Goal: Task Accomplishment & Management: Use online tool/utility

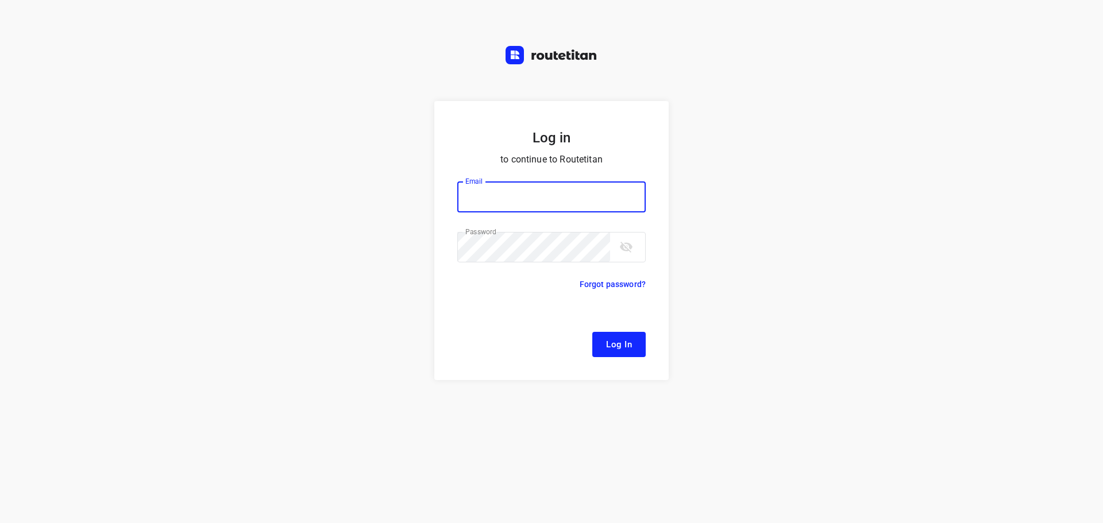
type input "remco@fruitopjewerk.nl"
click at [618, 330] on form "Log in to continue to Routetitan Email remco@fruitopjewerk.nl Email ​ Password …" at bounding box center [551, 240] width 234 height 279
click at [620, 338] on span "Log In" at bounding box center [619, 344] width 26 height 15
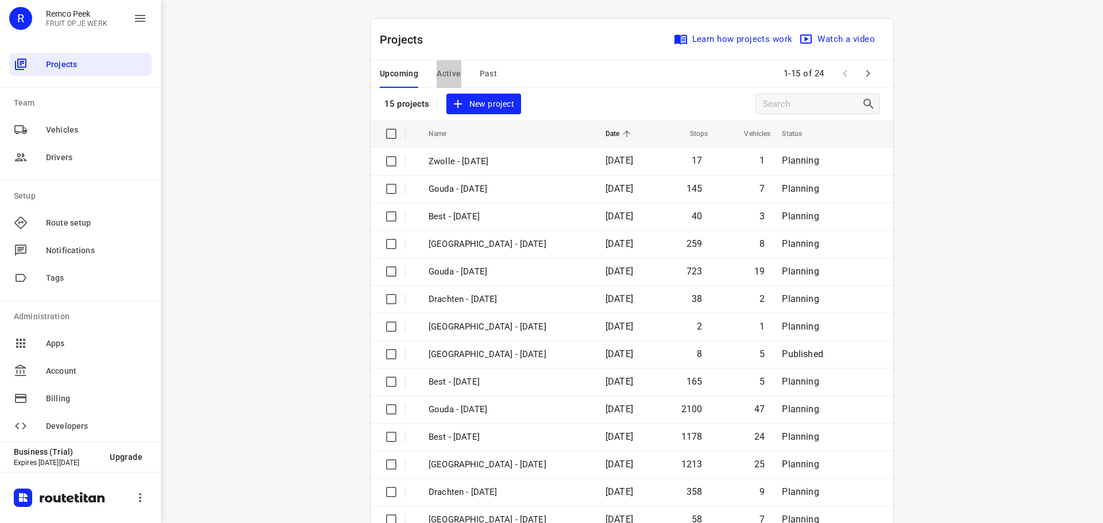
click at [446, 63] on button "Active" at bounding box center [449, 74] width 24 height 28
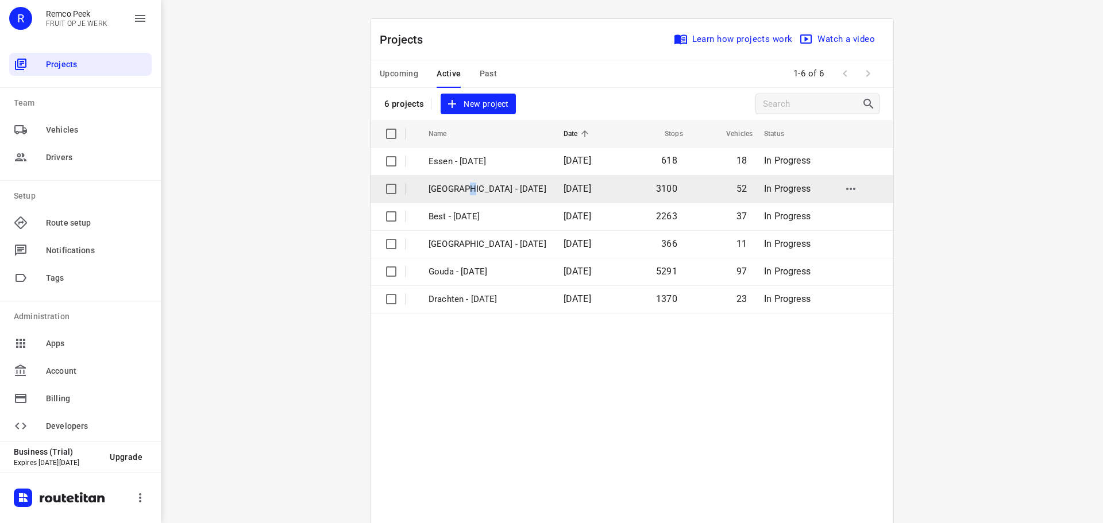
click at [456, 189] on p "[GEOGRAPHIC_DATA] - [DATE]" at bounding box center [488, 189] width 118 height 13
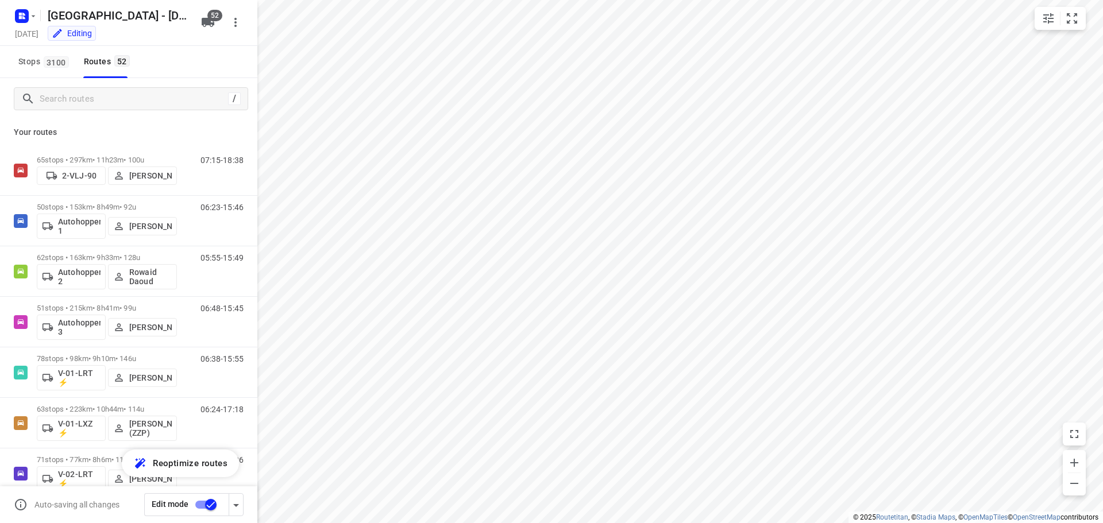
checkbox input "true"
click at [95, 102] on input "Search routes" at bounding box center [132, 99] width 184 height 18
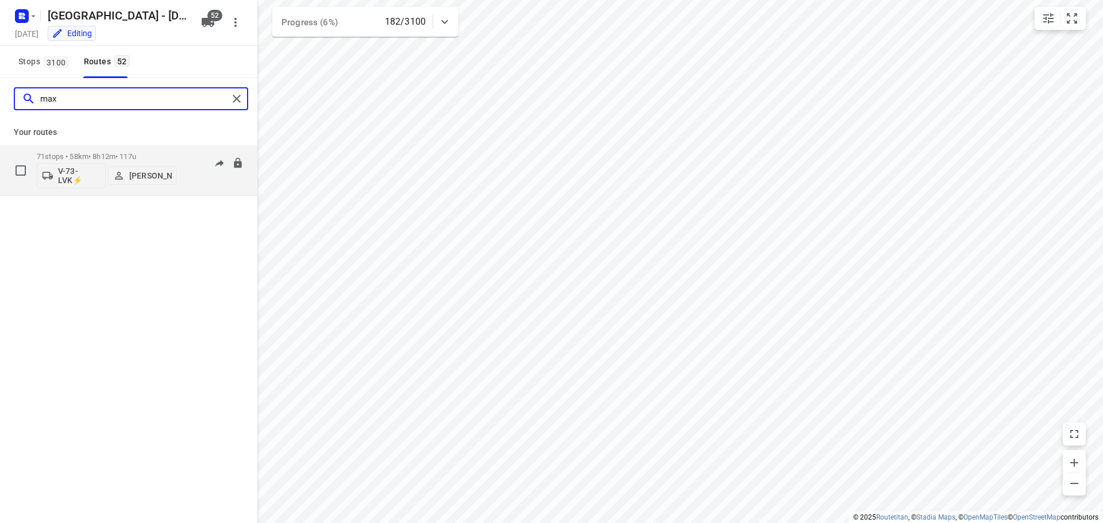
type input "max"
click at [89, 156] on p "71 stops • 58km • 8h12m • 117u" at bounding box center [107, 156] width 140 height 9
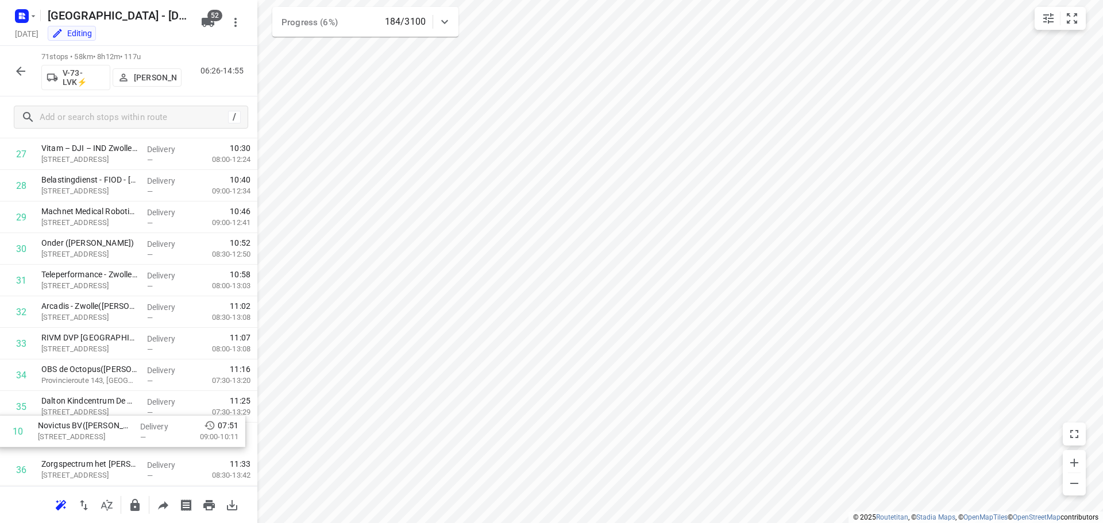
scroll to position [849, 0]
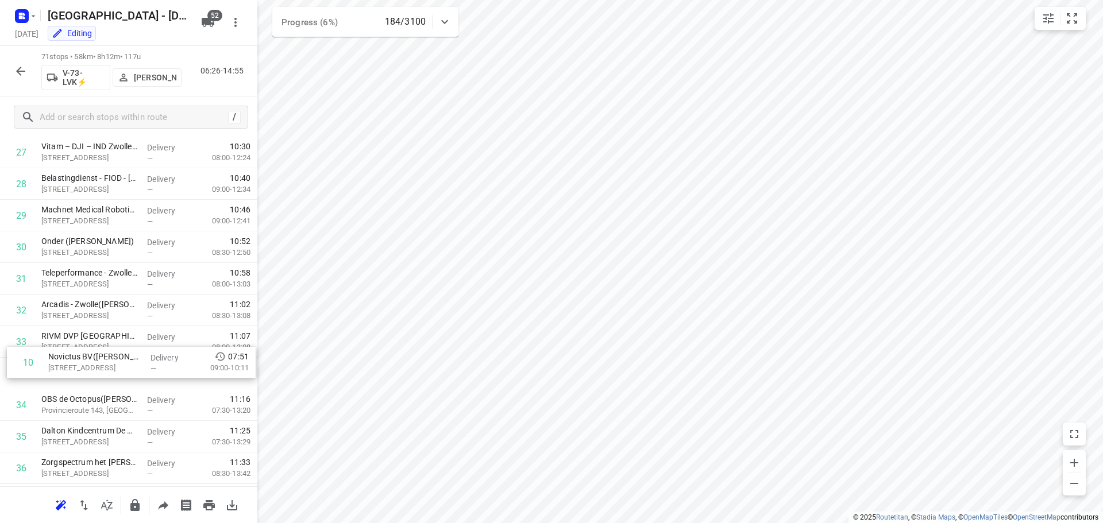
drag, startPoint x: 95, startPoint y: 207, endPoint x: 102, endPoint y: 365, distance: 158.7
click at [102, 365] on div "1 KRC Van Elderen accountants | belastingadviseurs BV(Patricia Bouman of Corina…" at bounding box center [128, 469] width 257 height 2244
click at [20, 72] on icon "button" at bounding box center [21, 71] width 14 height 14
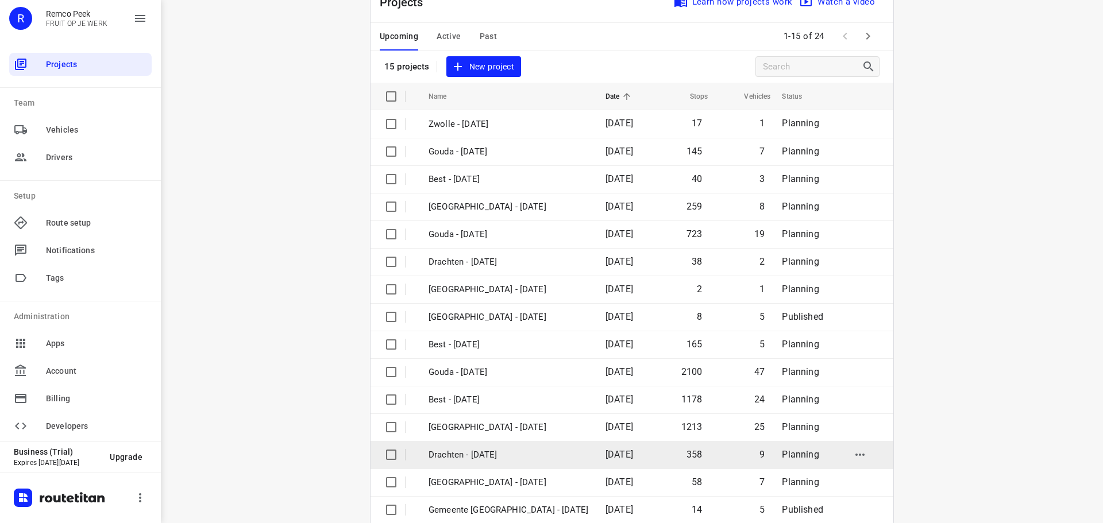
scroll to position [57, 0]
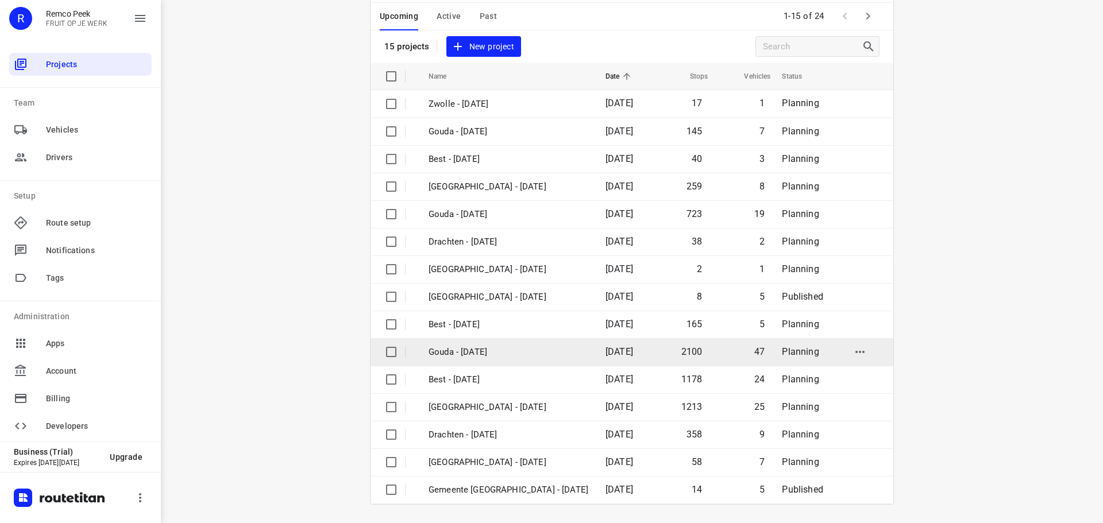
click at [488, 349] on p "Gouda - [DATE]" at bounding box center [509, 352] width 160 height 13
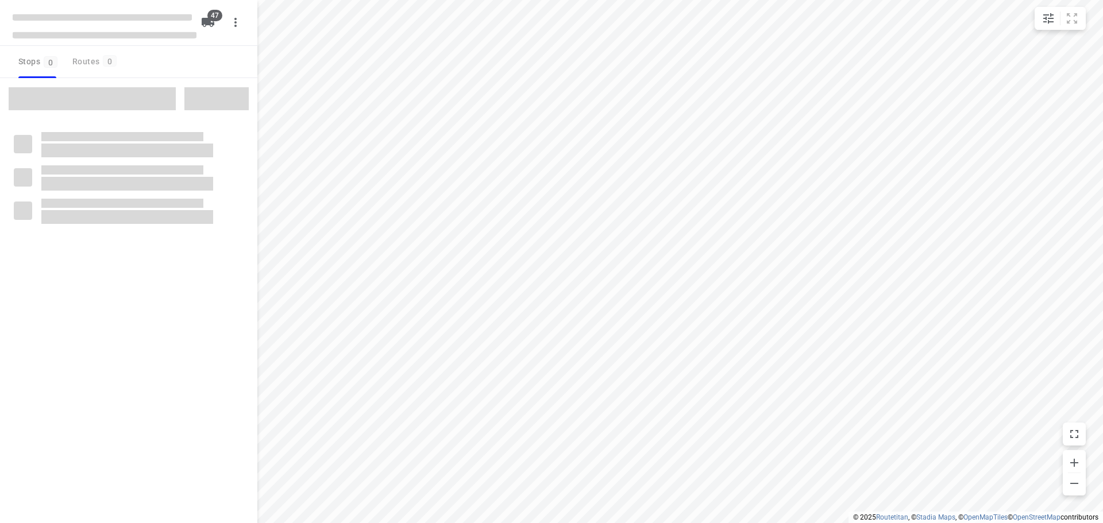
checkbox input "true"
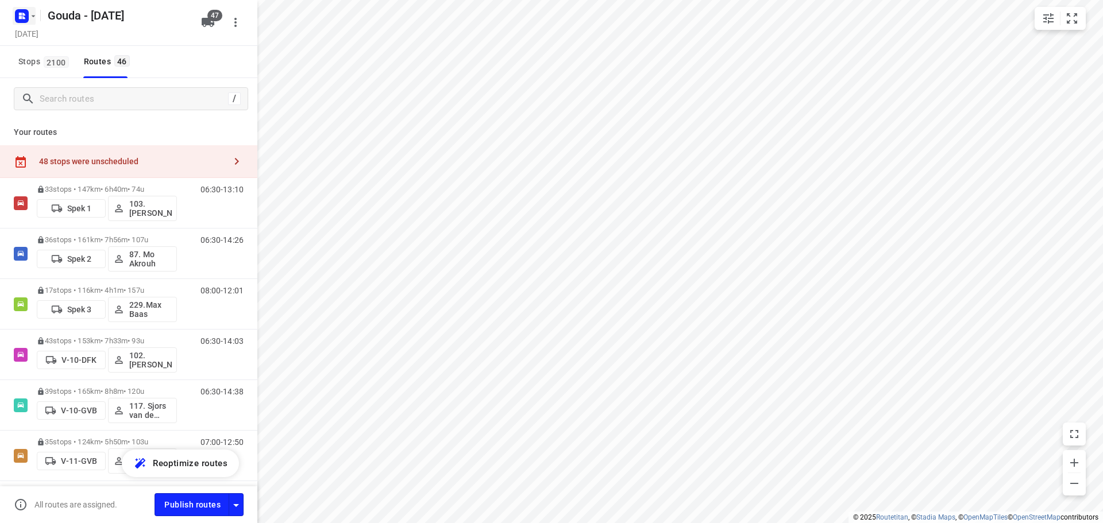
click at [25, 13] on rect "button" at bounding box center [22, 16] width 14 height 14
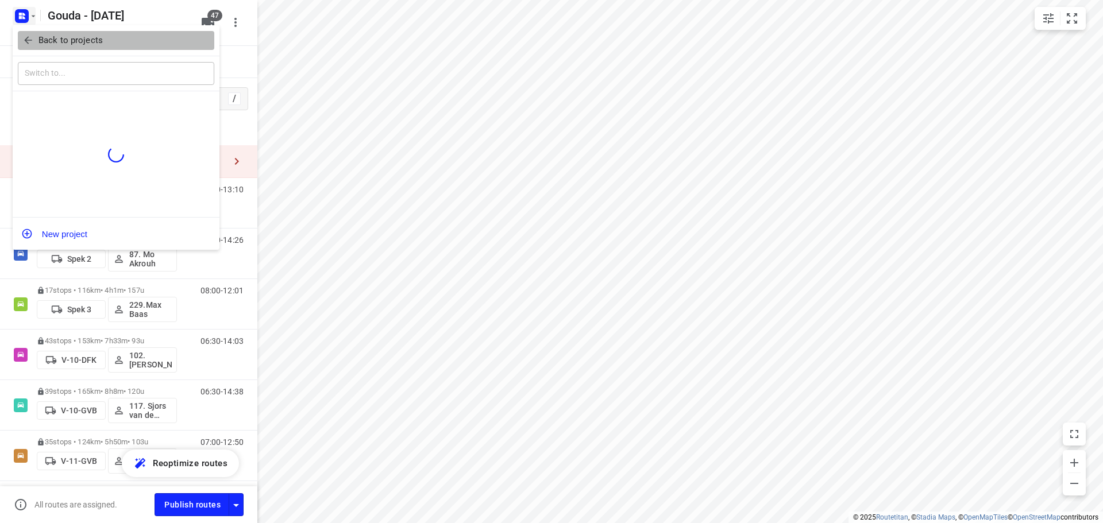
click at [26, 36] on icon "button" at bounding box center [27, 39] width 11 height 11
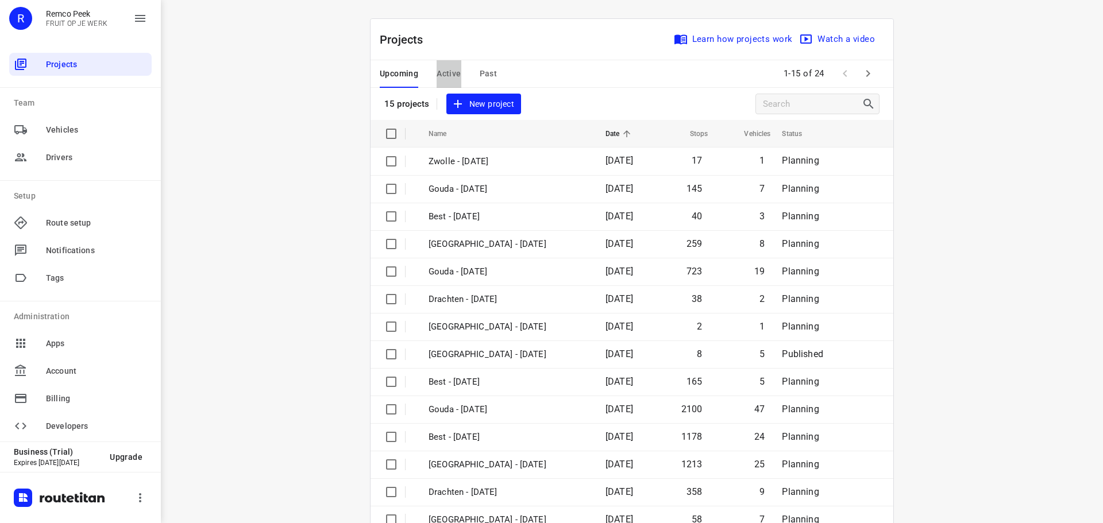
click at [445, 71] on span "Active" at bounding box center [449, 74] width 24 height 14
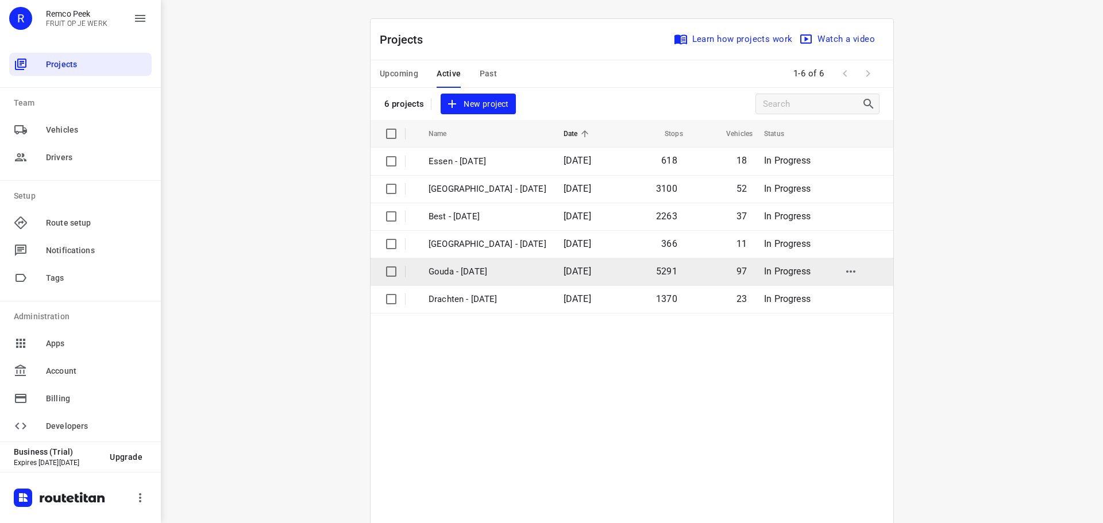
click at [465, 262] on td "Gouda - [DATE]" at bounding box center [485, 272] width 137 height 28
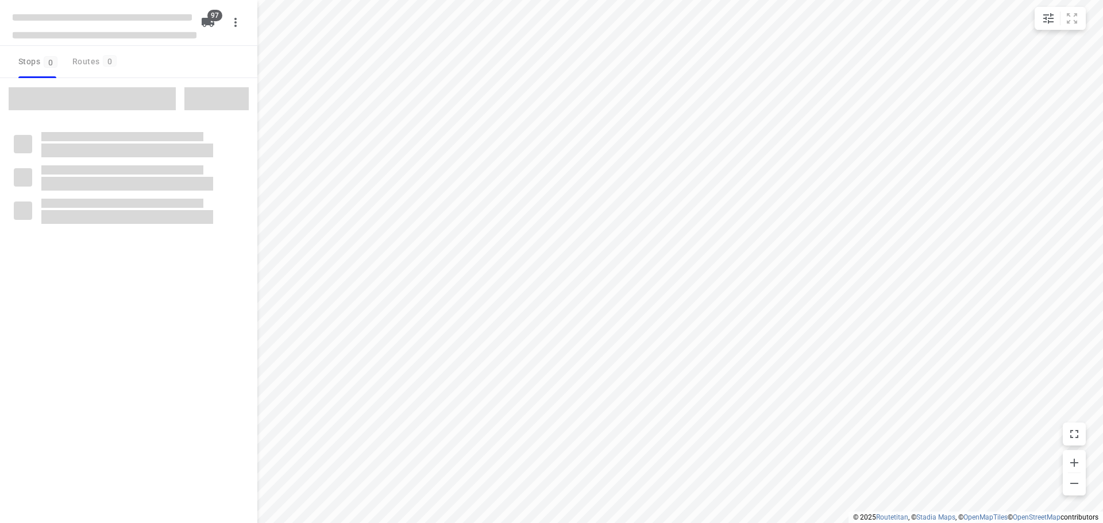
checkbox input "true"
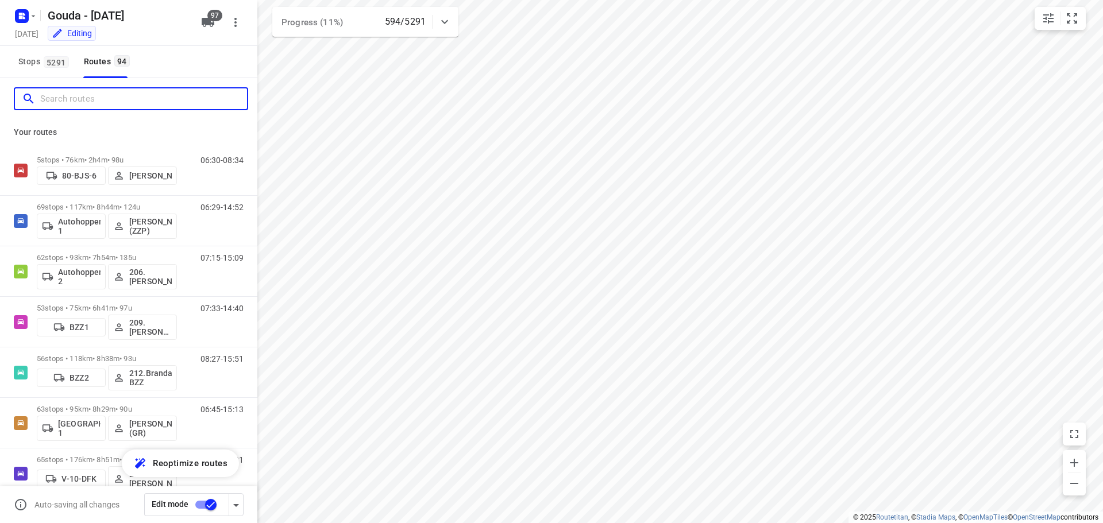
click at [134, 102] on input "Search routes" at bounding box center [143, 99] width 207 height 18
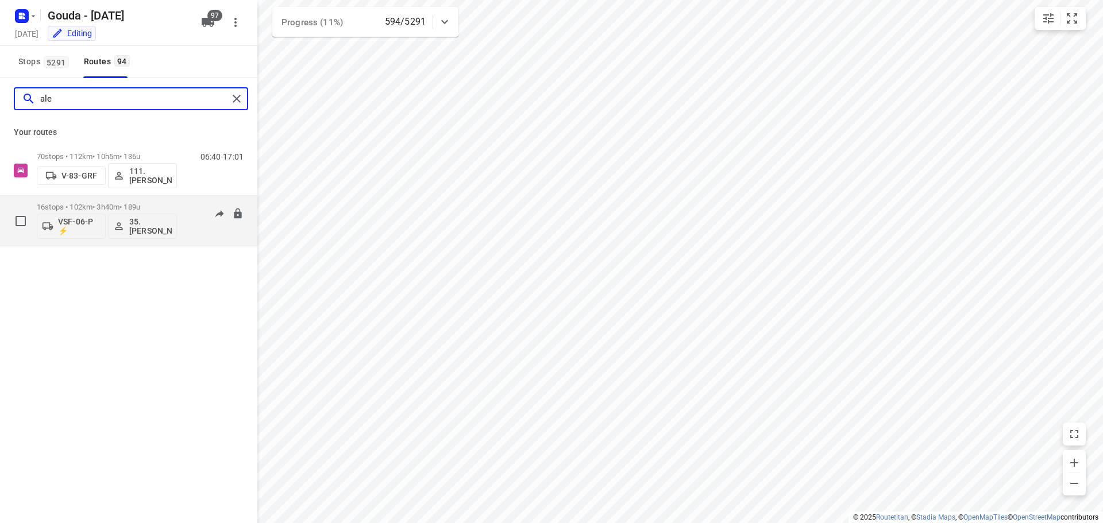
type input "ale"
click at [129, 206] on p "16 stops • 102km • 3h40m • 189u" at bounding box center [107, 207] width 140 height 9
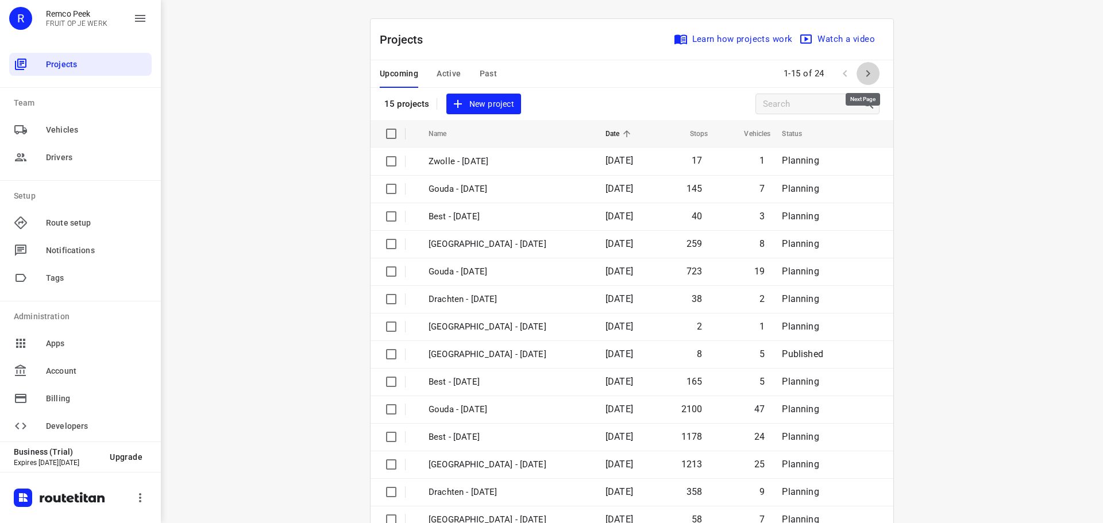
click at [867, 70] on icon "button" at bounding box center [868, 74] width 14 height 14
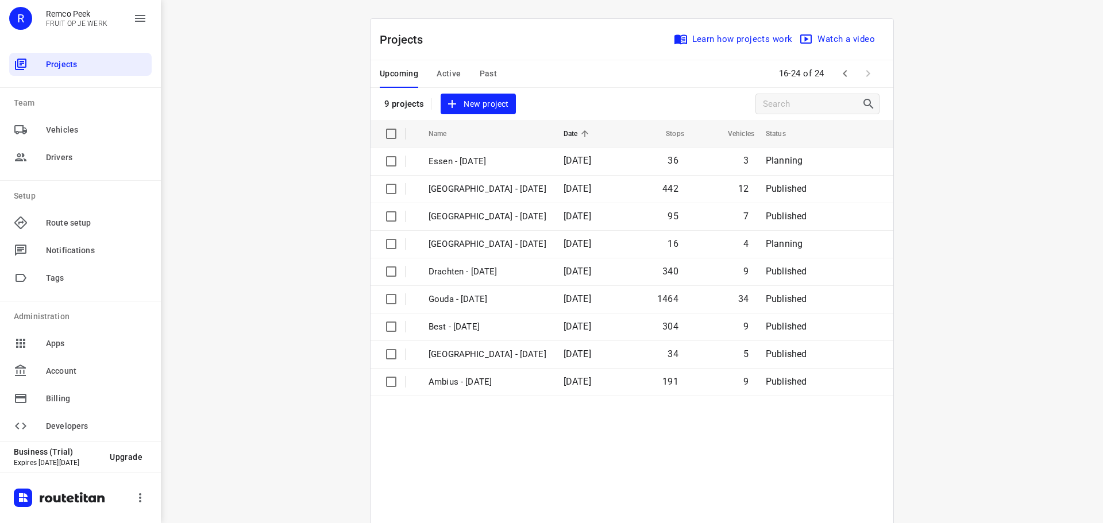
click at [453, 76] on span "Active" at bounding box center [449, 74] width 24 height 14
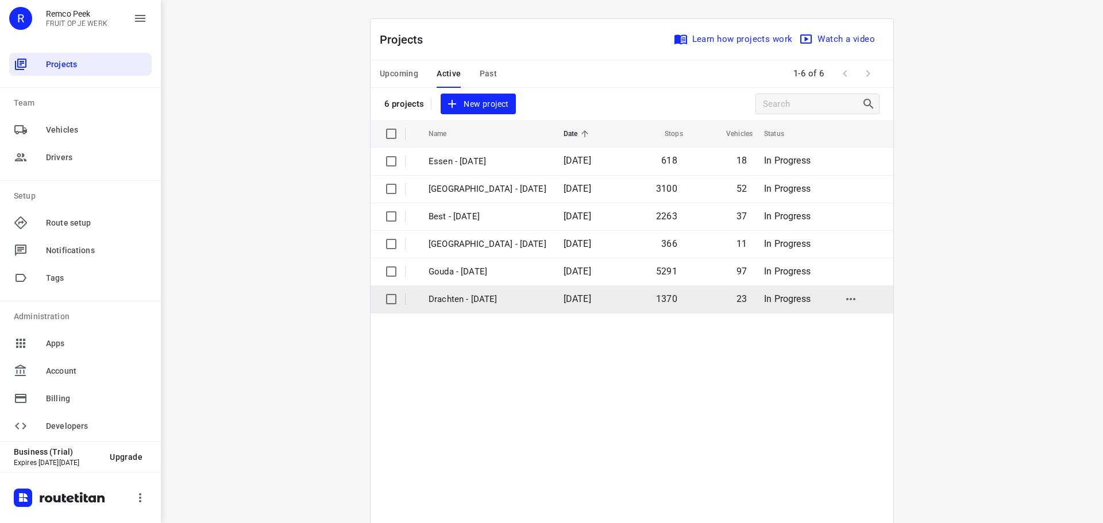
click at [456, 298] on p "Drachten - [DATE]" at bounding box center [488, 299] width 118 height 13
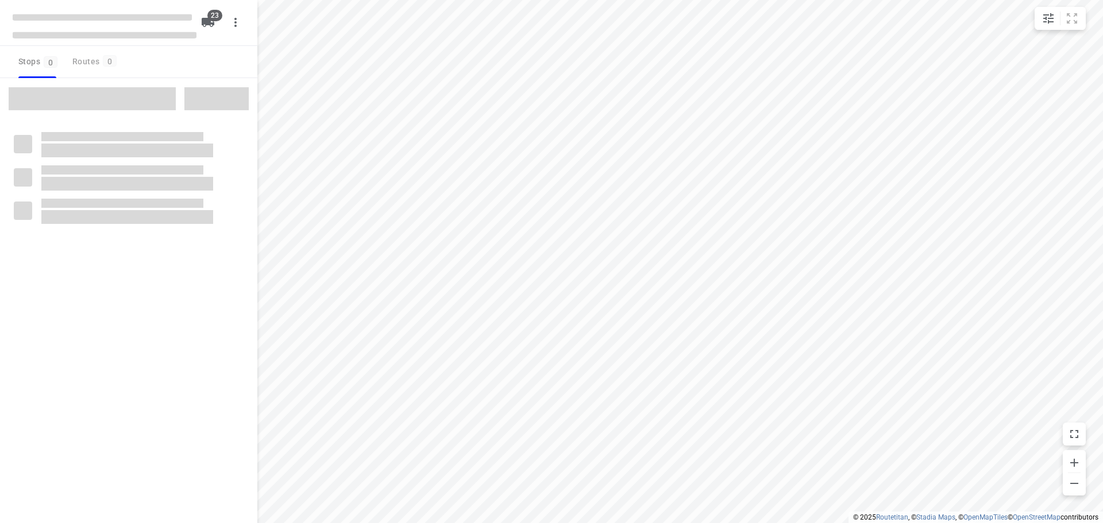
checkbox input "true"
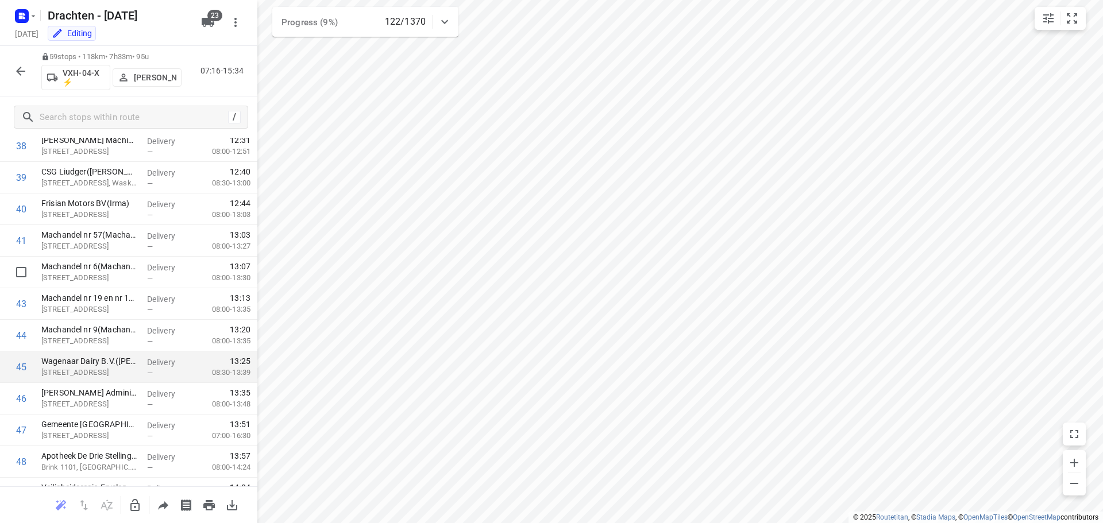
scroll to position [1605, 0]
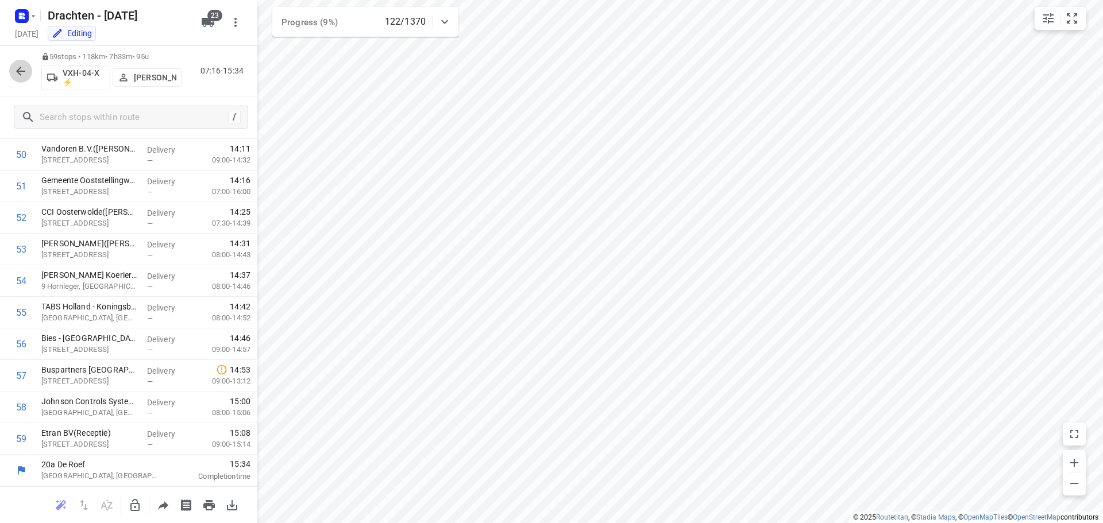
click at [20, 72] on icon "button" at bounding box center [21, 71] width 14 height 14
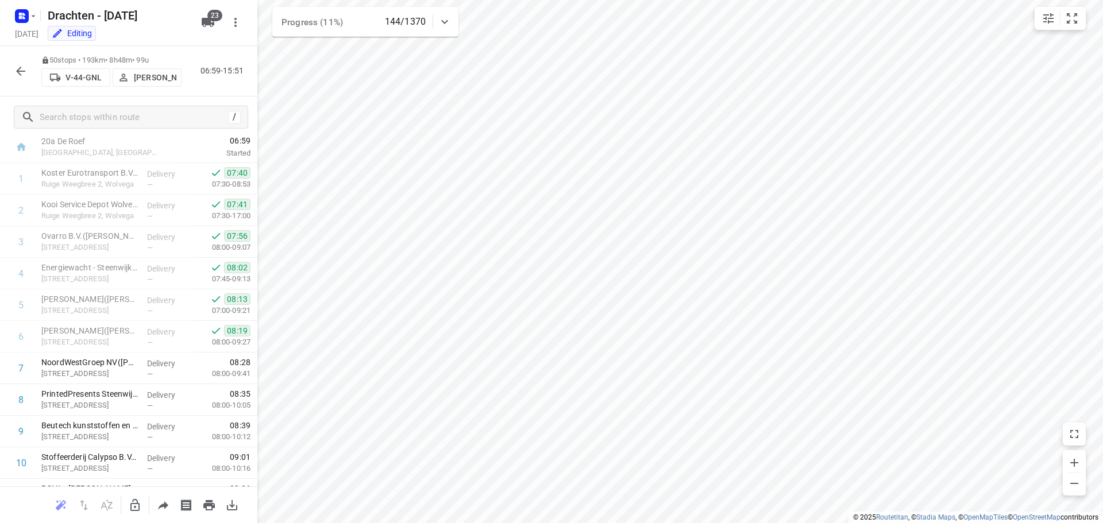
scroll to position [12, 0]
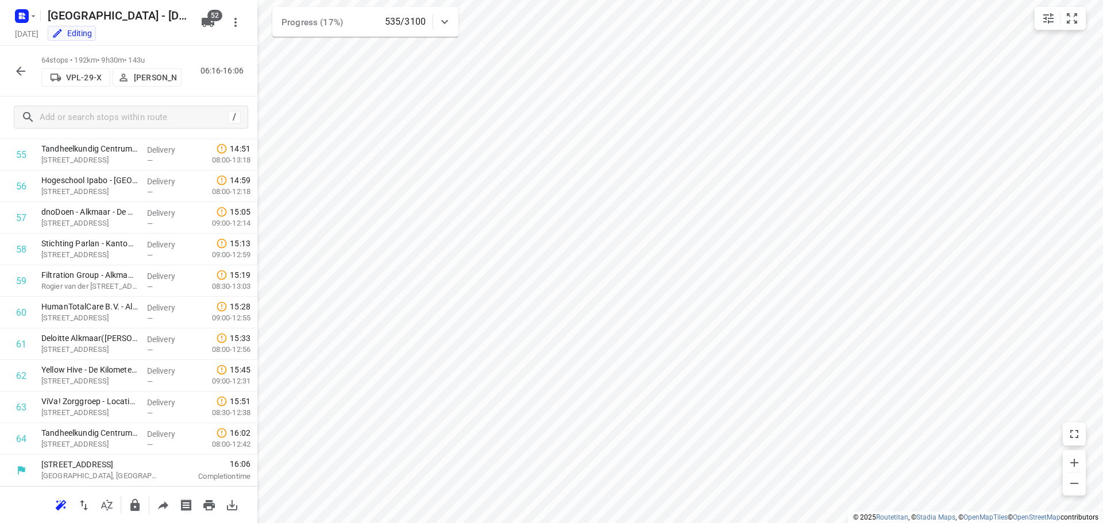
scroll to position [1763, 0]
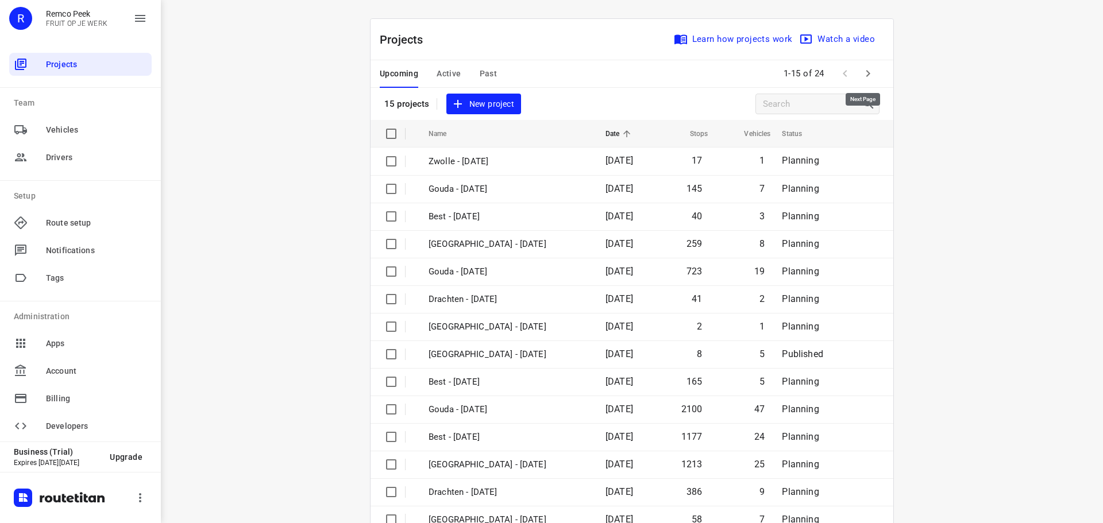
click at [871, 77] on button "button" at bounding box center [868, 73] width 23 height 23
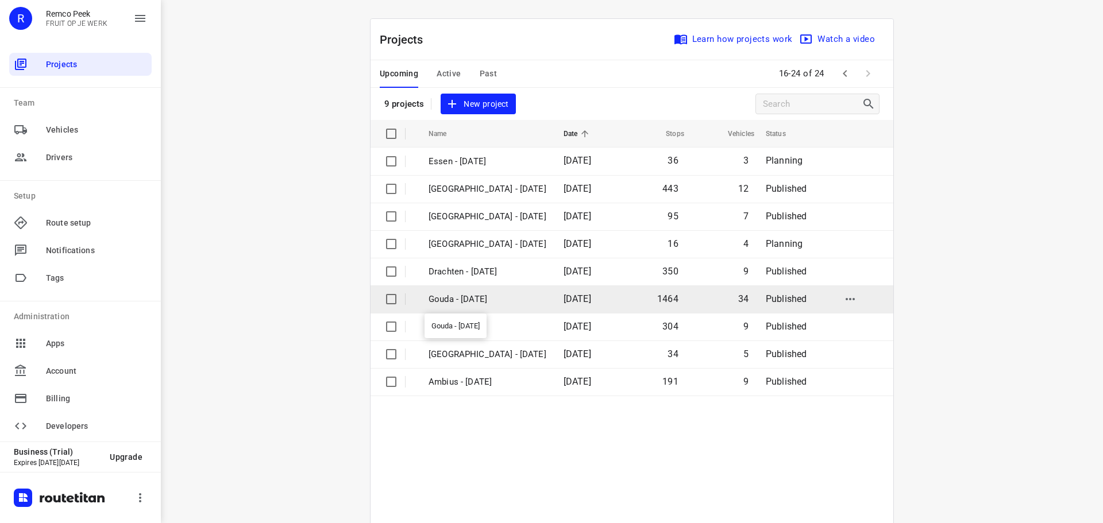
click at [477, 298] on p "Gouda - Tuesday" at bounding box center [488, 299] width 118 height 13
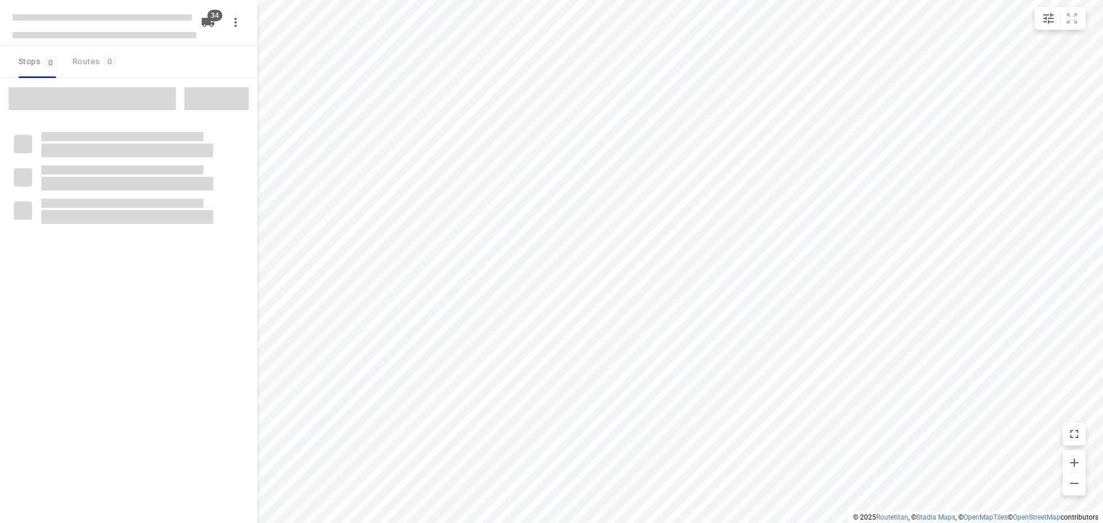
checkbox input "true"
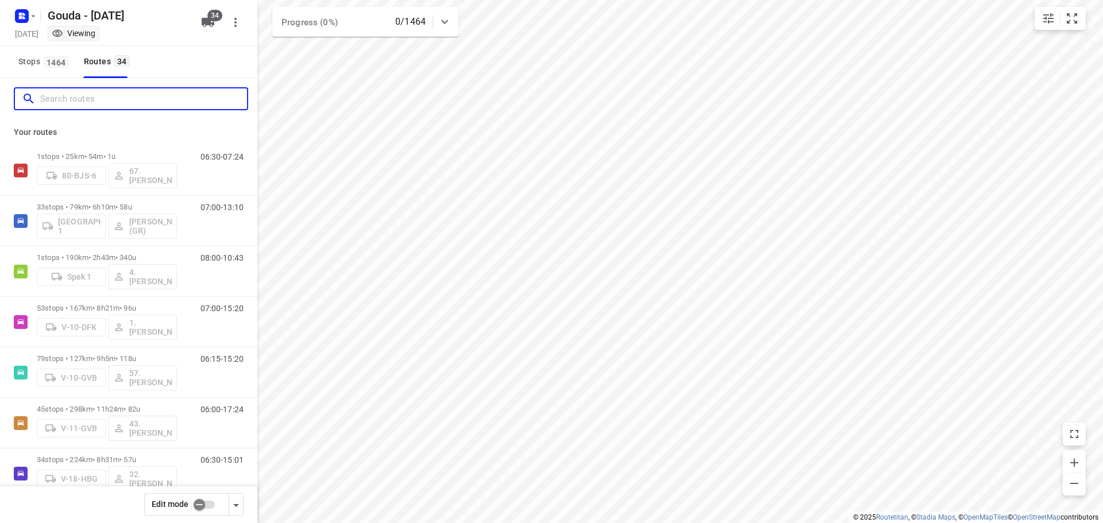
click at [130, 96] on input "Search routes" at bounding box center [143, 99] width 207 height 18
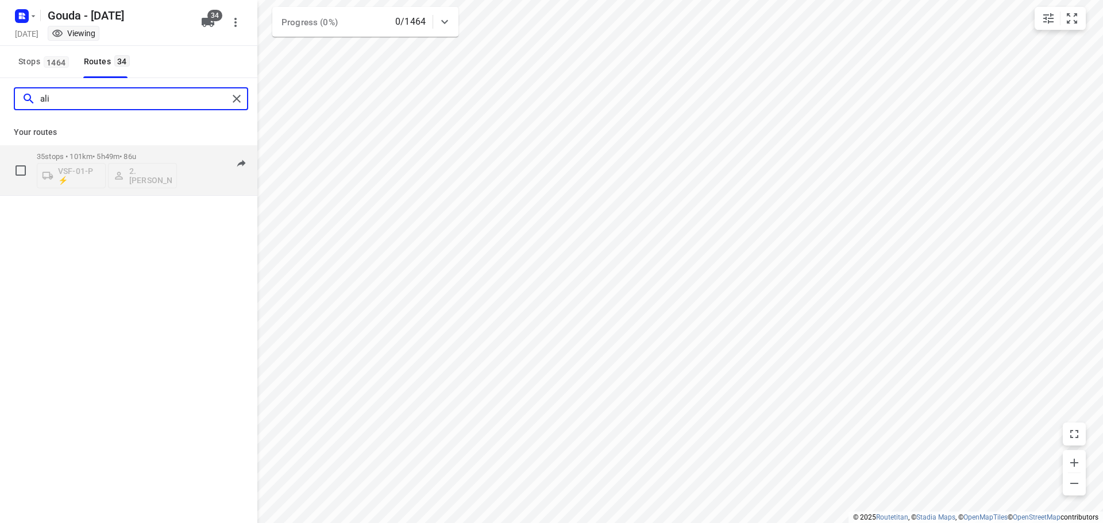
type input "ali"
click at [117, 153] on p "35 stops • 101km • 5h49m • 86u" at bounding box center [107, 156] width 140 height 9
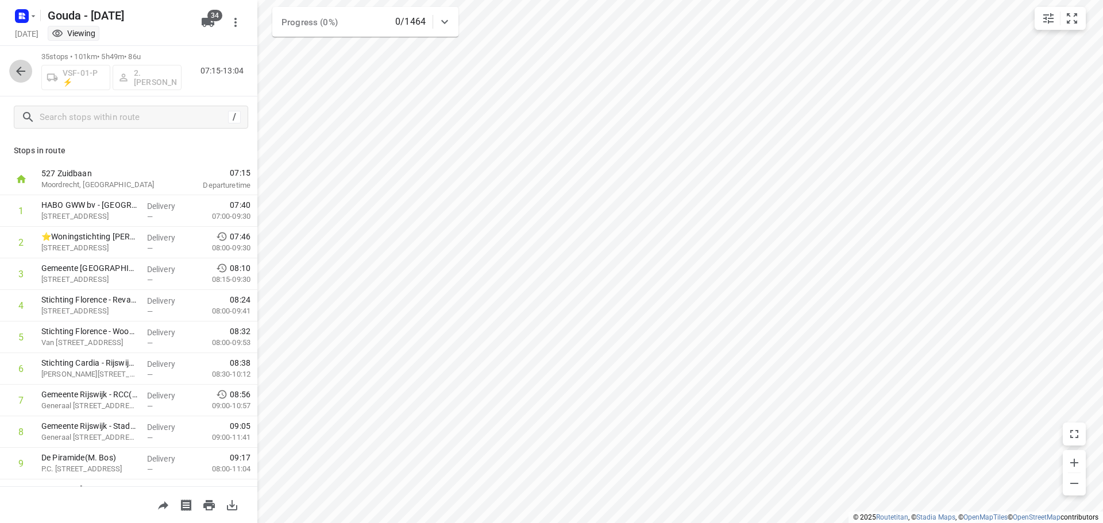
click at [22, 73] on icon "button" at bounding box center [21, 71] width 14 height 14
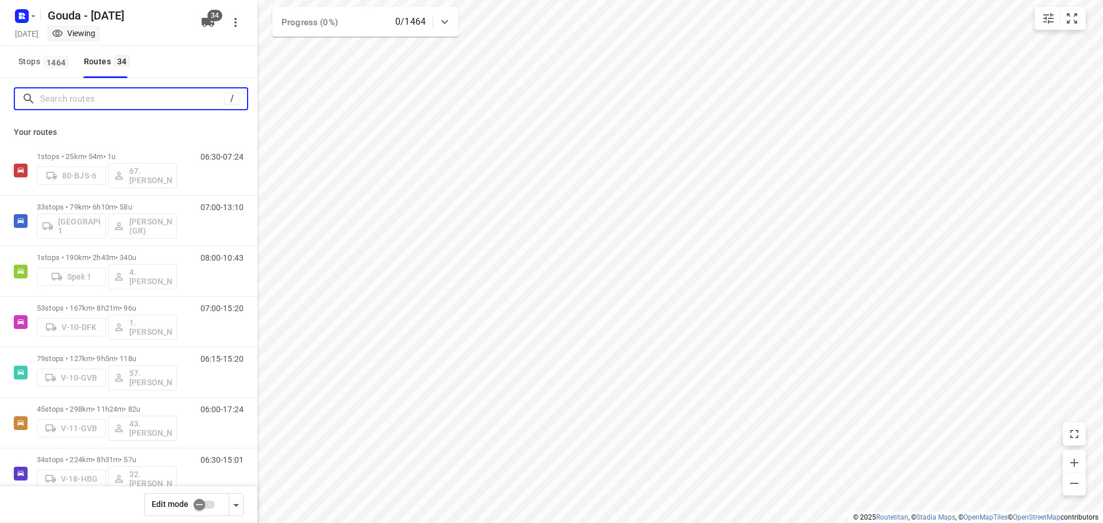
click at [114, 96] on input "Search routes" at bounding box center [132, 99] width 184 height 18
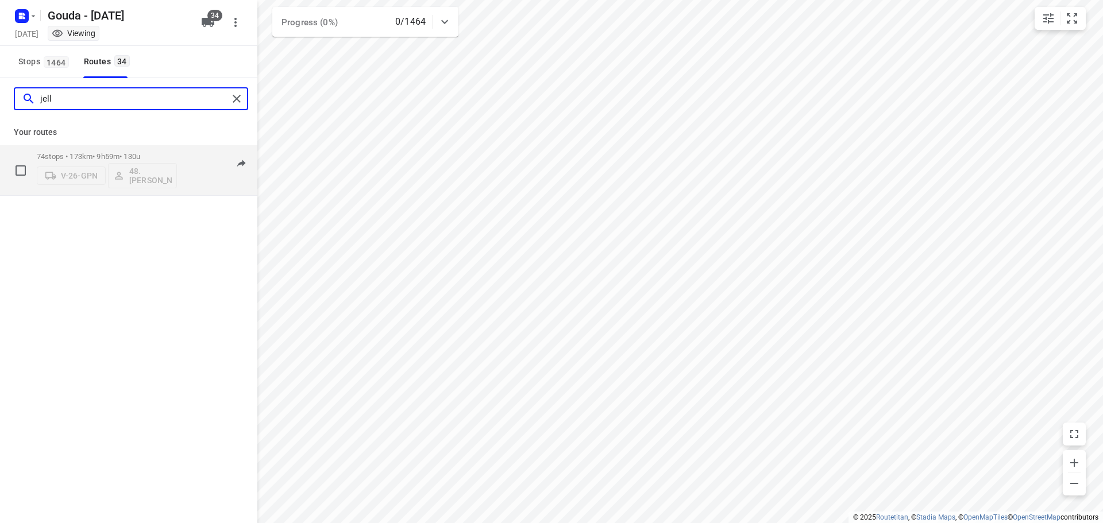
type input "jell"
click at [100, 155] on p "74 stops • 173km • 9h59m • 130u" at bounding box center [107, 156] width 140 height 9
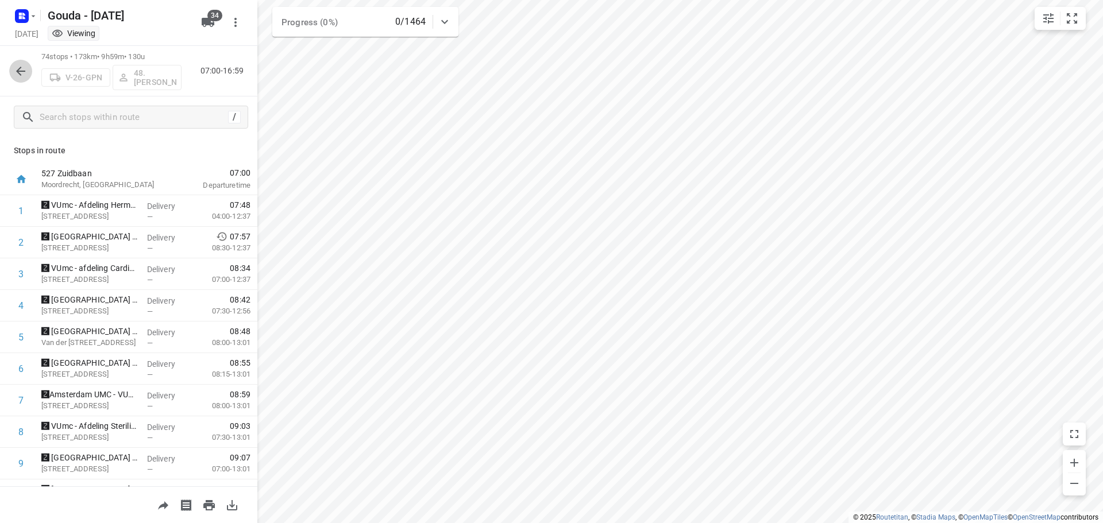
click at [22, 70] on icon "button" at bounding box center [21, 71] width 14 height 14
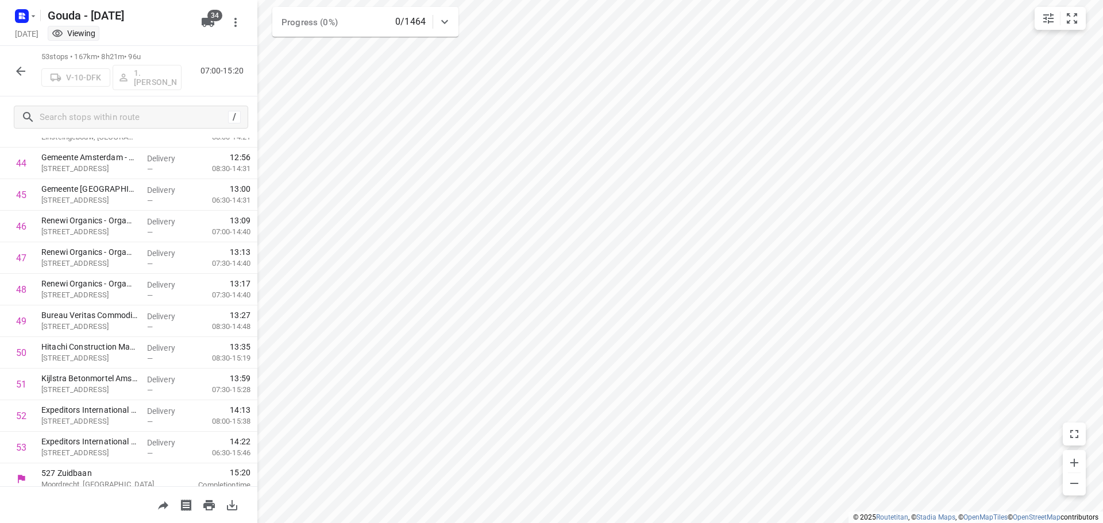
scroll to position [1415, 0]
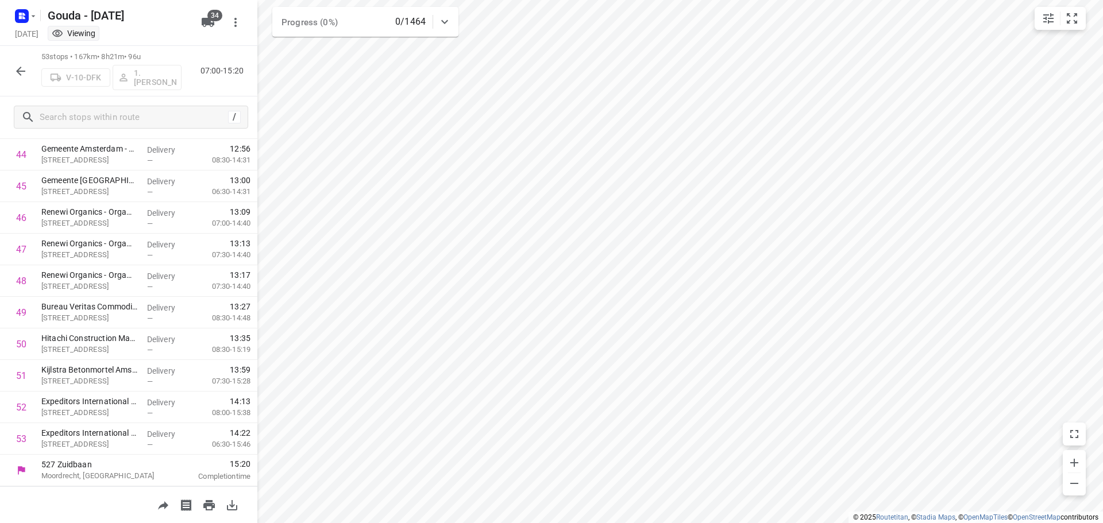
click at [22, 71] on icon "button" at bounding box center [20, 71] width 9 height 9
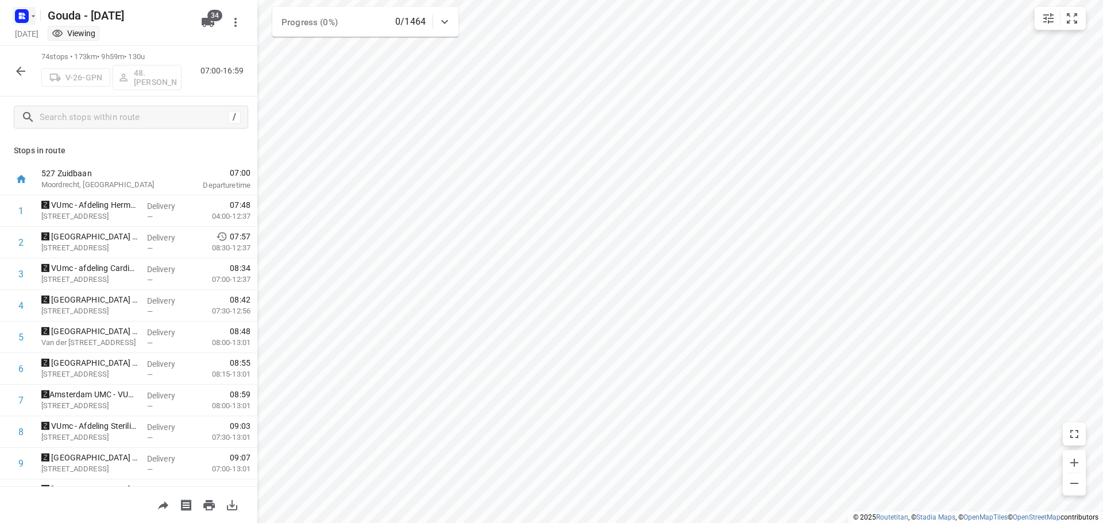
click at [24, 15] on icon "button" at bounding box center [23, 14] width 3 height 3
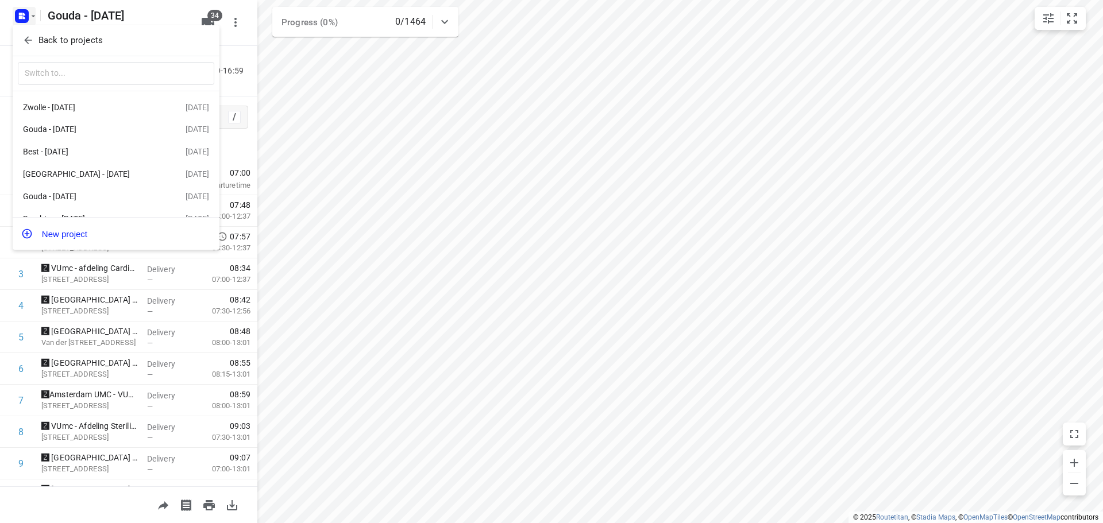
click at [31, 37] on icon "button" at bounding box center [27, 39] width 11 height 11
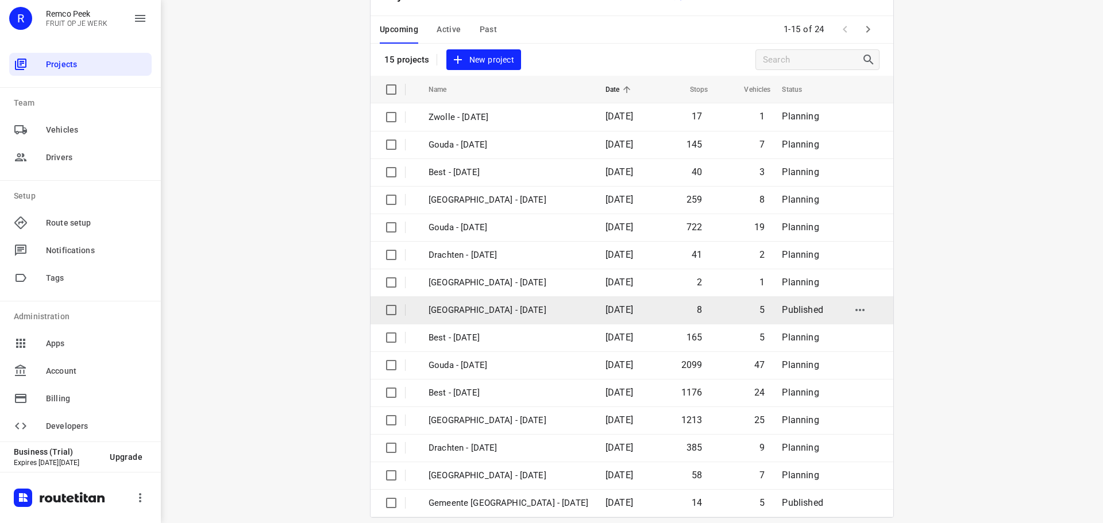
scroll to position [57, 0]
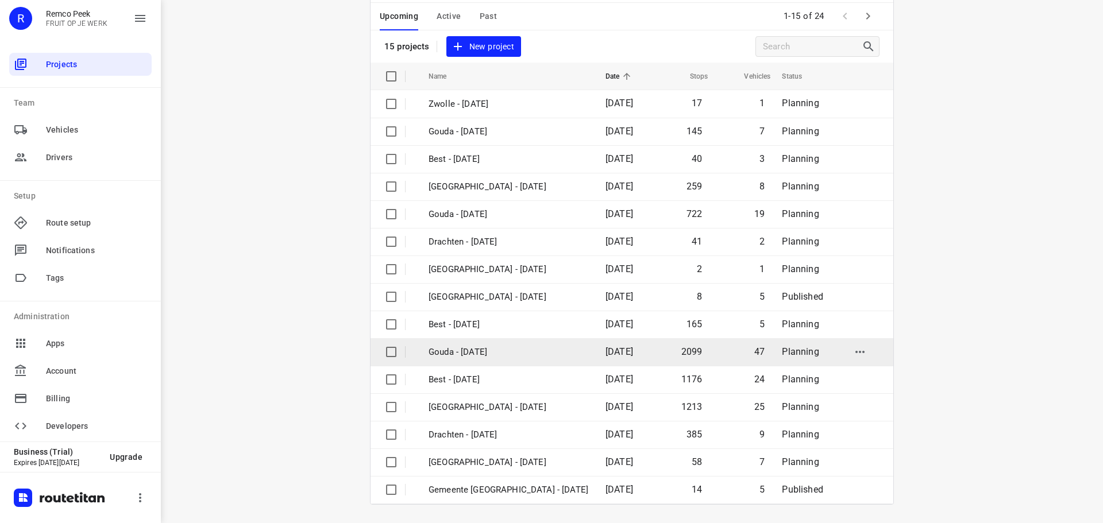
click at [452, 346] on p "Gouda - [DATE]" at bounding box center [509, 352] width 160 height 13
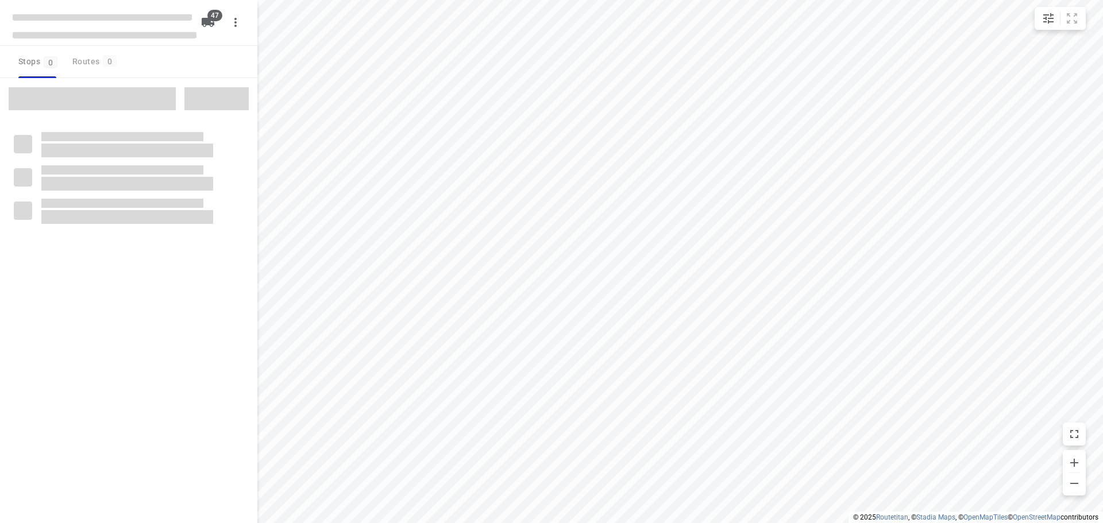
checkbox input "true"
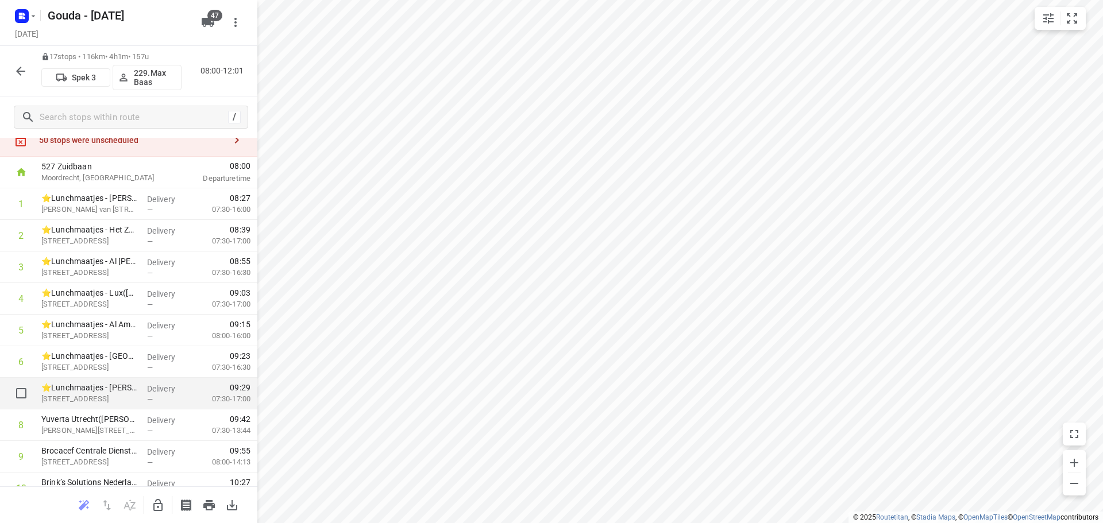
scroll to position [57, 0]
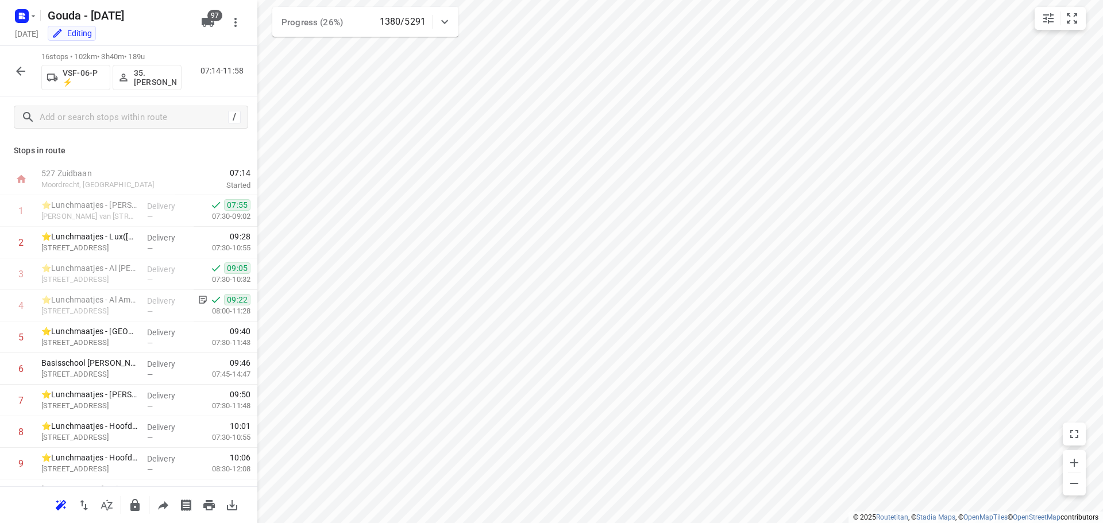
click at [10, 68] on button "button" at bounding box center [20, 71] width 23 height 23
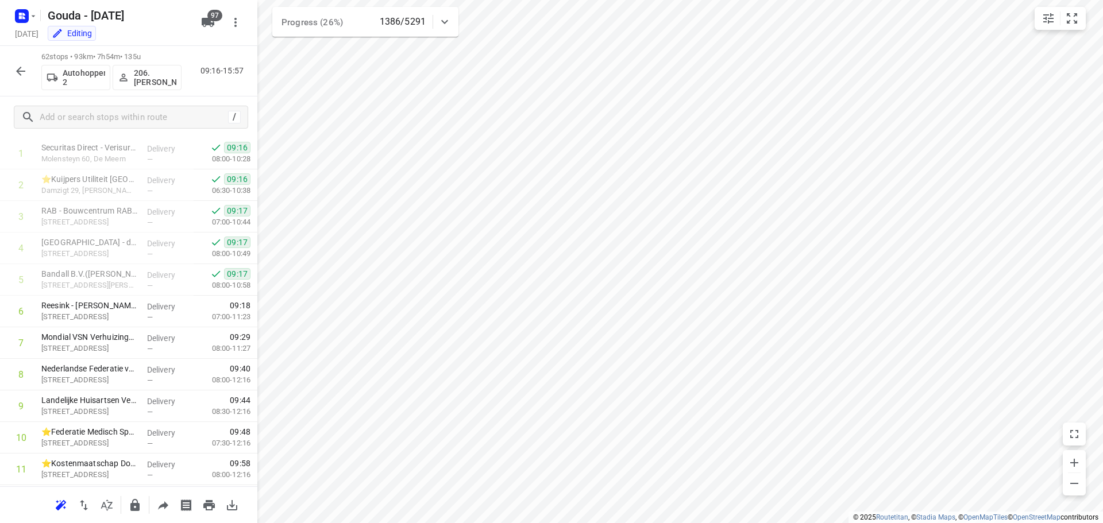
click at [33, 77] on div "62 stops • 93km • 7h54m • 135u Autohopper 2 206.Jan Carlos Mercera 09:16-15:57" at bounding box center [128, 71] width 257 height 51
click at [30, 74] on button "button" at bounding box center [20, 71] width 23 height 23
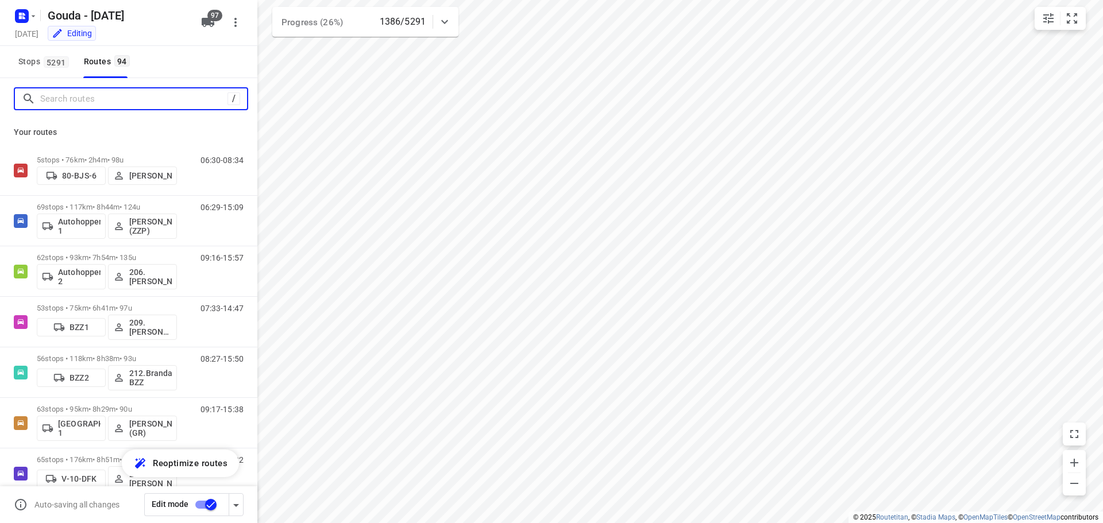
click at [86, 105] on input "Search routes" at bounding box center [133, 99] width 187 height 18
click at [91, 101] on input "Search routes" at bounding box center [143, 99] width 207 height 18
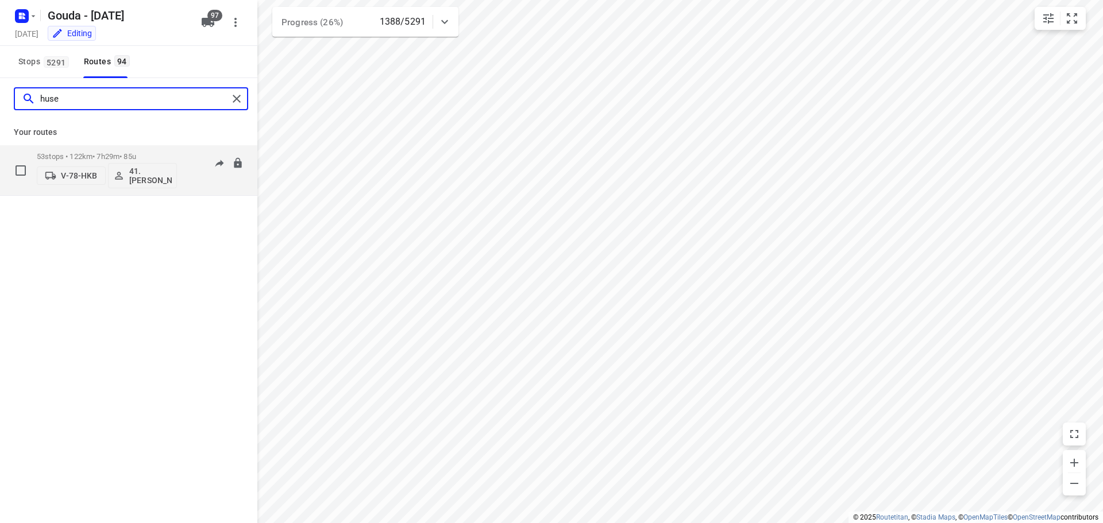
type input "huse"
click at [94, 155] on p "53 stops • 122km • 7h29m • 85u" at bounding box center [107, 156] width 140 height 9
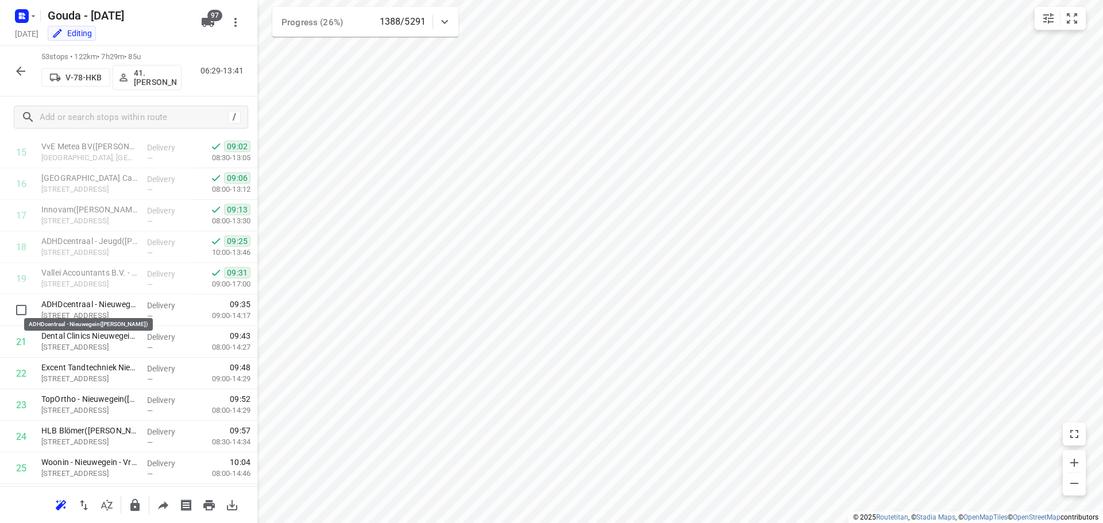
scroll to position [517, 0]
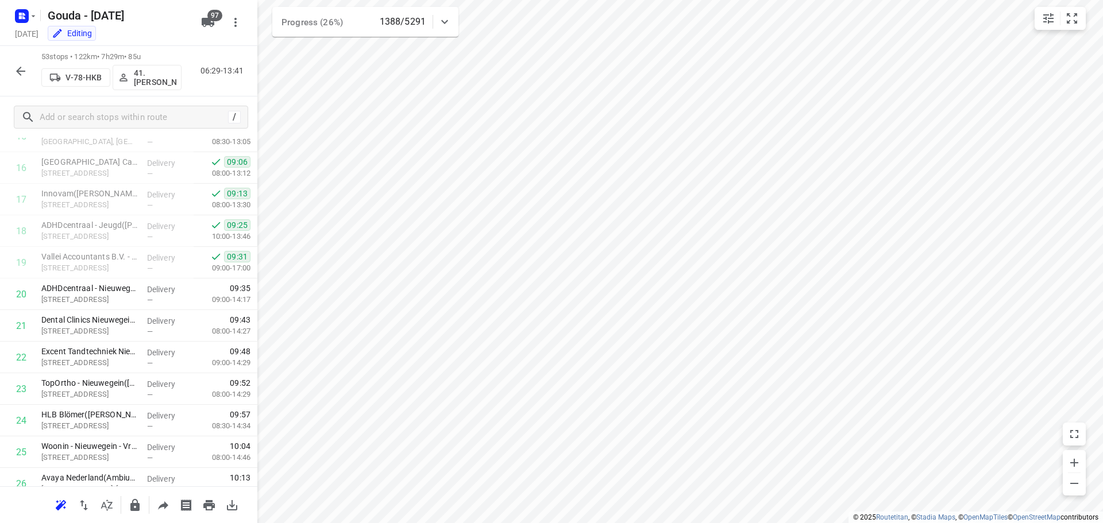
click at [13, 70] on button "button" at bounding box center [20, 71] width 23 height 23
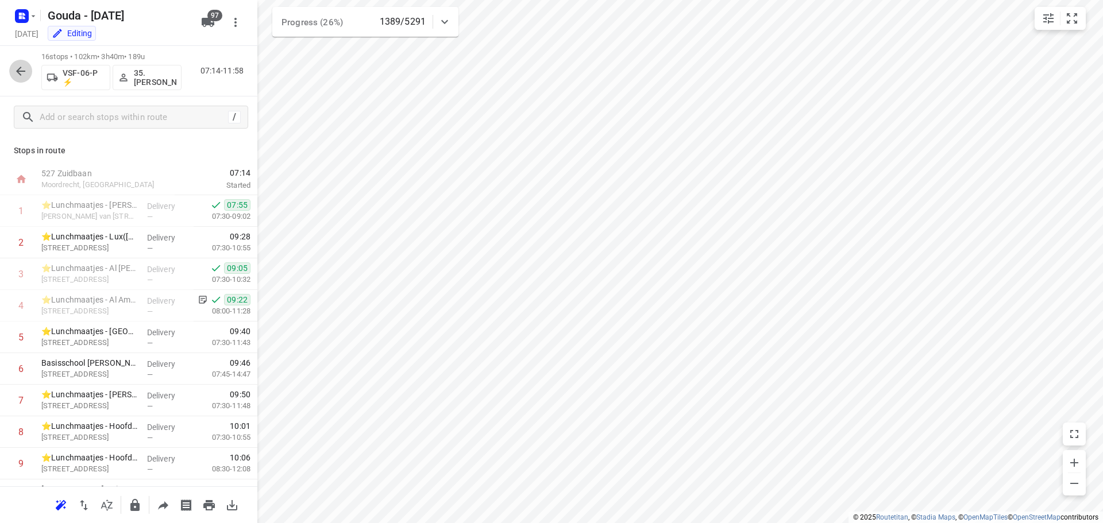
click at [16, 78] on icon "button" at bounding box center [21, 71] width 14 height 14
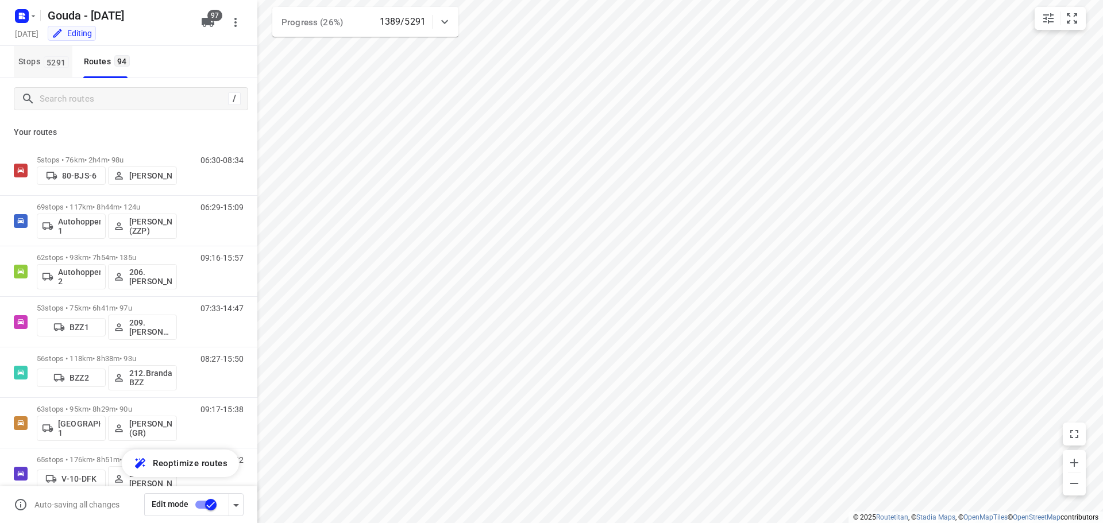
click at [44, 54] on button "Stops 5291" at bounding box center [43, 62] width 59 height 32
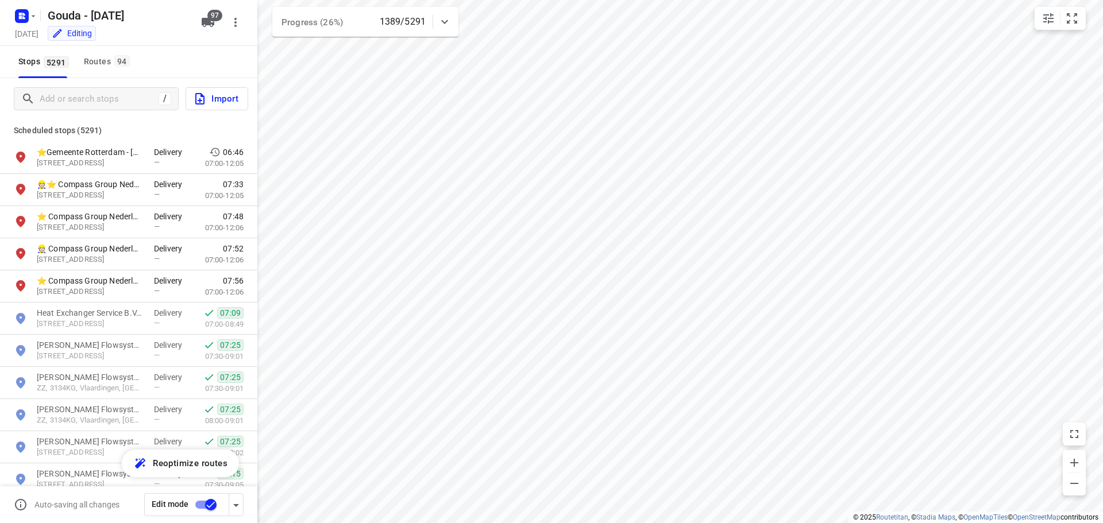
click at [103, 84] on div "/ Import" at bounding box center [128, 98] width 257 height 41
click at [102, 94] on input "Add or search stops" at bounding box center [97, 99] width 114 height 18
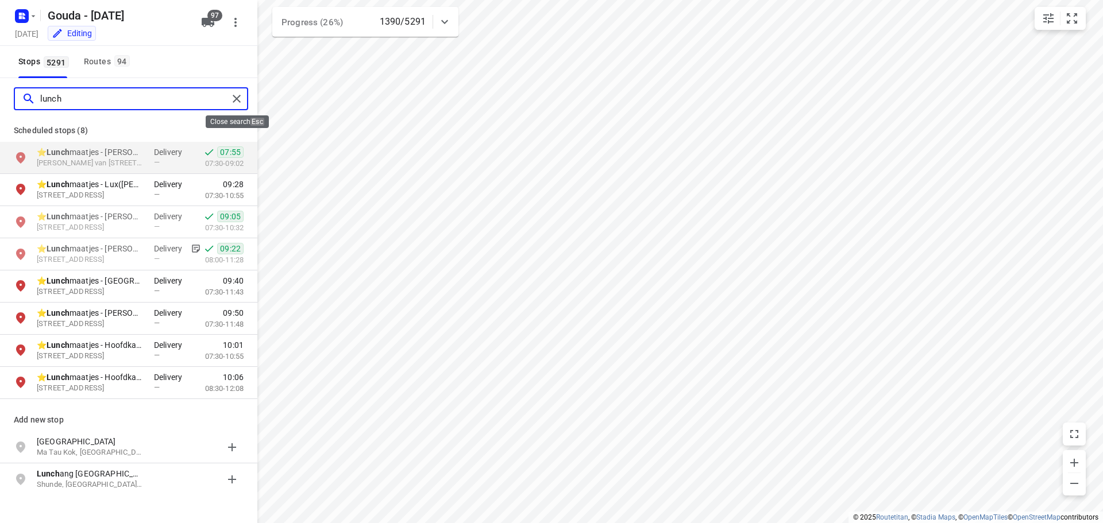
type input "lunch"
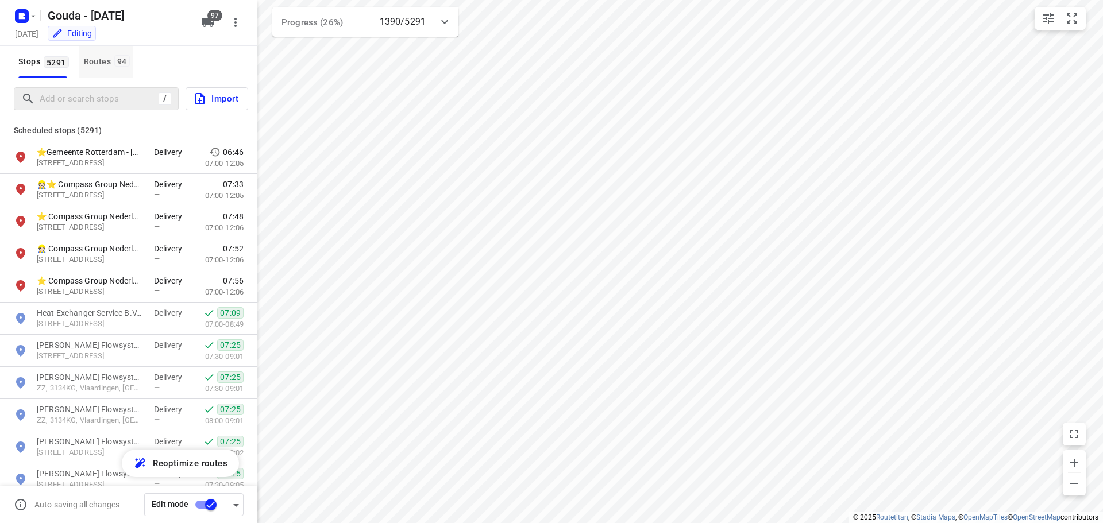
click at [108, 62] on div "Routes 94" at bounding box center [108, 62] width 49 height 14
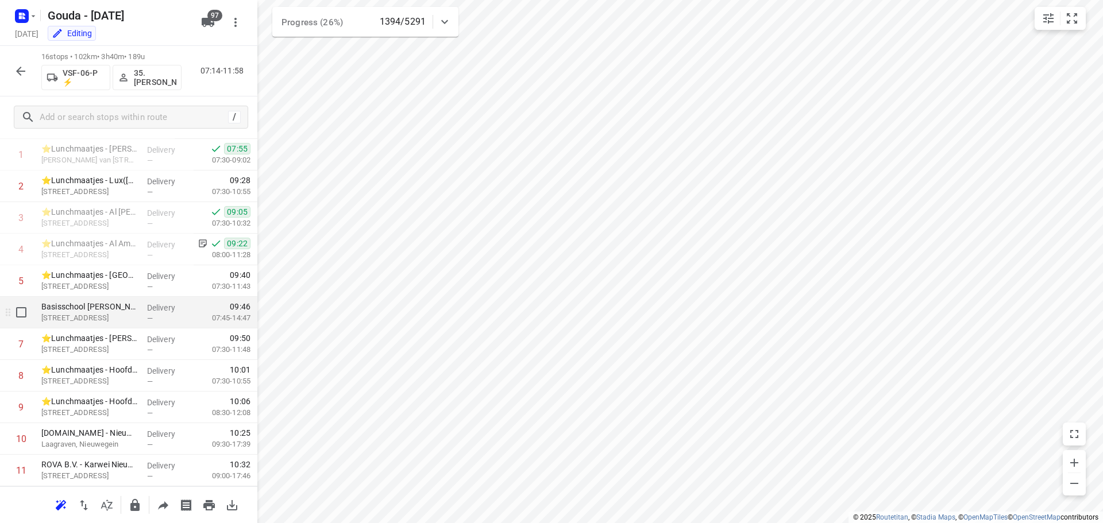
scroll to position [40, 0]
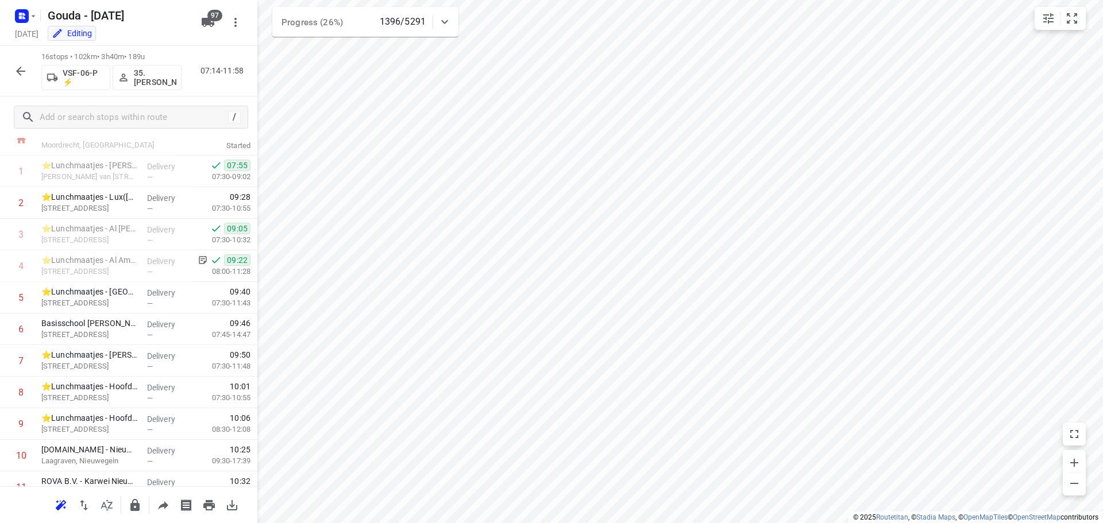
click at [257, 232] on div "i © 2025 Routetitan , © Stadia Maps , © OpenMapTiles © OpenStreetMap contributo…" at bounding box center [551, 261] width 1103 height 523
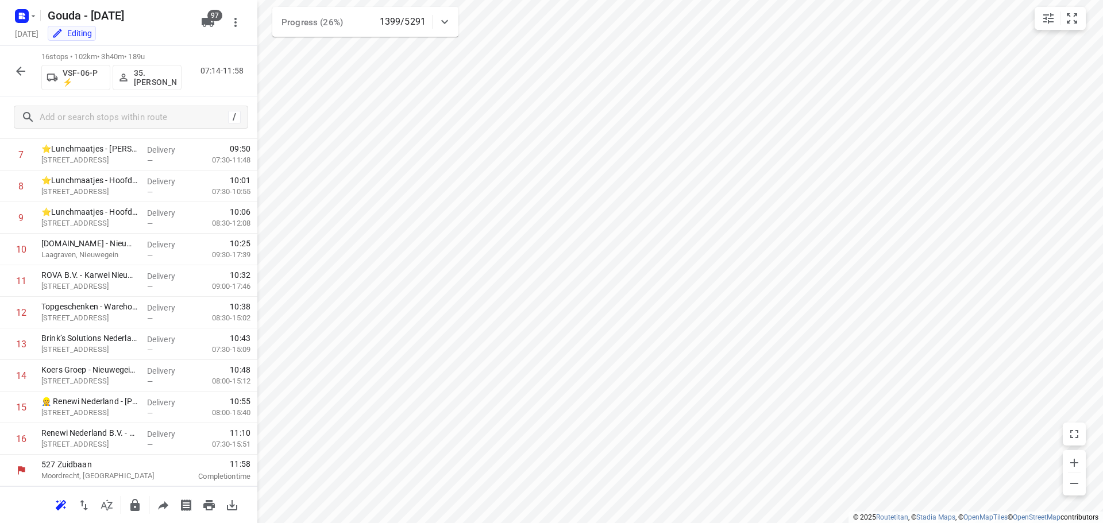
click at [24, 70] on icon "button" at bounding box center [21, 71] width 14 height 14
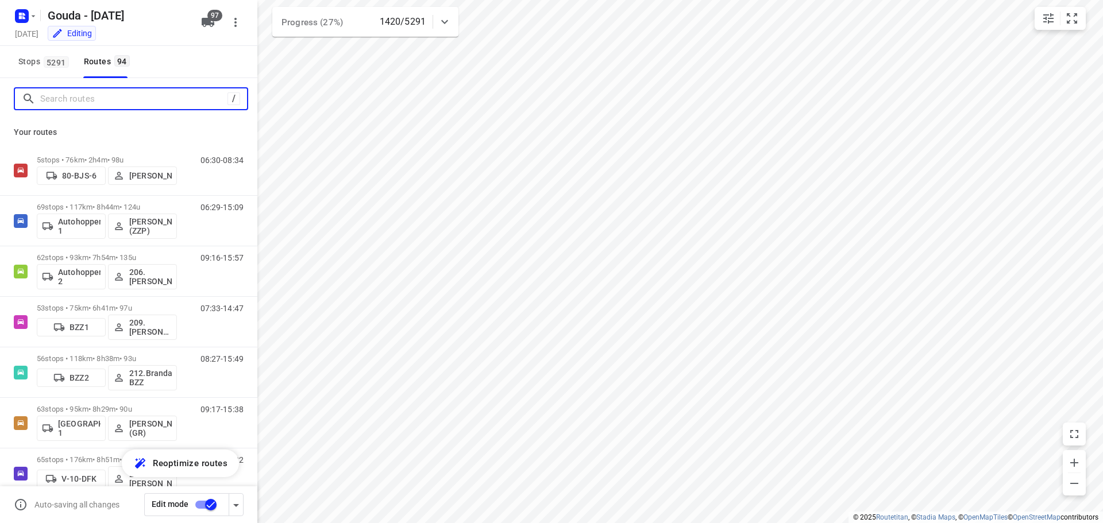
click at [79, 95] on input "Search routes" at bounding box center [133, 99] width 187 height 18
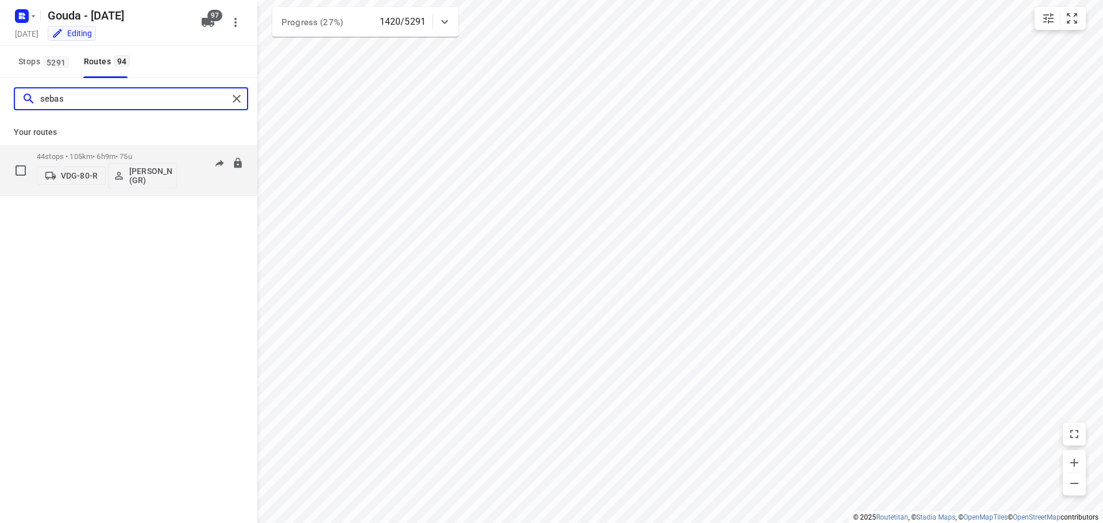
type input "sebas"
click at [77, 155] on p "44 stops • 105km • 6h9m • 75u" at bounding box center [107, 156] width 140 height 9
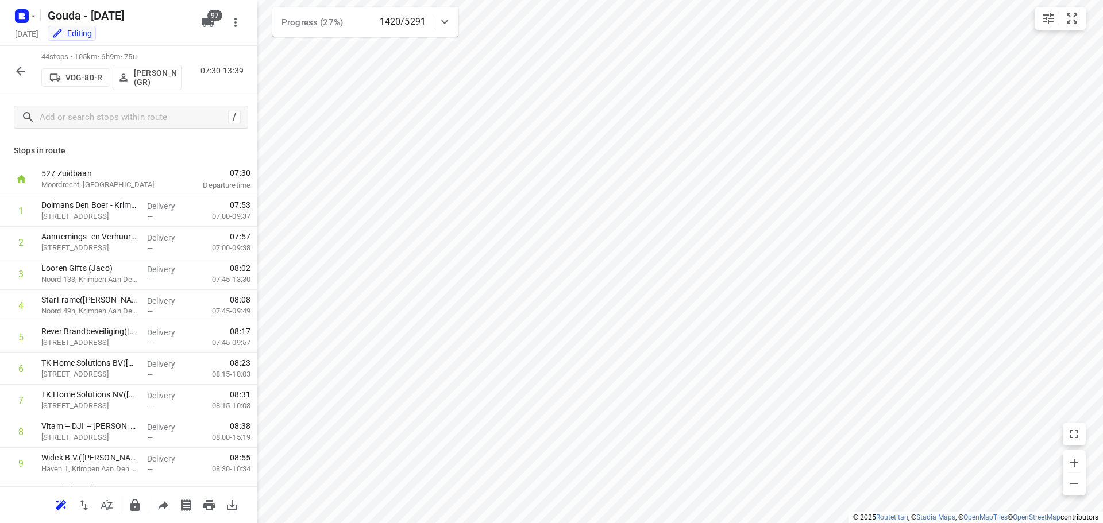
click at [13, 67] on button "button" at bounding box center [20, 71] width 23 height 23
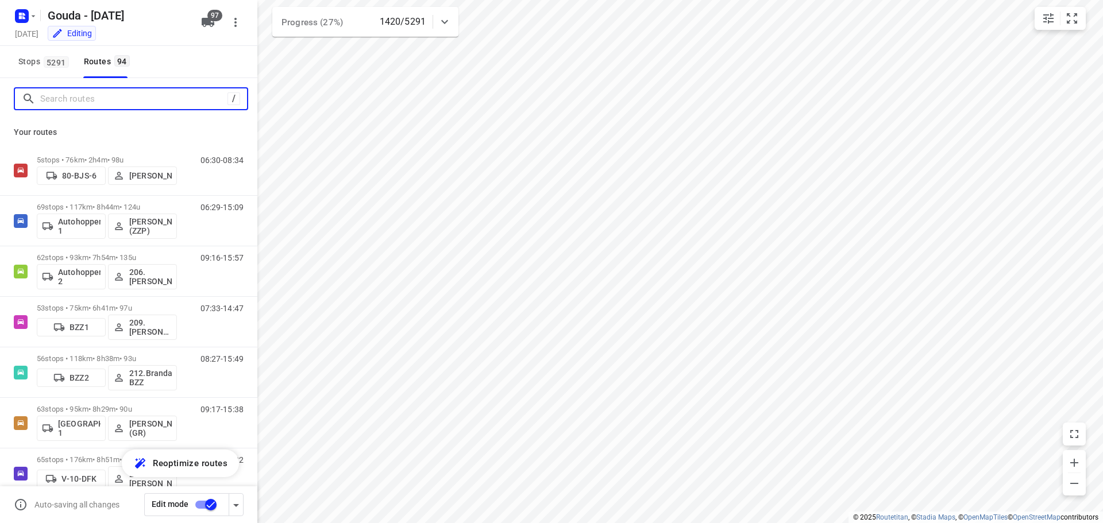
click at [100, 102] on input "Search routes" at bounding box center [133, 99] width 187 height 18
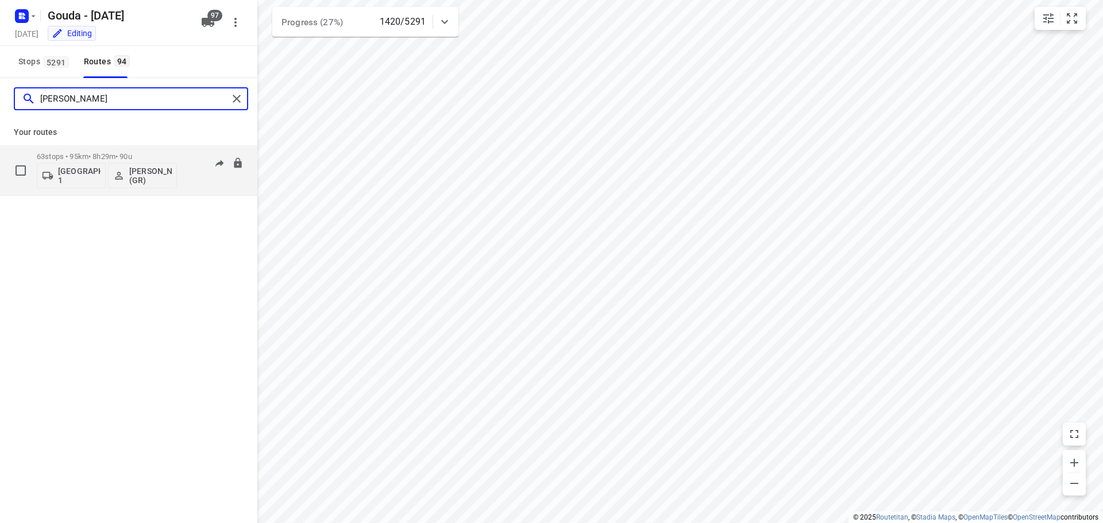
type input "glenn"
click at [110, 153] on p "63 stops • 95km • 8h29m • 90u" at bounding box center [107, 156] width 140 height 9
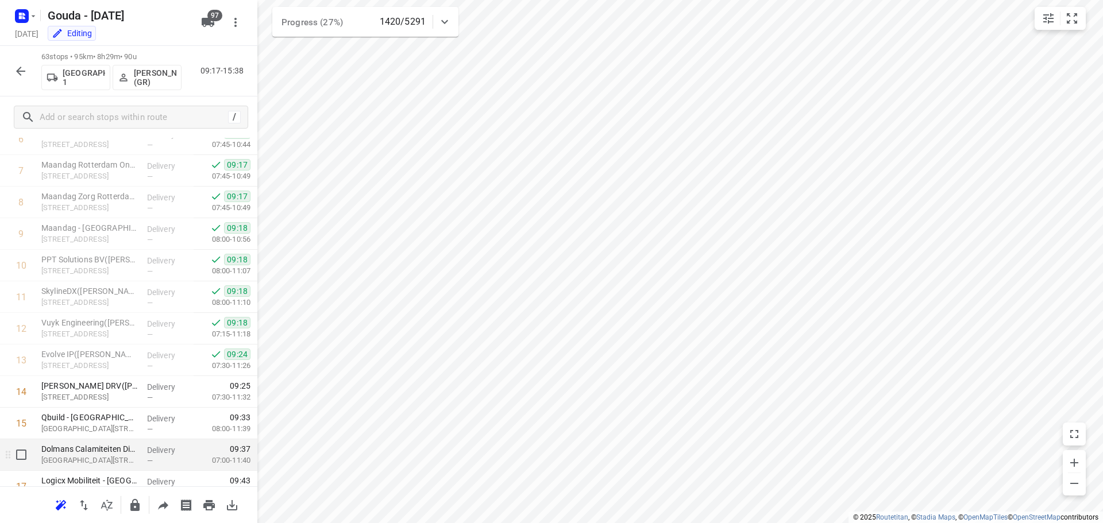
scroll to position [287, 0]
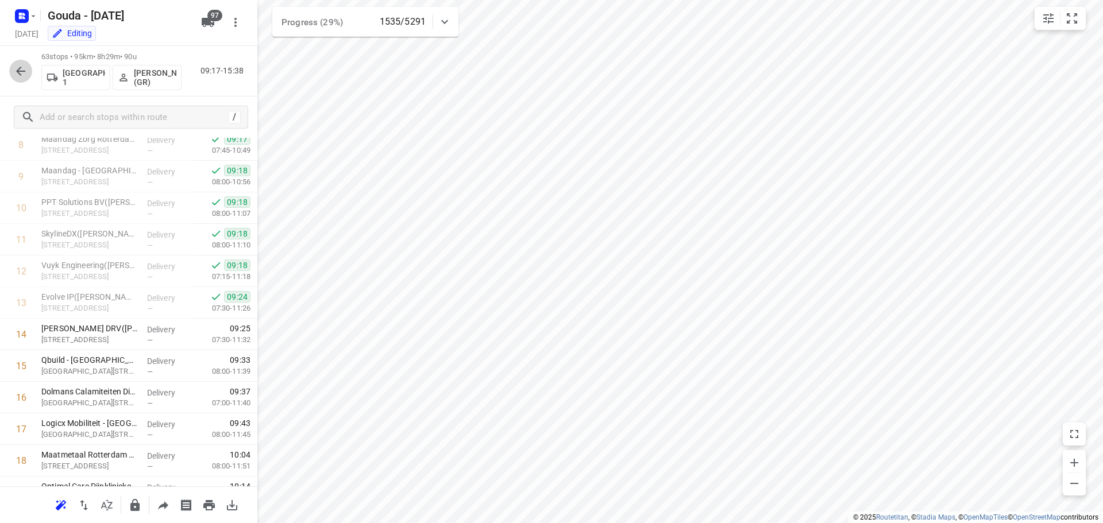
click at [24, 71] on icon "button" at bounding box center [20, 71] width 9 height 9
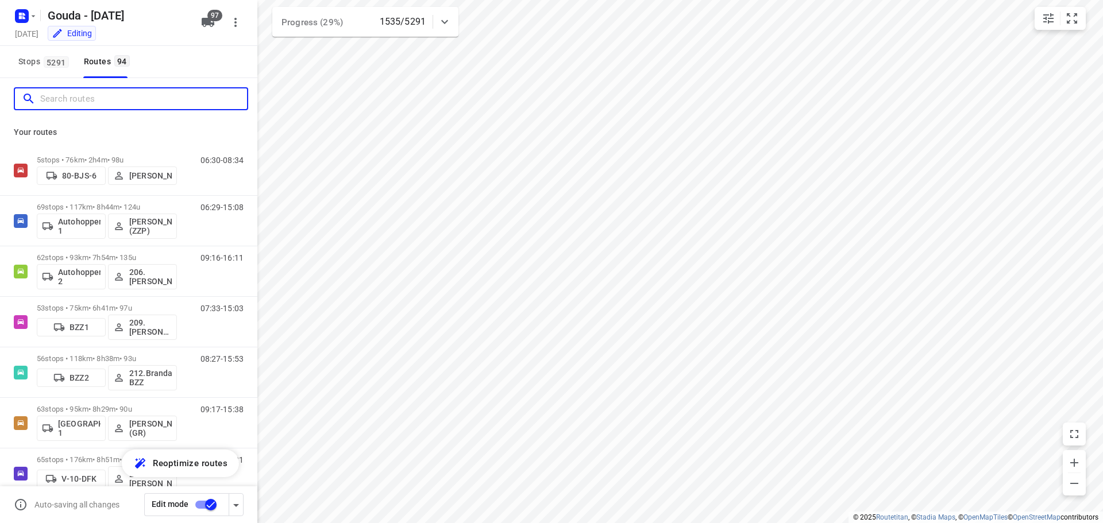
click at [64, 105] on input "Search routes" at bounding box center [143, 99] width 207 height 18
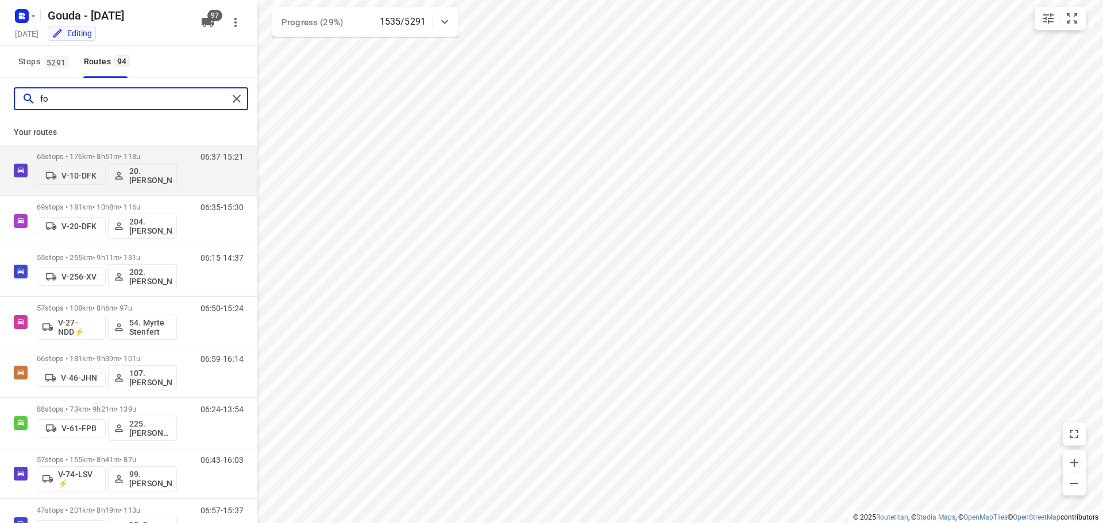
type input "foo"
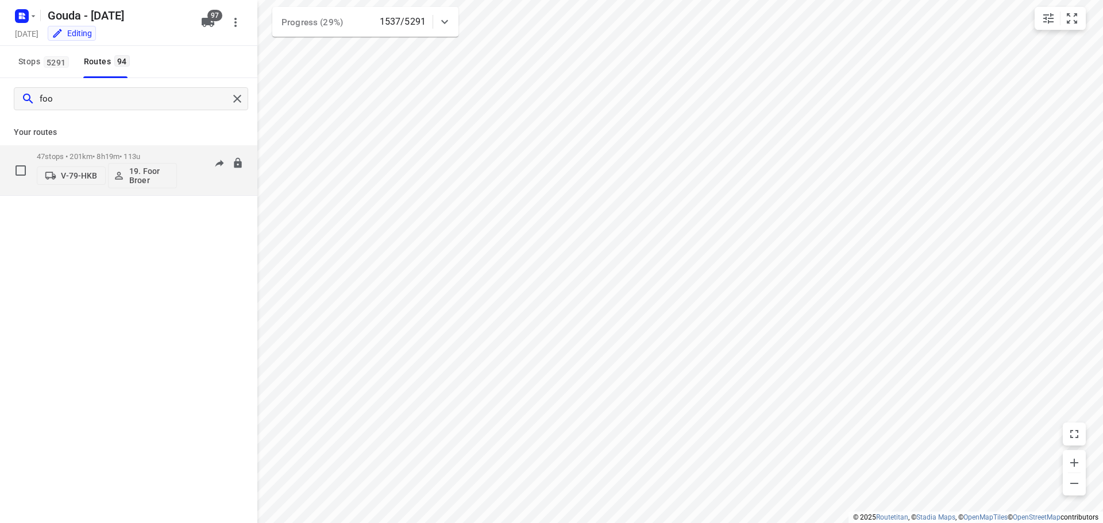
click at [67, 154] on p "47 stops • 201km • 8h19m • 113u" at bounding box center [107, 156] width 140 height 9
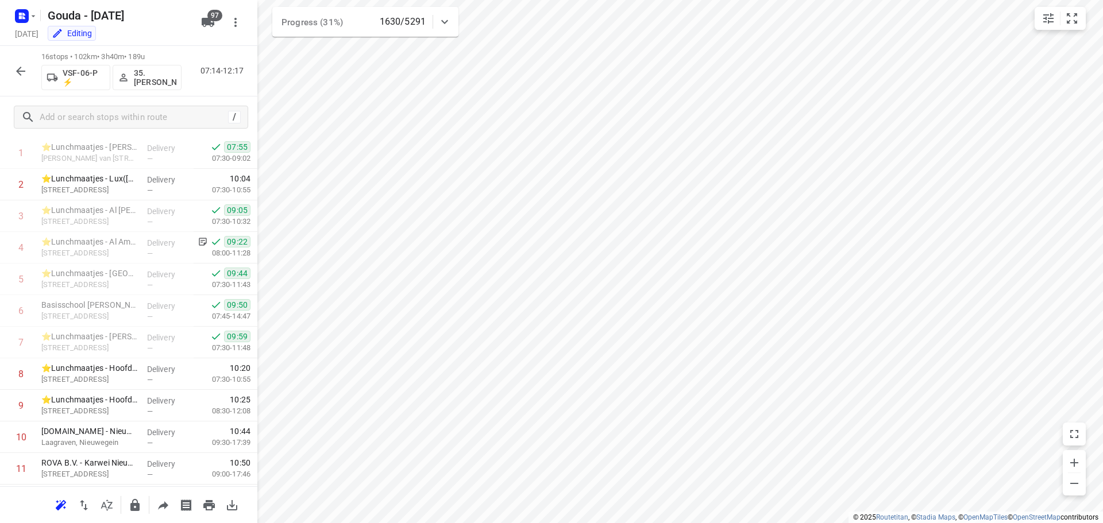
scroll to position [56, 0]
click at [113, 378] on p "Gageldijk 3, Utrecht" at bounding box center [89, 381] width 97 height 11
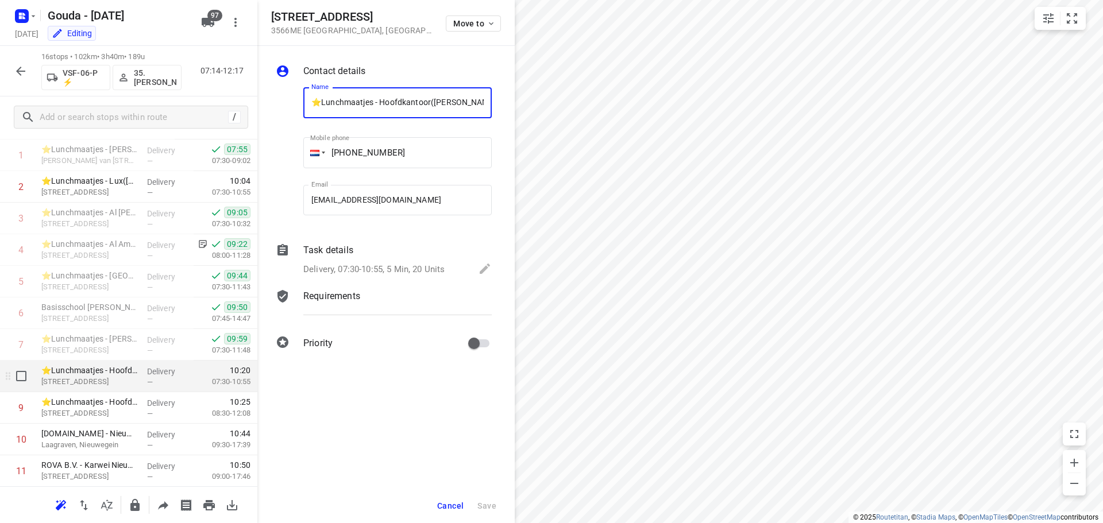
scroll to position [0, 19]
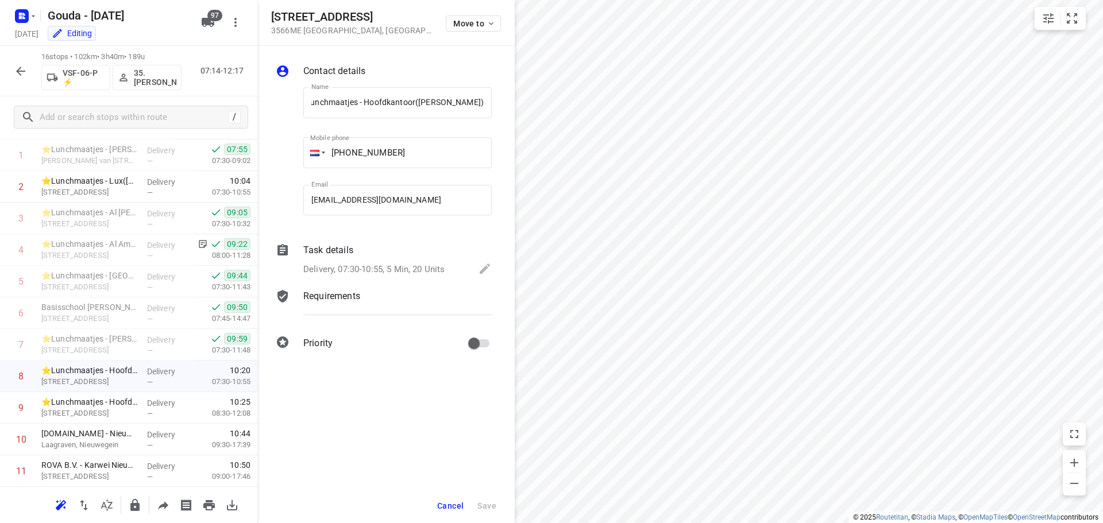
click at [363, 264] on p "Delivery, 07:30-10:55, 5 Min, 20 Units" at bounding box center [373, 269] width 141 height 13
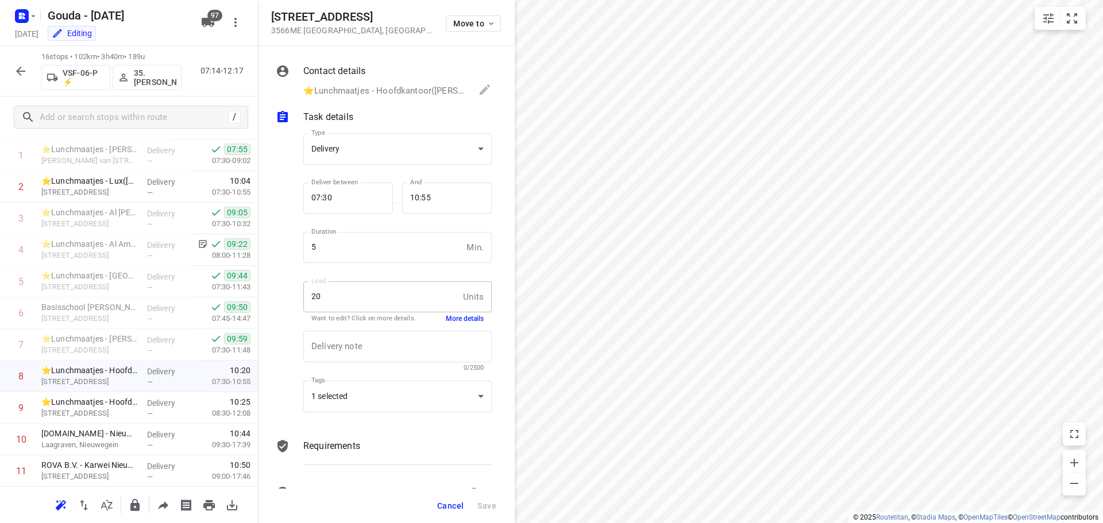
click at [459, 317] on button "More details" at bounding box center [465, 319] width 38 height 10
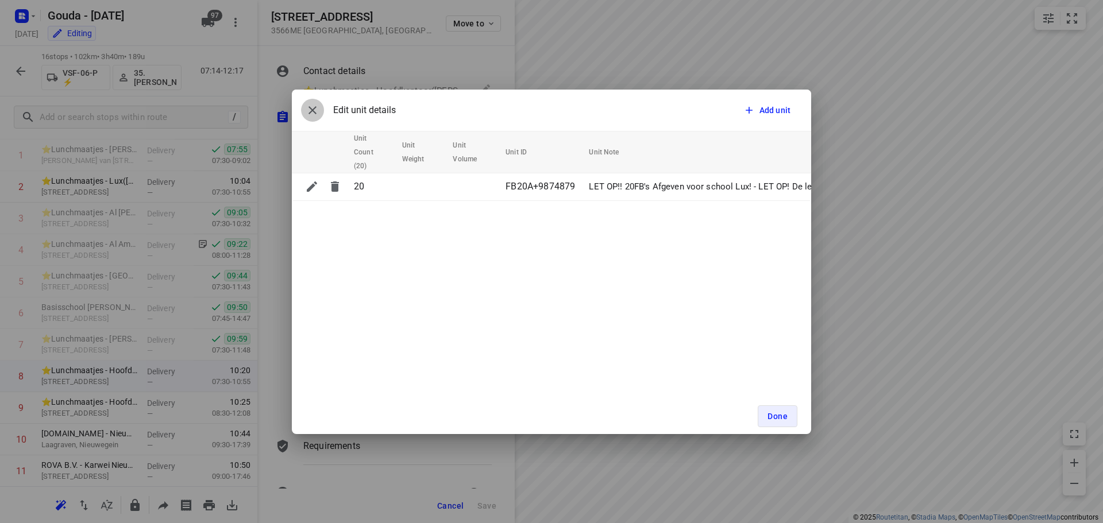
click at [309, 105] on icon "button" at bounding box center [313, 110] width 14 height 14
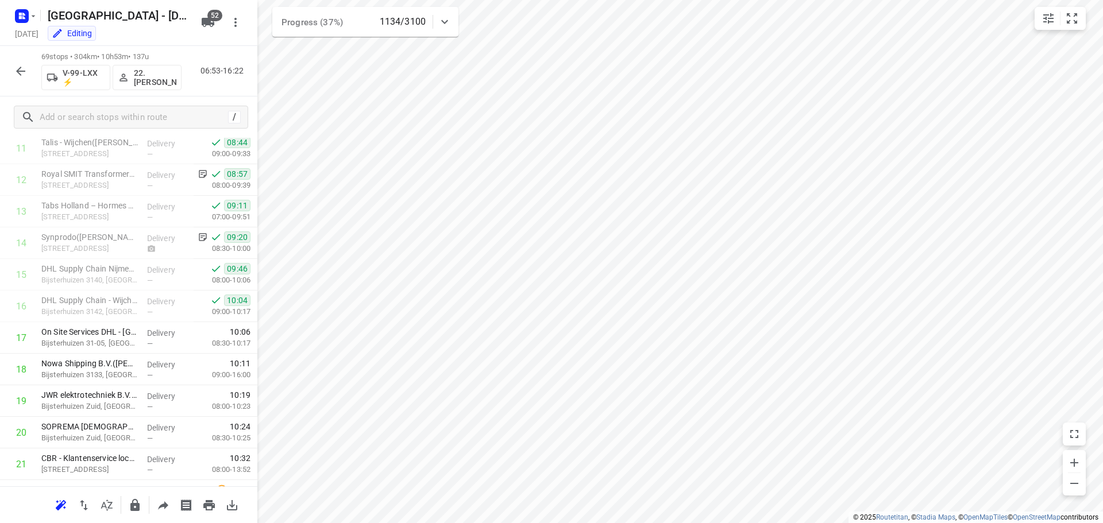
scroll to position [375, 0]
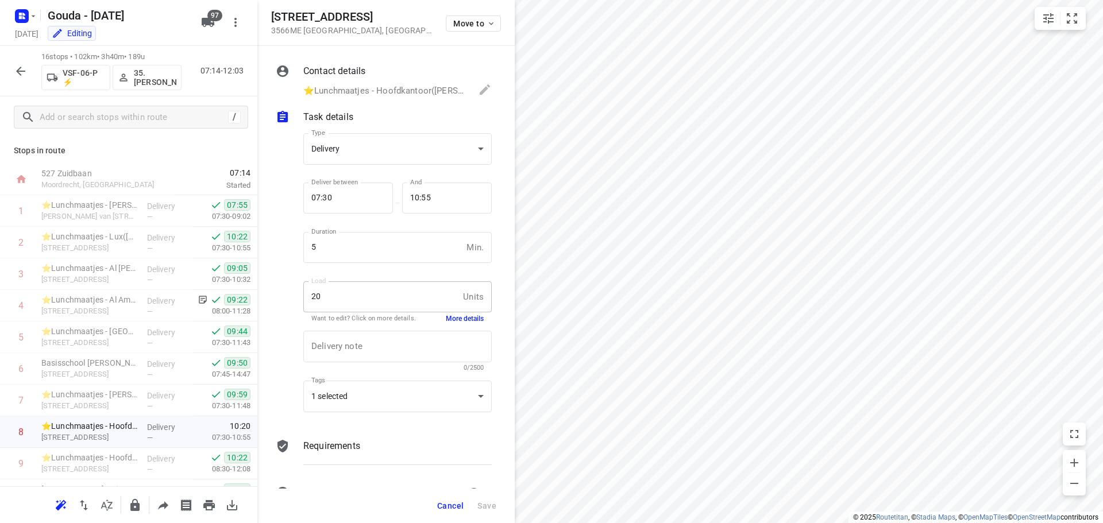
scroll to position [56, 0]
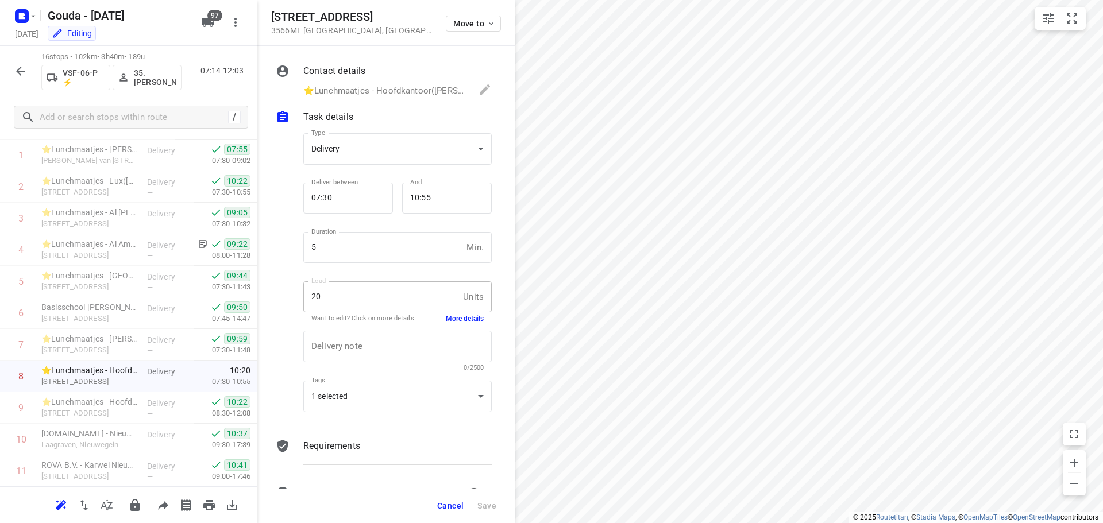
click at [451, 508] on span "Cancel" at bounding box center [450, 506] width 26 height 9
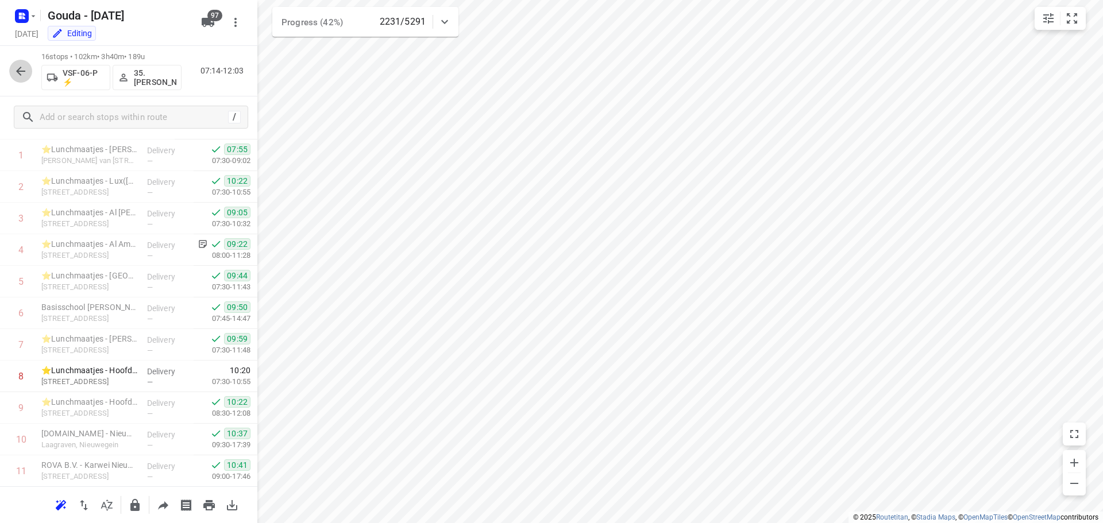
click at [18, 64] on icon "button" at bounding box center [21, 71] width 14 height 14
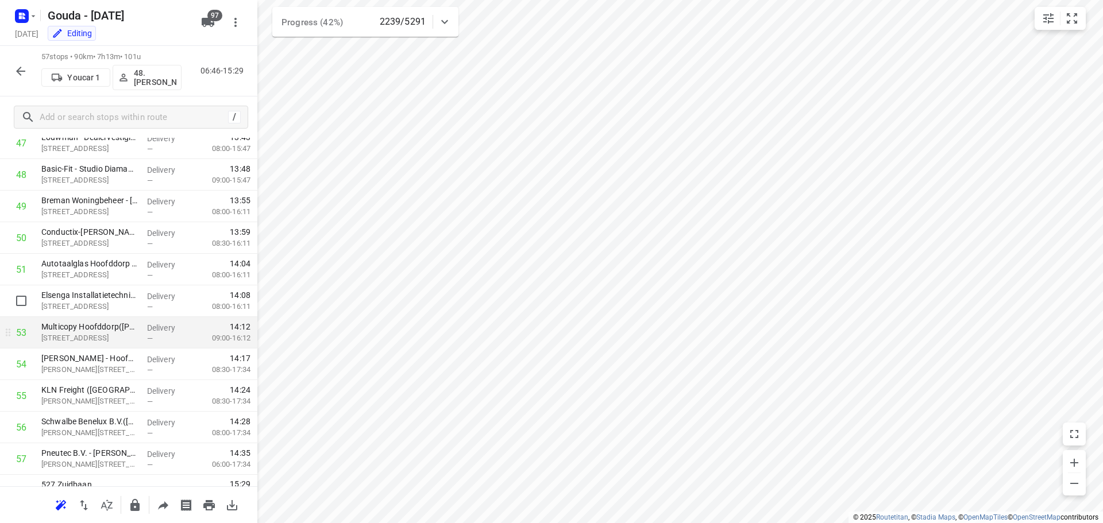
scroll to position [1542, 0]
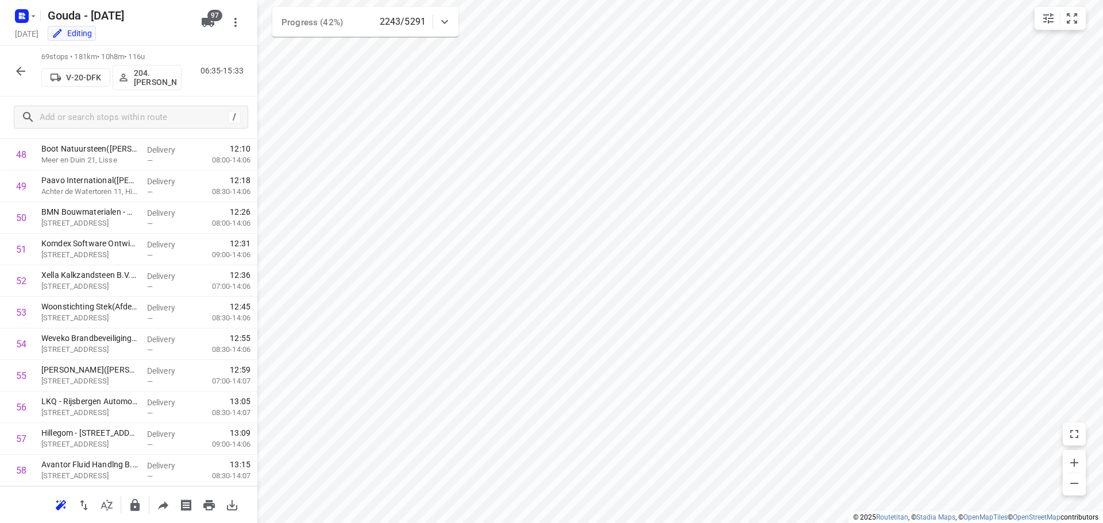
click at [25, 67] on icon "button" at bounding box center [21, 71] width 14 height 14
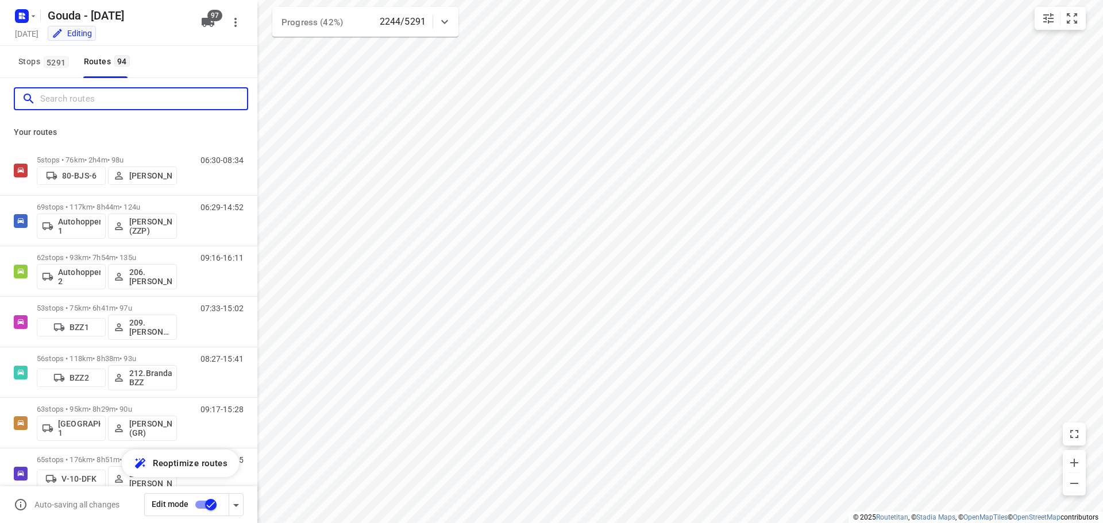
click at [86, 99] on input "Search routes" at bounding box center [143, 99] width 207 height 18
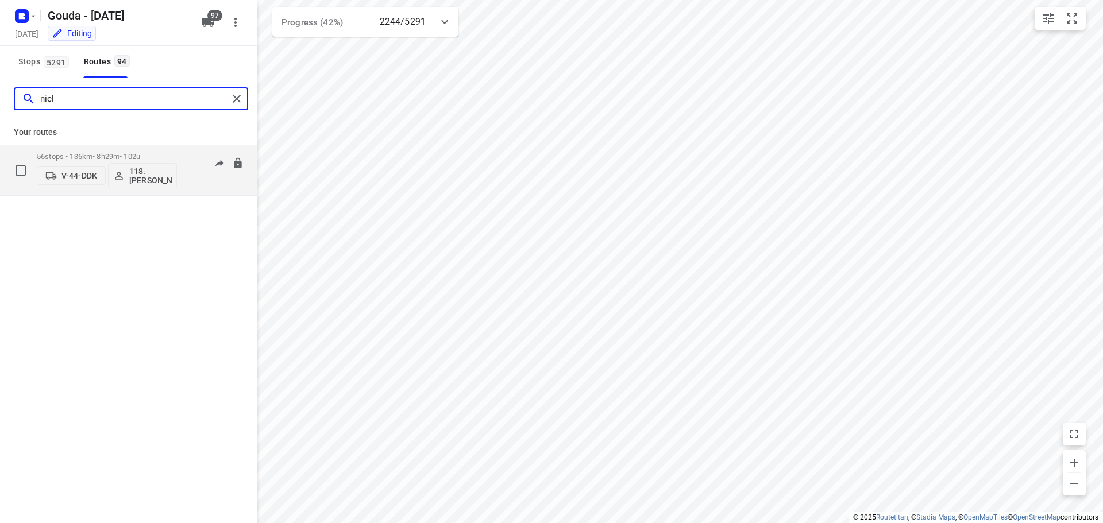
type input "niel"
click at [107, 155] on p "56 stops • 136km • 8h29m • 102u" at bounding box center [107, 156] width 140 height 9
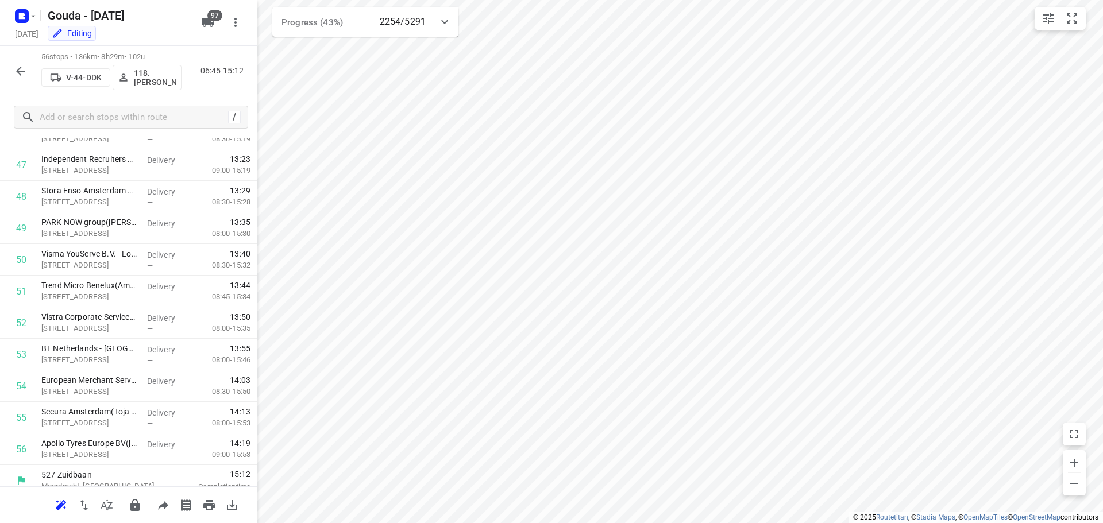
scroll to position [1510, 0]
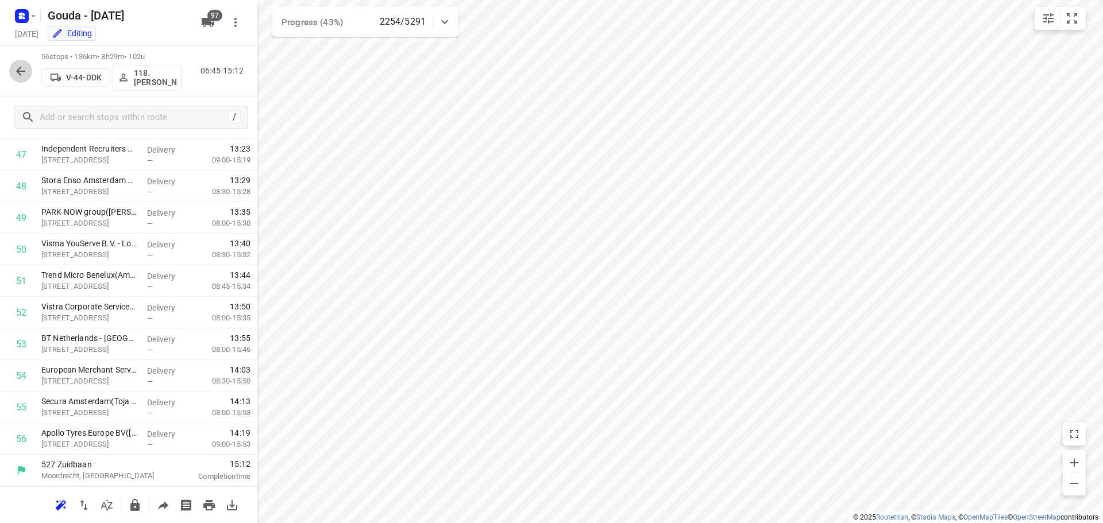
click at [26, 69] on icon "button" at bounding box center [21, 71] width 14 height 14
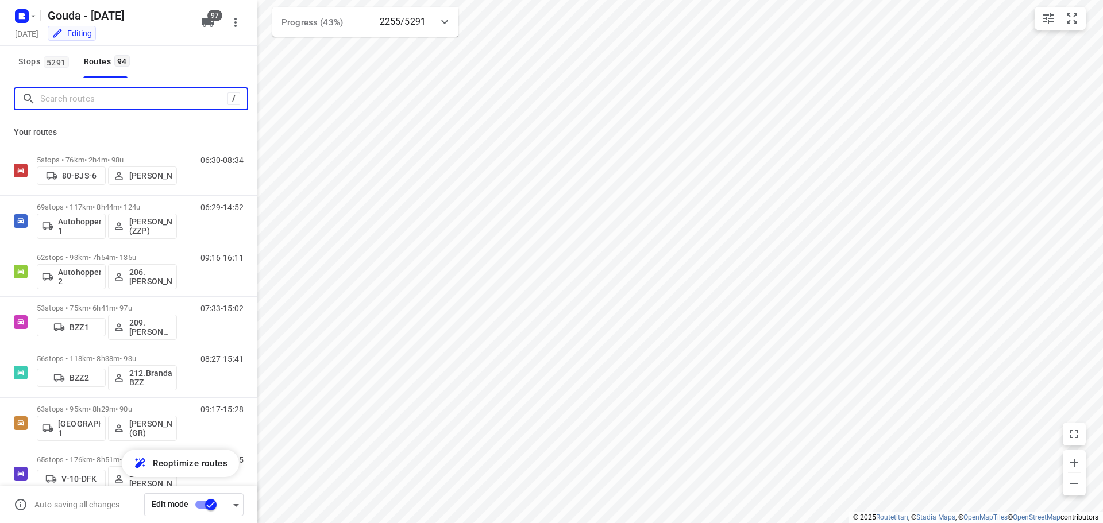
click at [78, 101] on input "Search routes" at bounding box center [133, 99] width 187 height 18
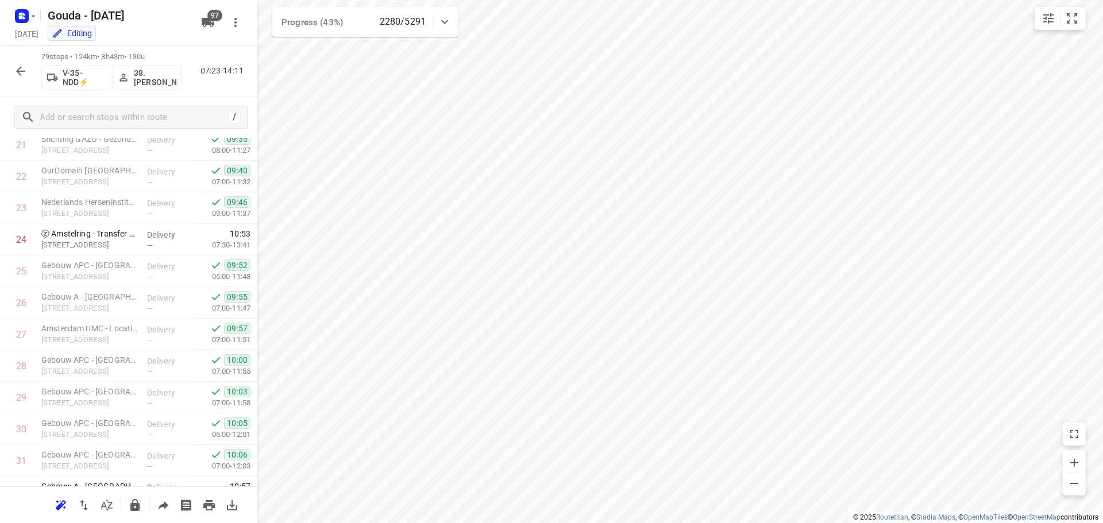
scroll to position [711, 0]
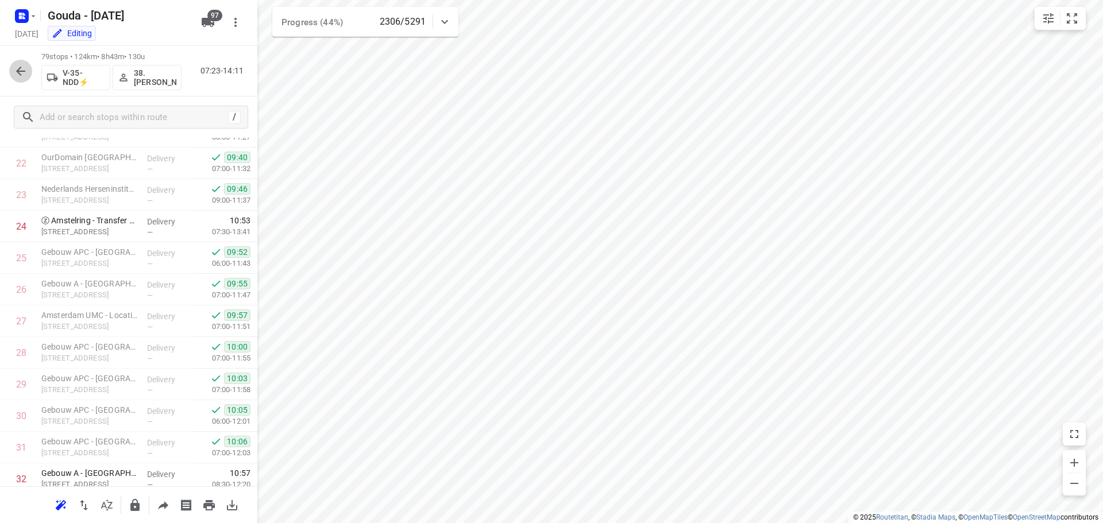
click at [19, 63] on button "button" at bounding box center [20, 71] width 23 height 23
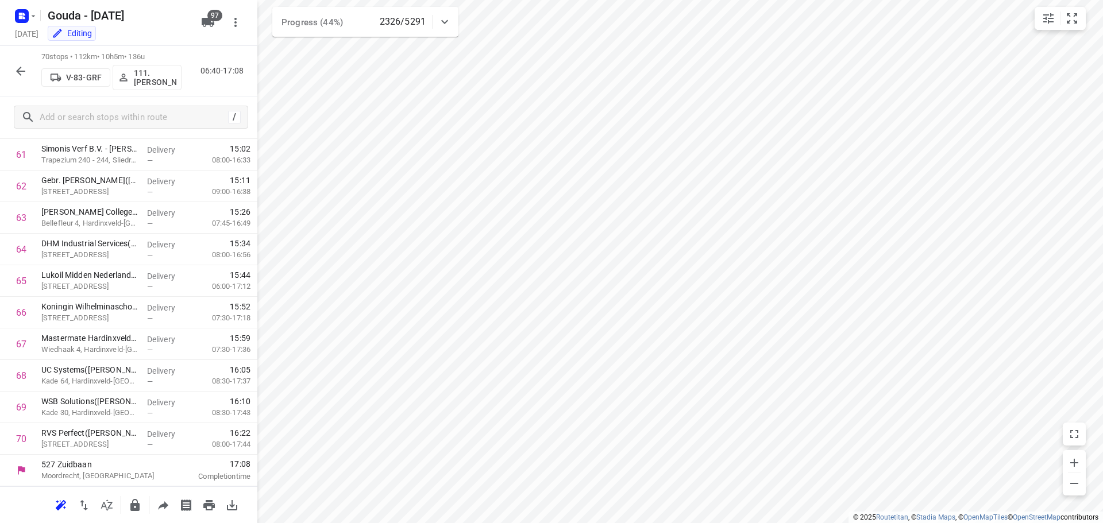
scroll to position [1945, 0]
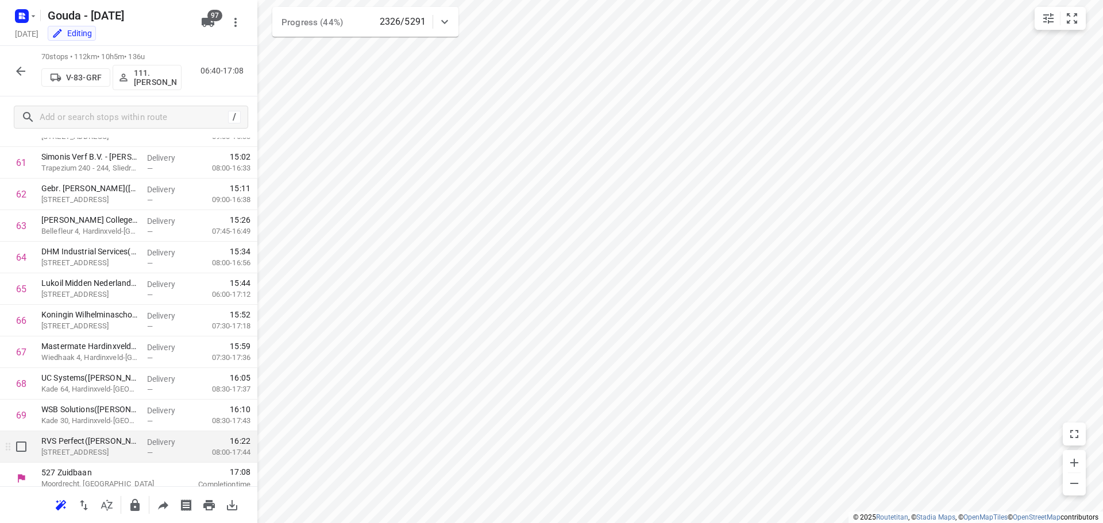
click at [205, 442] on span "16:22" at bounding box center [222, 441] width 57 height 11
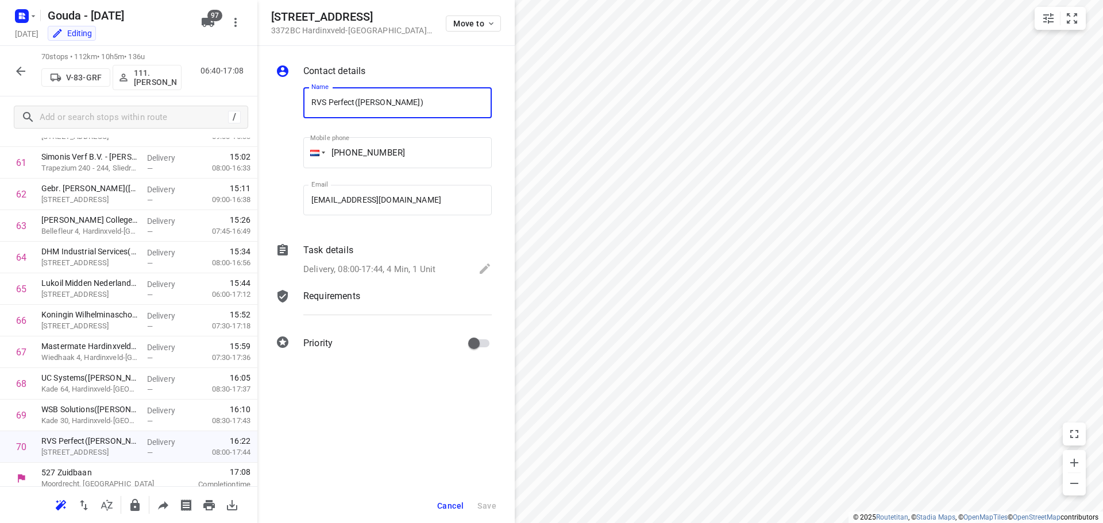
click at [446, 499] on button "Cancel" at bounding box center [451, 506] width 36 height 21
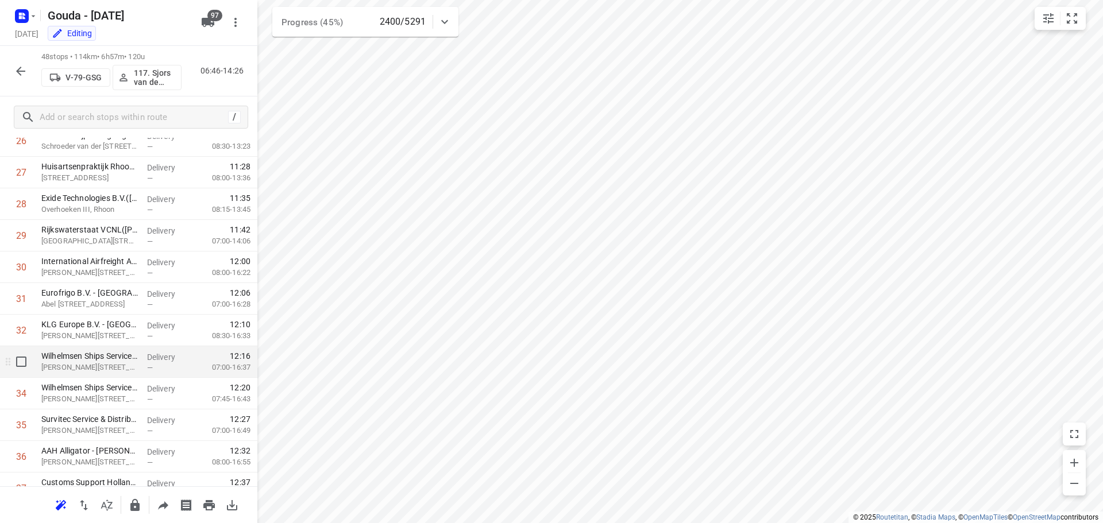
scroll to position [1252, 0]
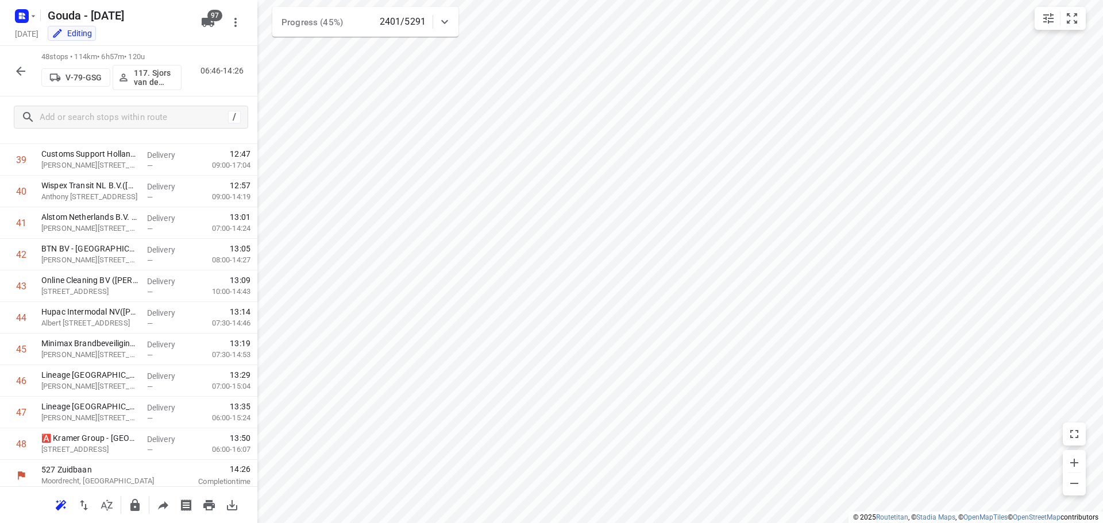
click at [21, 69] on icon "button" at bounding box center [21, 71] width 14 height 14
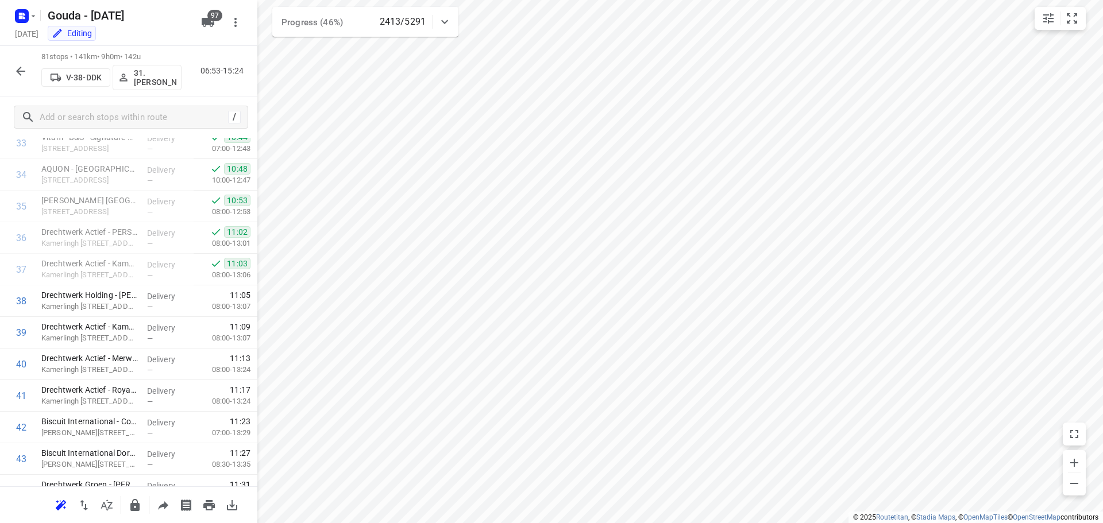
scroll to position [0, 0]
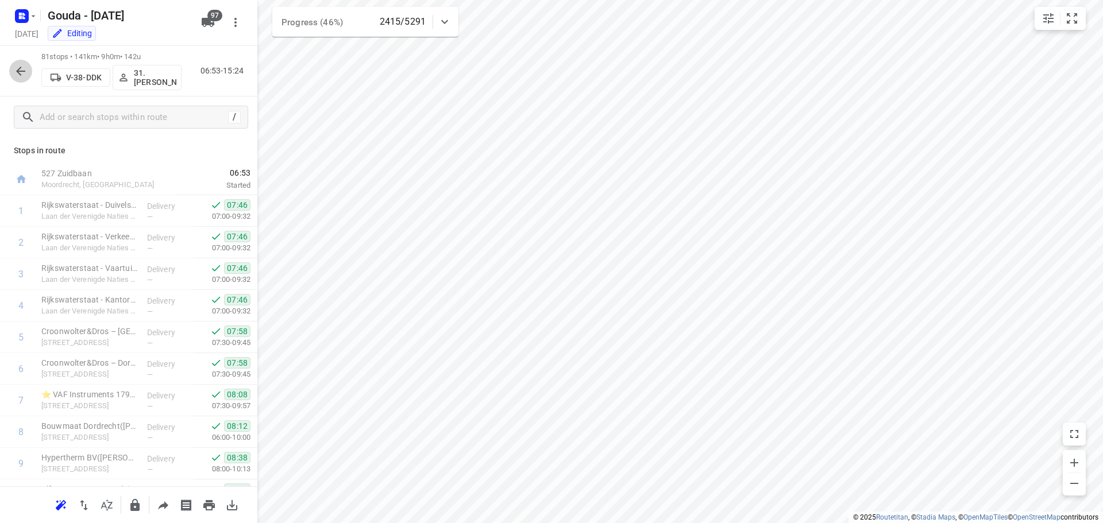
drag, startPoint x: 16, startPoint y: 70, endPoint x: 134, endPoint y: 5, distance: 135.3
click at [16, 70] on icon "button" at bounding box center [21, 71] width 14 height 14
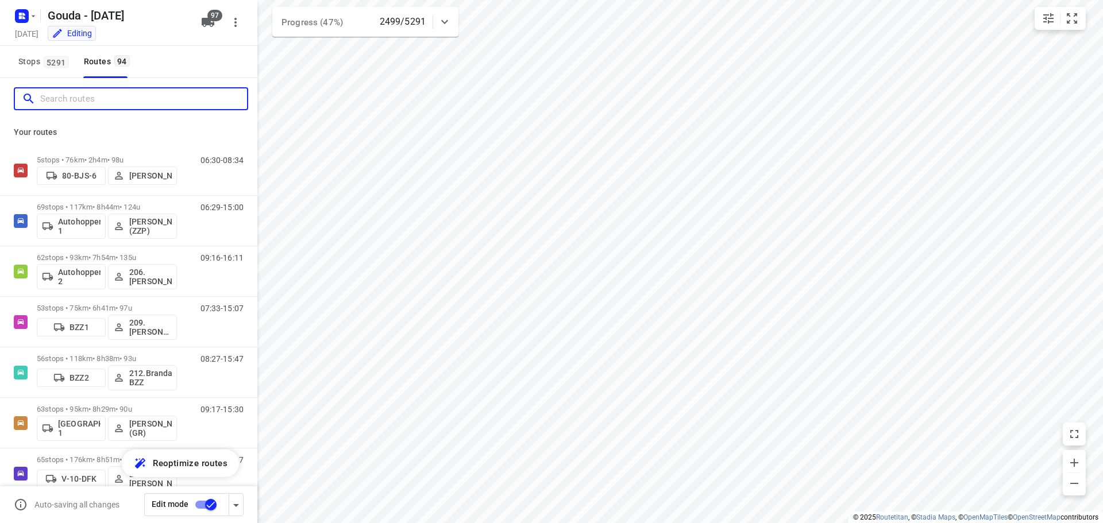
click at [148, 104] on input "Search routes" at bounding box center [143, 99] width 207 height 18
click at [99, 92] on input "Search routes" at bounding box center [132, 99] width 184 height 18
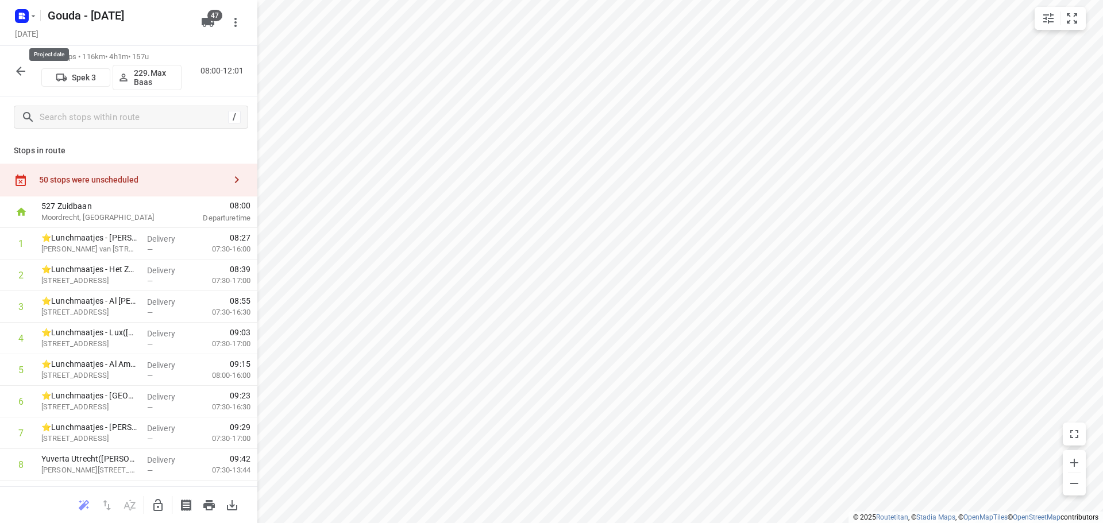
scroll to position [57, 0]
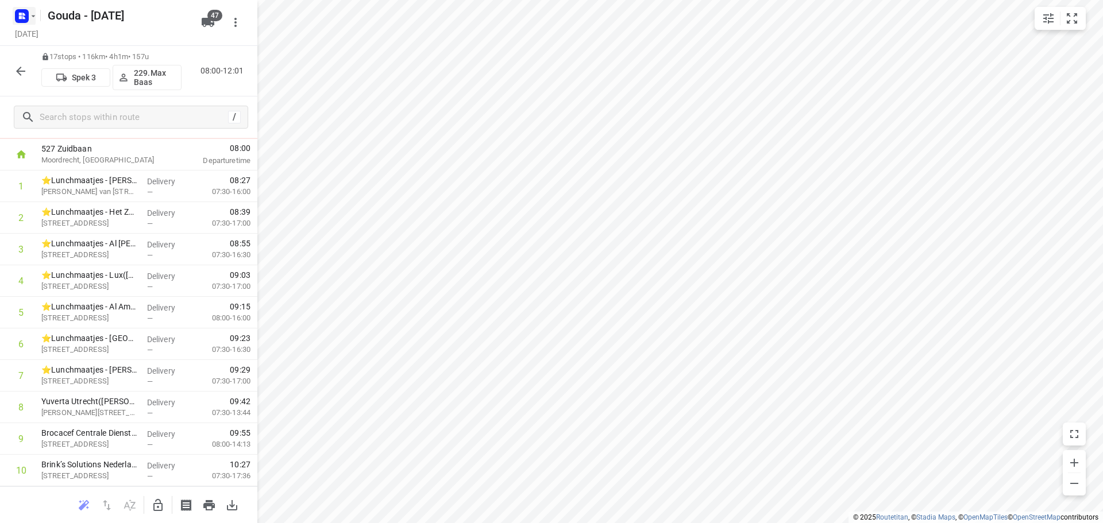
click at [29, 16] on icon "button" at bounding box center [33, 15] width 9 height 9
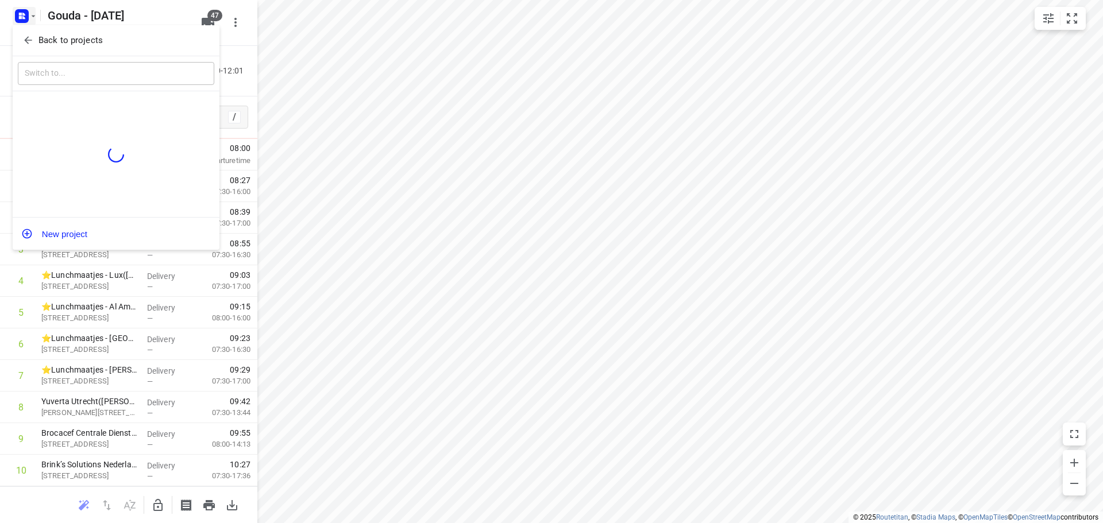
click at [26, 37] on icon "button" at bounding box center [27, 39] width 11 height 11
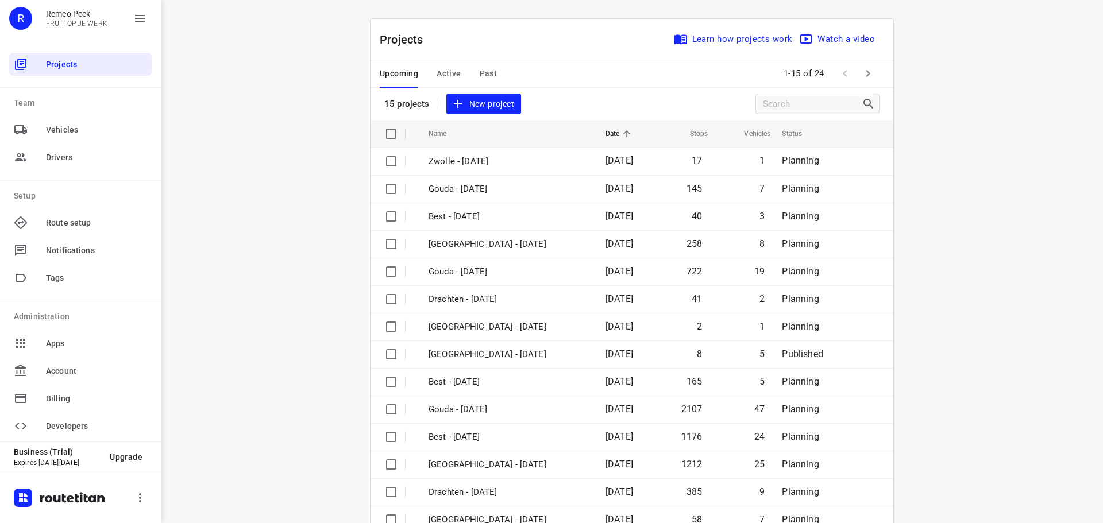
click at [440, 66] on button "Active" at bounding box center [449, 74] width 24 height 28
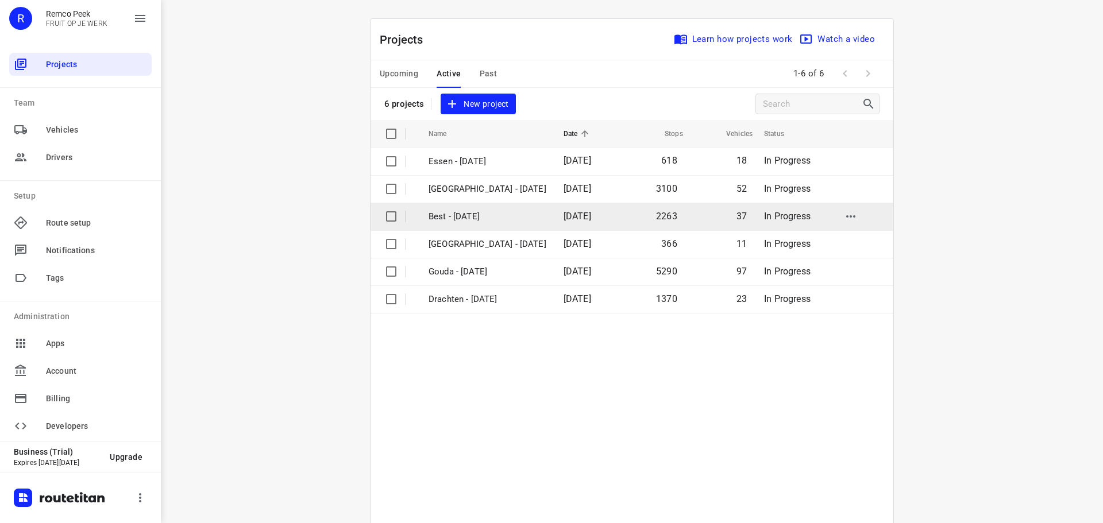
click at [455, 216] on p "Best - [DATE]" at bounding box center [488, 216] width 118 height 13
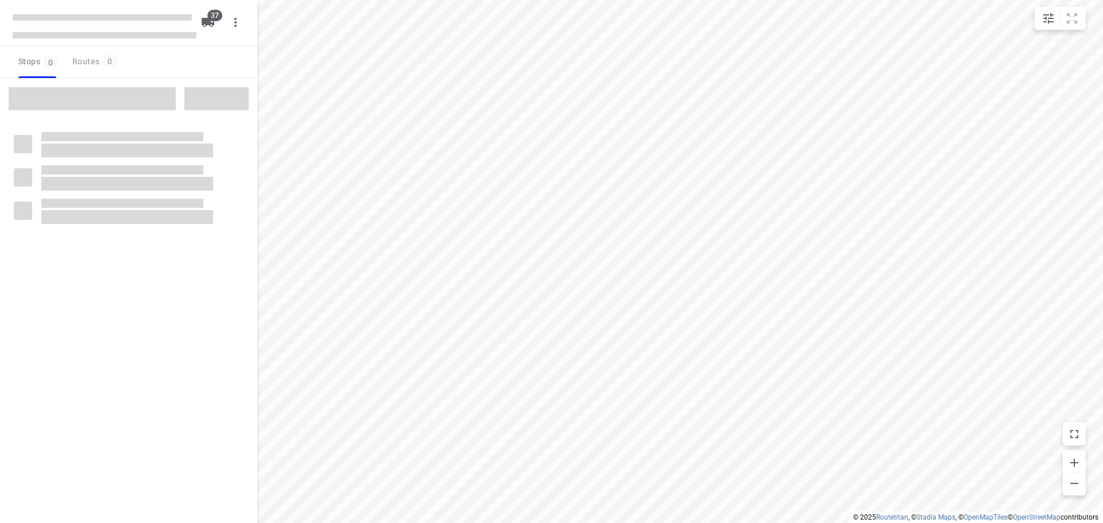
checkbox input "true"
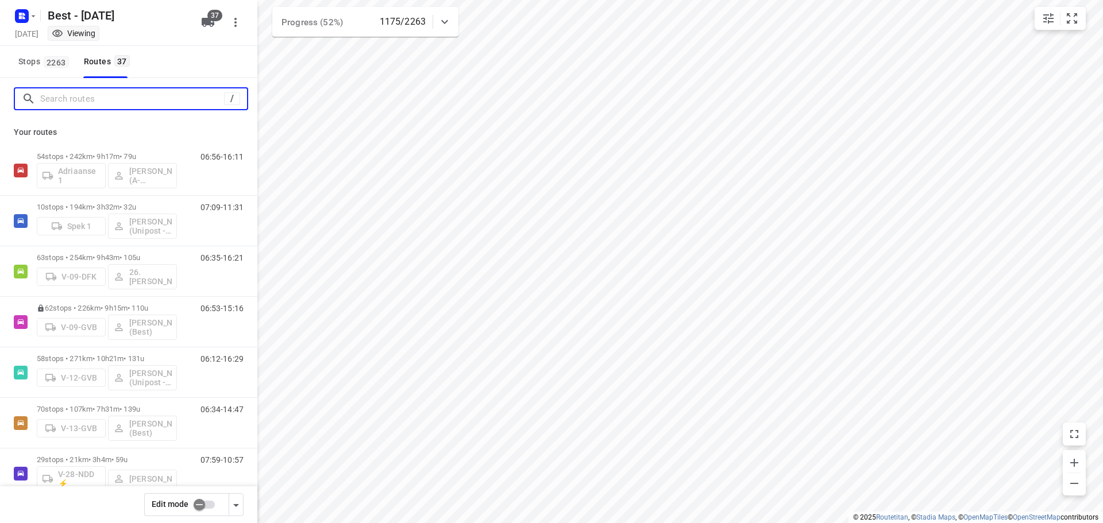
click at [73, 99] on input "Search routes" at bounding box center [132, 99] width 184 height 18
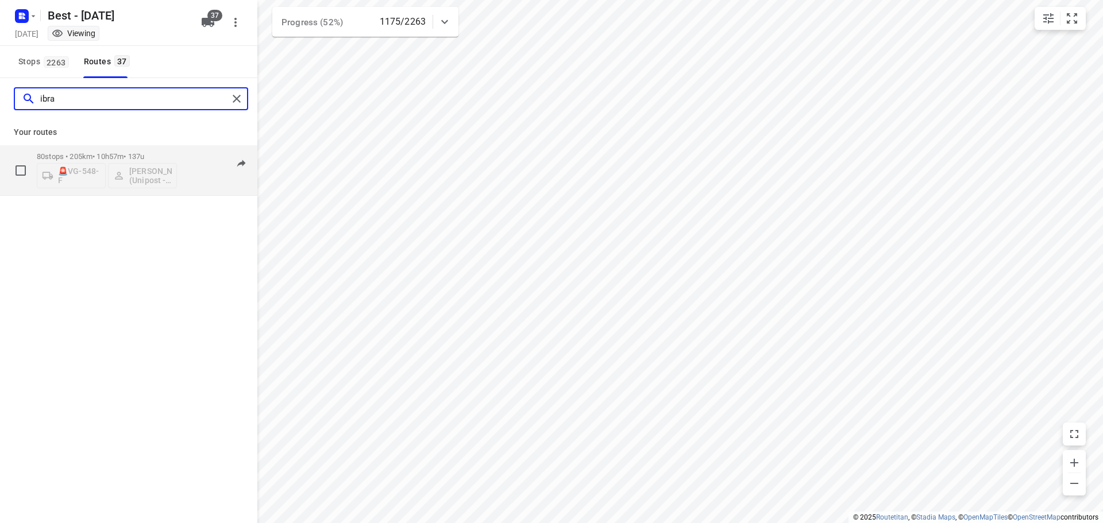
type input "ibra"
click at [122, 157] on p "80 stops • 205km • 10h57m • 137u" at bounding box center [107, 156] width 140 height 9
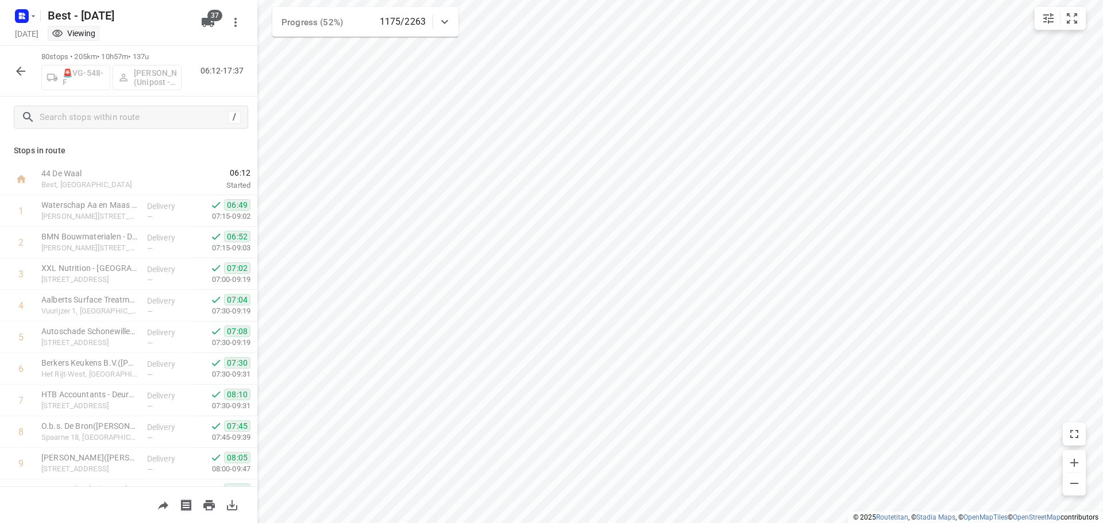
click at [151, 79] on div "🚨VG-548-F [PERSON_NAME] (Unipost - ZZP - Berst)" at bounding box center [111, 77] width 140 height 28
click at [24, 63] on button "button" at bounding box center [20, 71] width 23 height 23
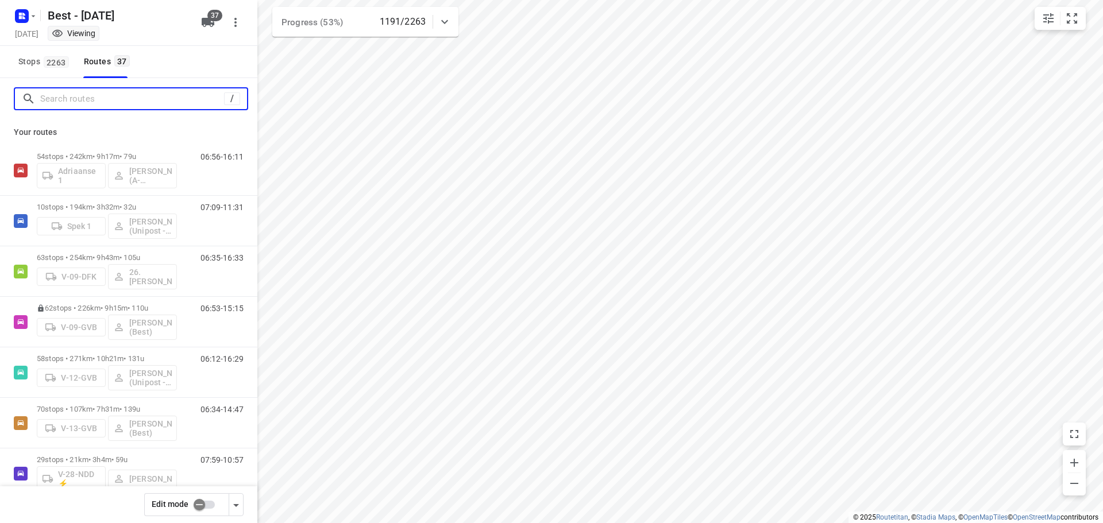
click at [190, 103] on input "Search routes" at bounding box center [132, 99] width 184 height 18
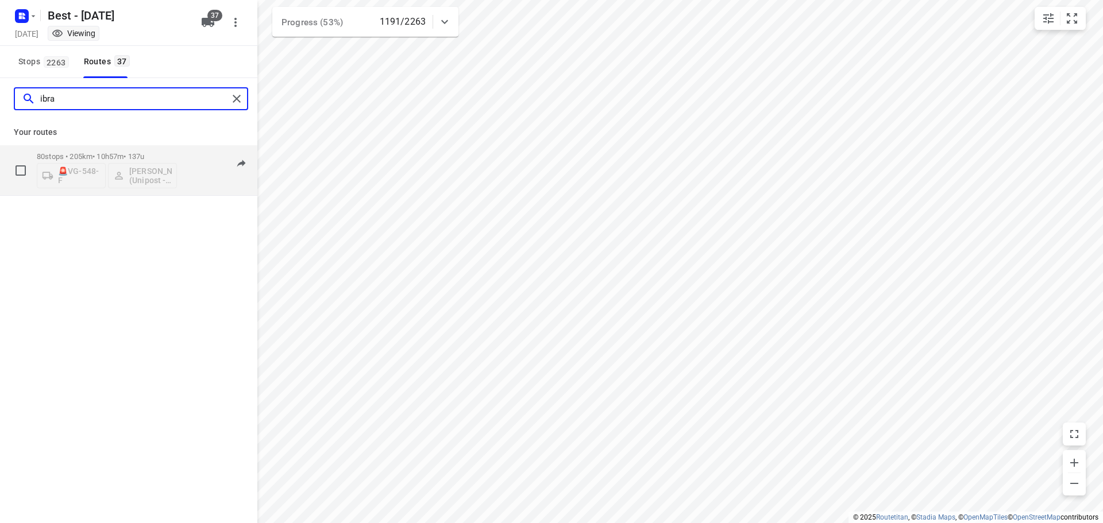
type input "ibra"
click at [96, 157] on p "80 stops • 205km • 10h57m • 137u" at bounding box center [107, 156] width 140 height 9
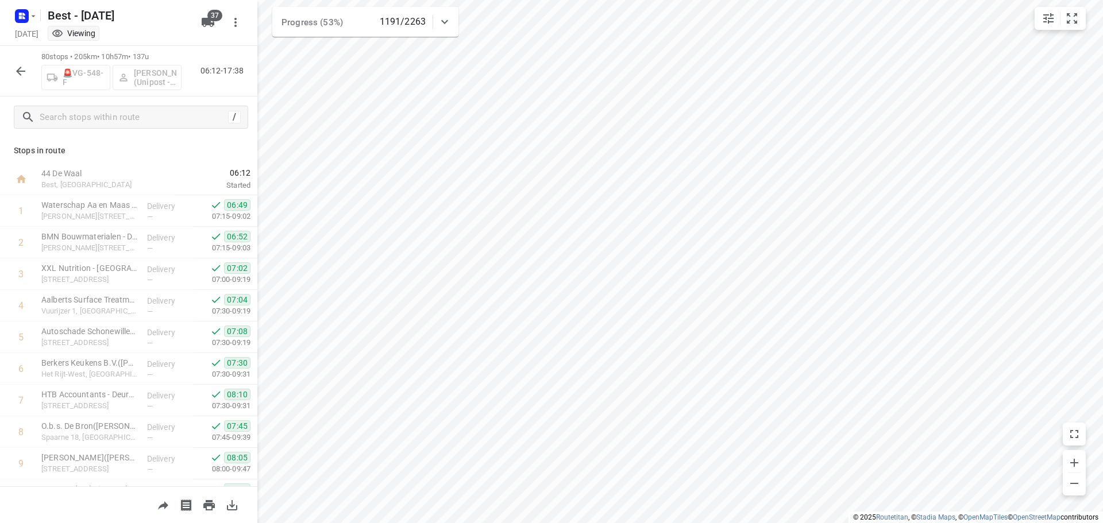
click at [18, 75] on icon "button" at bounding box center [21, 71] width 14 height 14
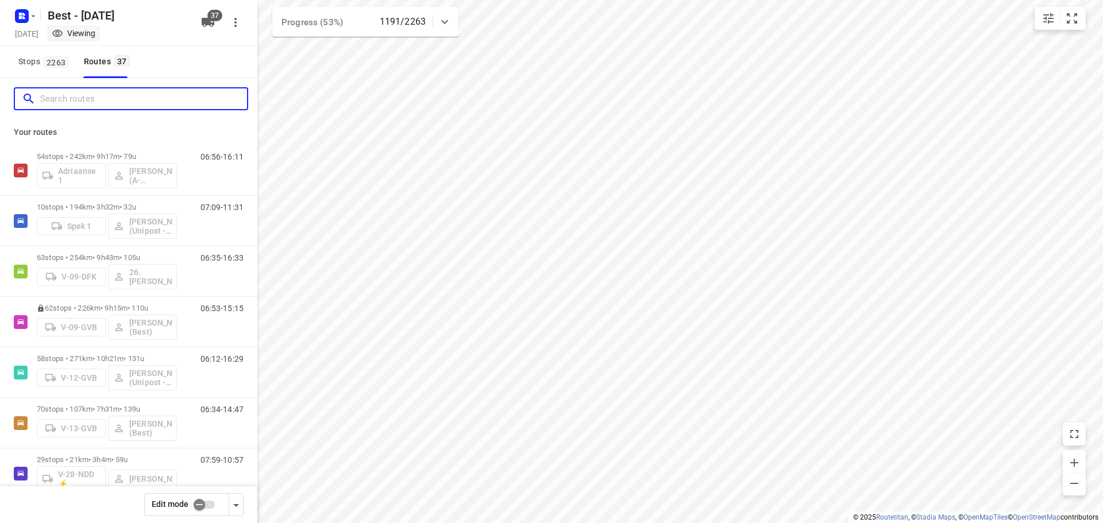
click at [86, 99] on input "Search routes" at bounding box center [143, 99] width 207 height 18
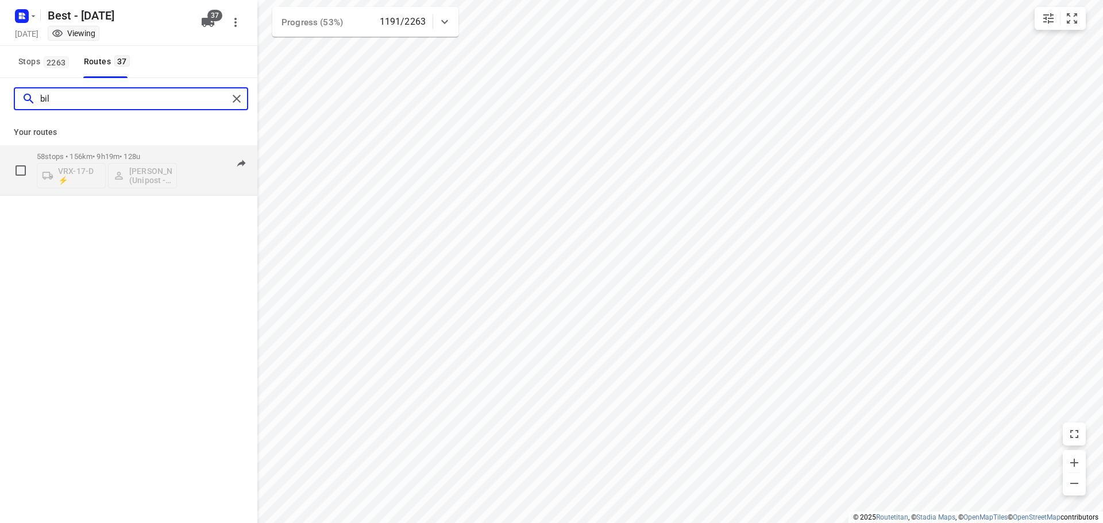
type input "bil"
click at [88, 155] on p "58 stops • 156km • 9h19m • 128u" at bounding box center [107, 156] width 140 height 9
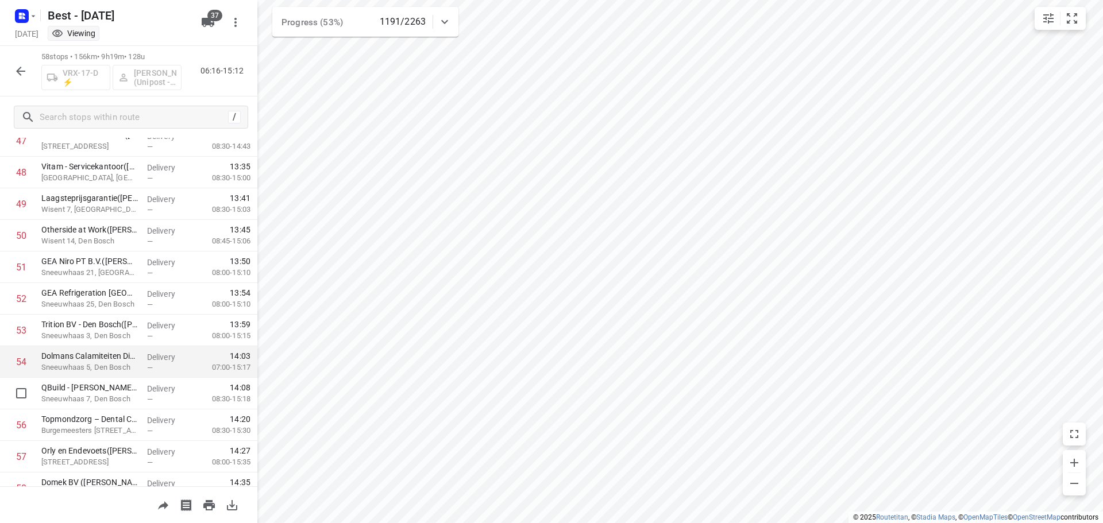
scroll to position [1573, 0]
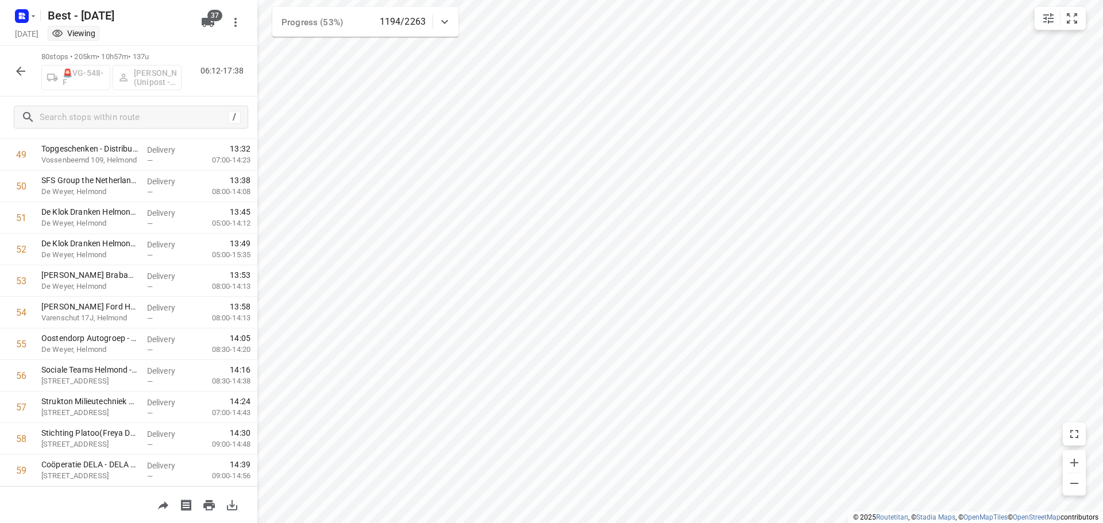
drag, startPoint x: 22, startPoint y: 69, endPoint x: 79, endPoint y: 6, distance: 85.4
click at [22, 69] on icon "button" at bounding box center [21, 71] width 14 height 14
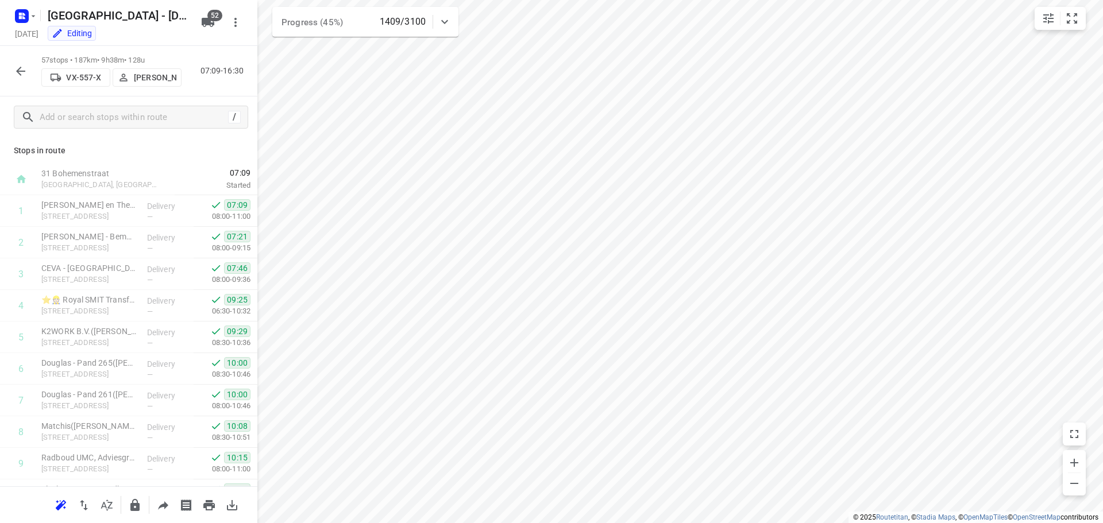
scroll to position [375, 0]
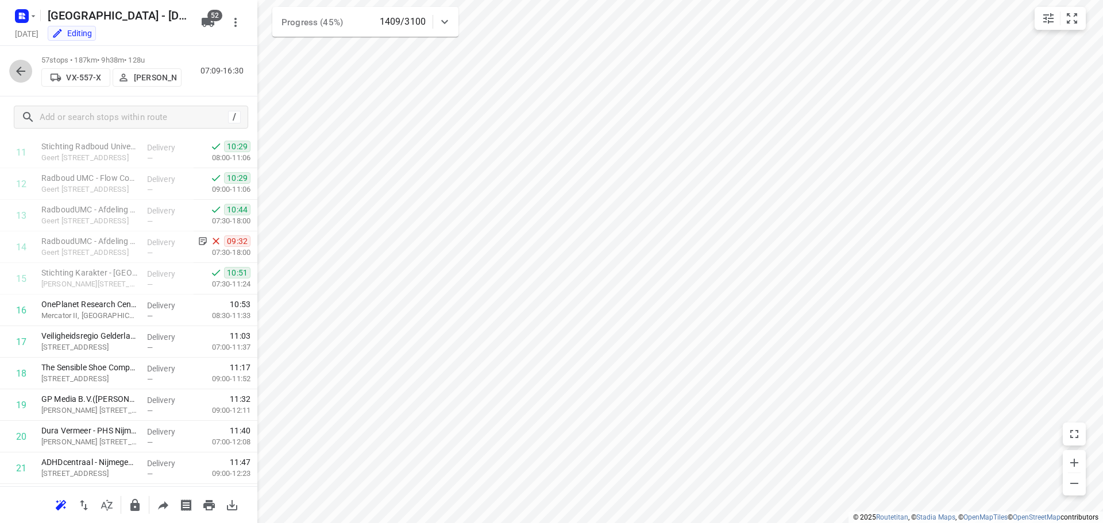
click at [18, 70] on icon "button" at bounding box center [21, 71] width 14 height 14
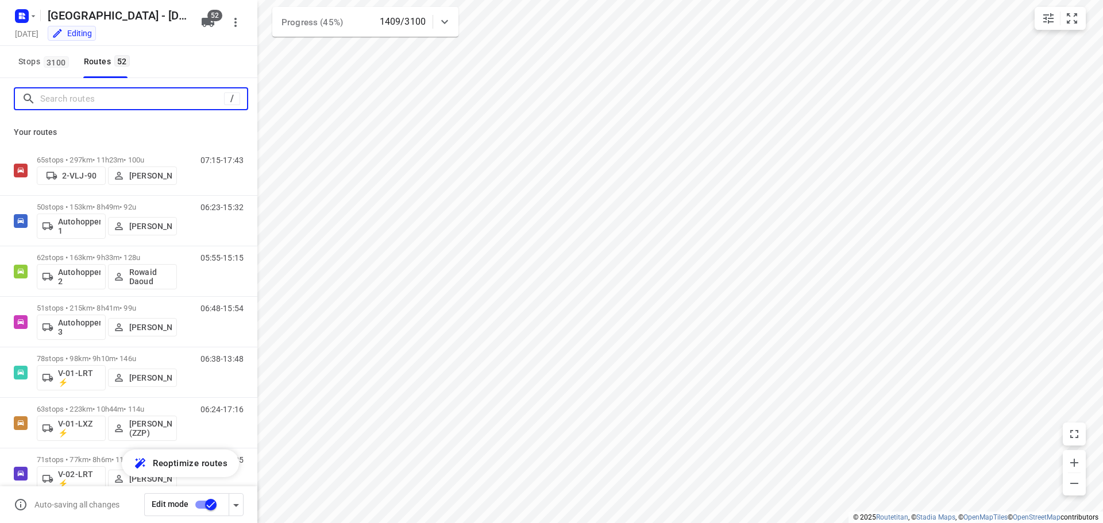
click at [114, 92] on input "Search routes" at bounding box center [132, 99] width 184 height 18
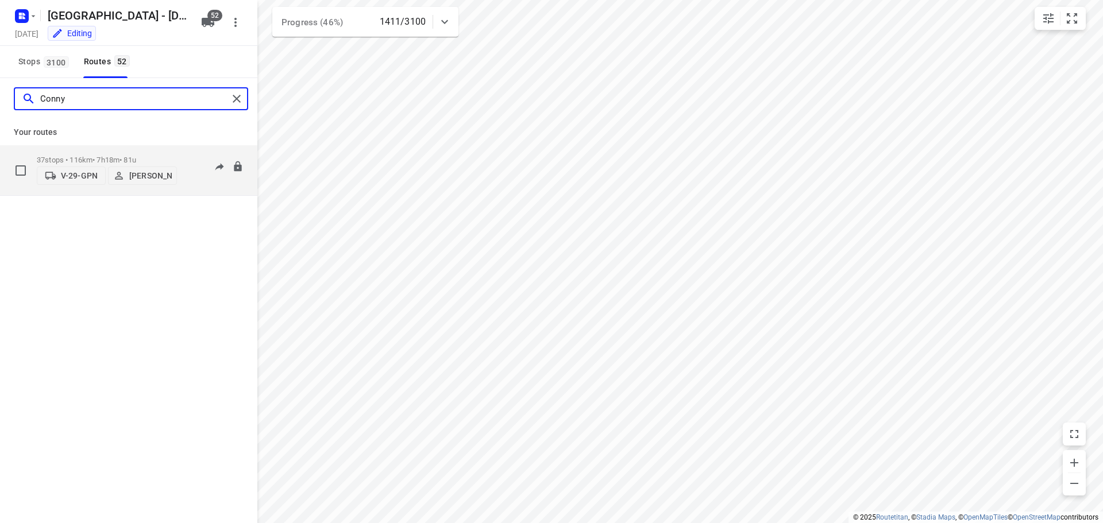
type input "Conny"
click at [74, 157] on p "37 stops • 116km • 7h18m • 81u" at bounding box center [107, 160] width 140 height 9
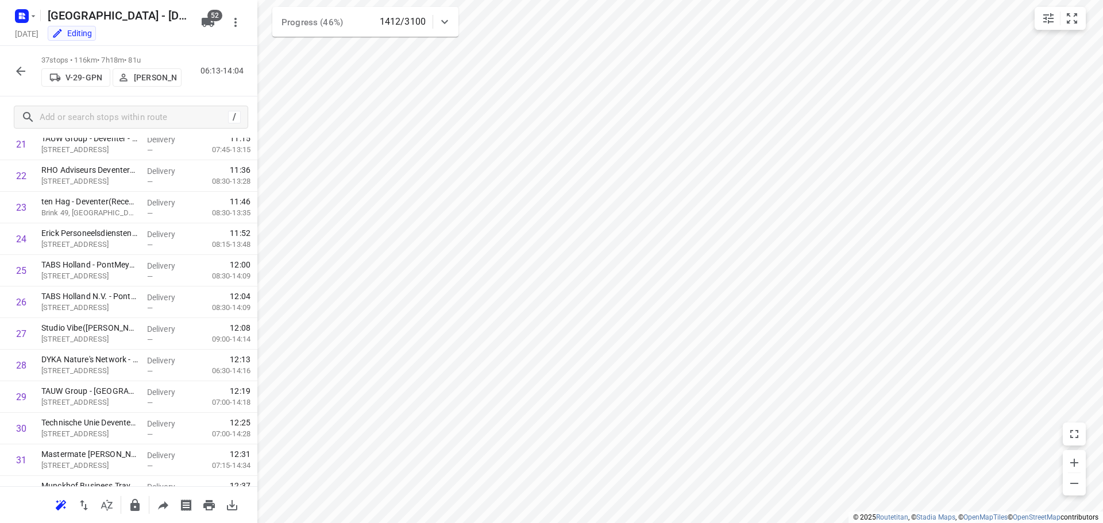
scroll to position [565, 0]
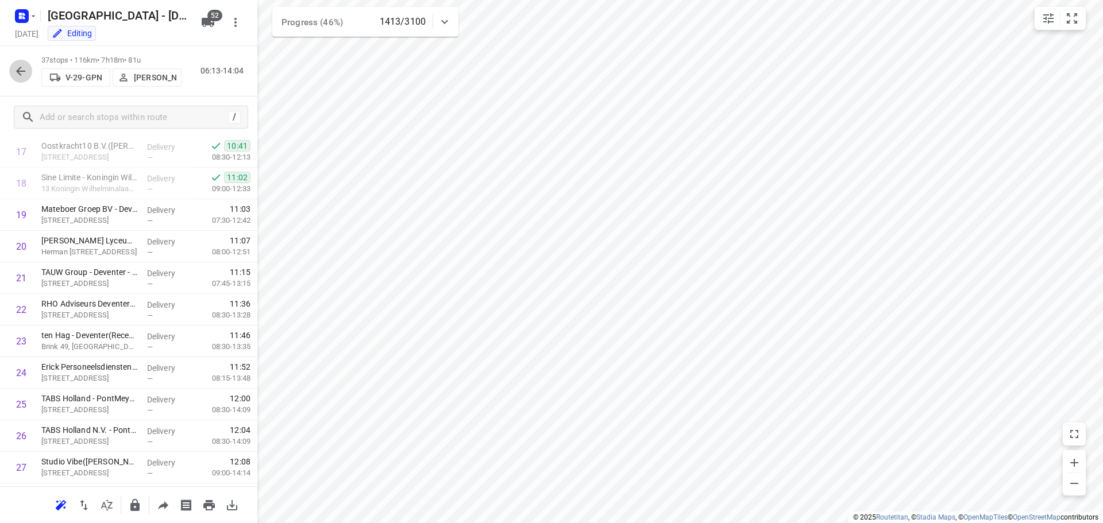
click at [18, 72] on icon "button" at bounding box center [20, 71] width 9 height 9
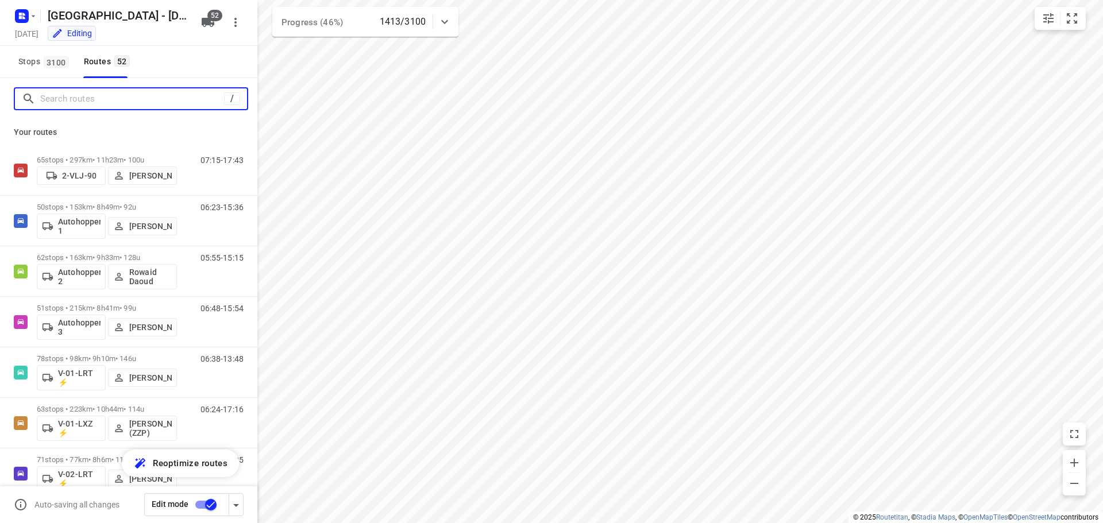
click at [99, 97] on input "Search routes" at bounding box center [132, 99] width 184 height 18
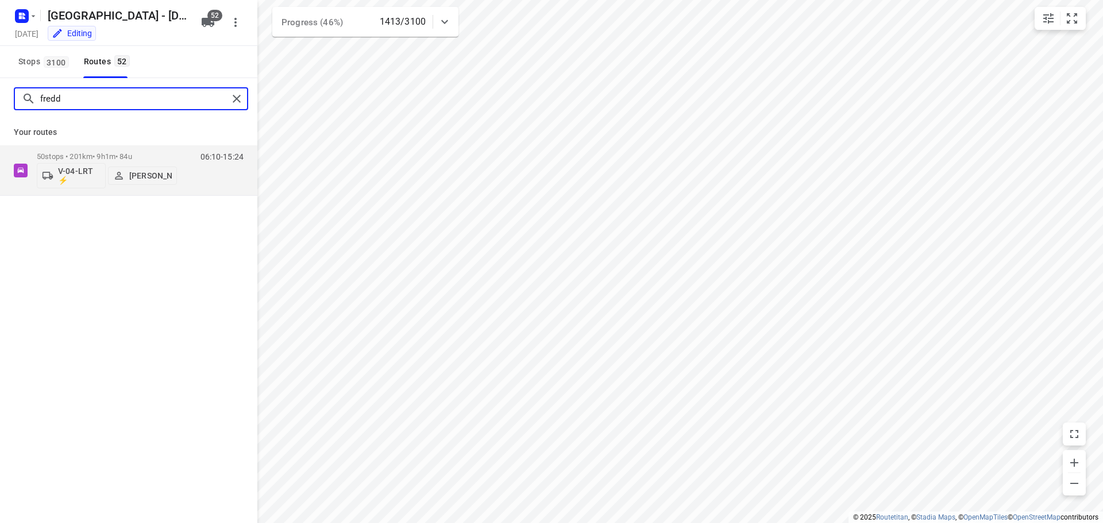
drag, startPoint x: 57, startPoint y: 95, endPoint x: 14, endPoint y: 99, distance: 43.3
click at [14, 98] on div "fredd" at bounding box center [131, 98] width 234 height 23
type input "conny"
click at [56, 151] on div "37 stops • 116km • 7h18m • 81u V-29-GPN [PERSON_NAME]" at bounding box center [107, 170] width 140 height 41
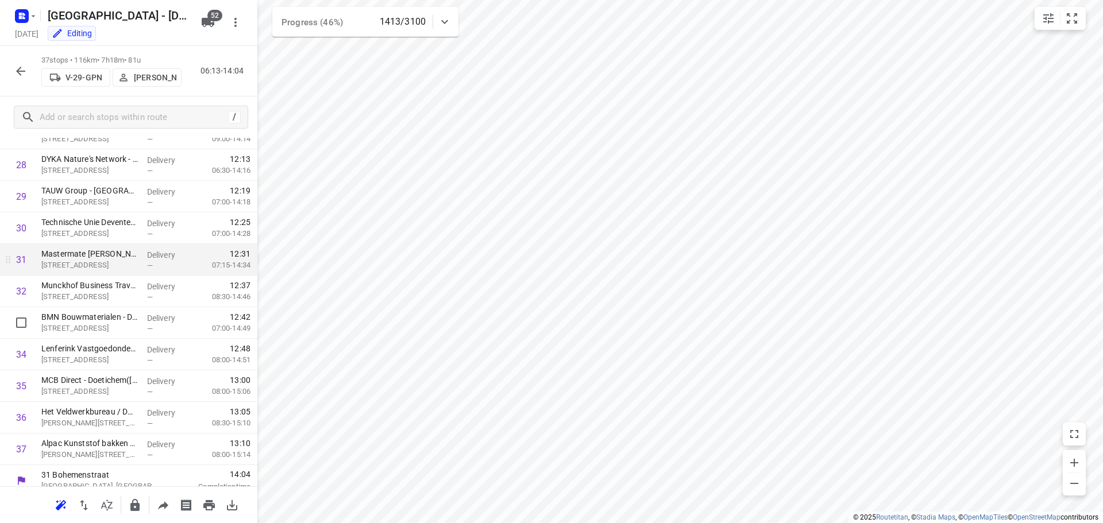
scroll to position [910, 0]
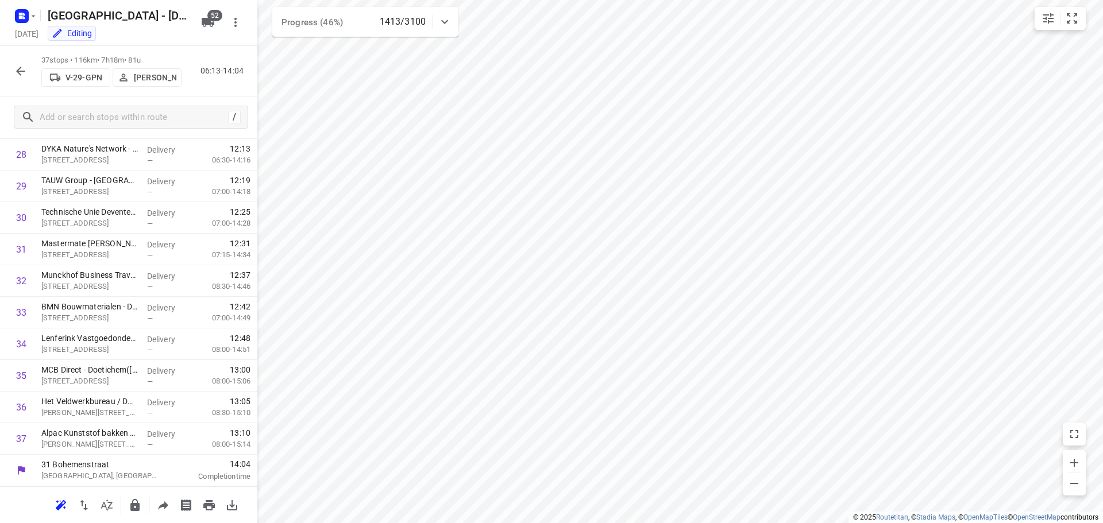
click at [21, 66] on icon "button" at bounding box center [21, 71] width 14 height 14
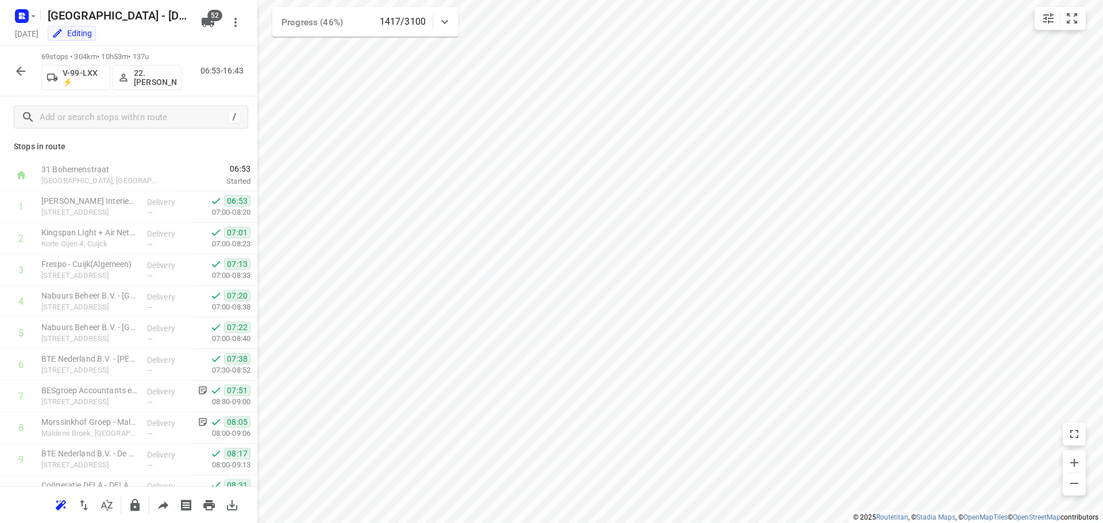
scroll to position [0, 0]
click at [25, 63] on button "button" at bounding box center [20, 71] width 23 height 23
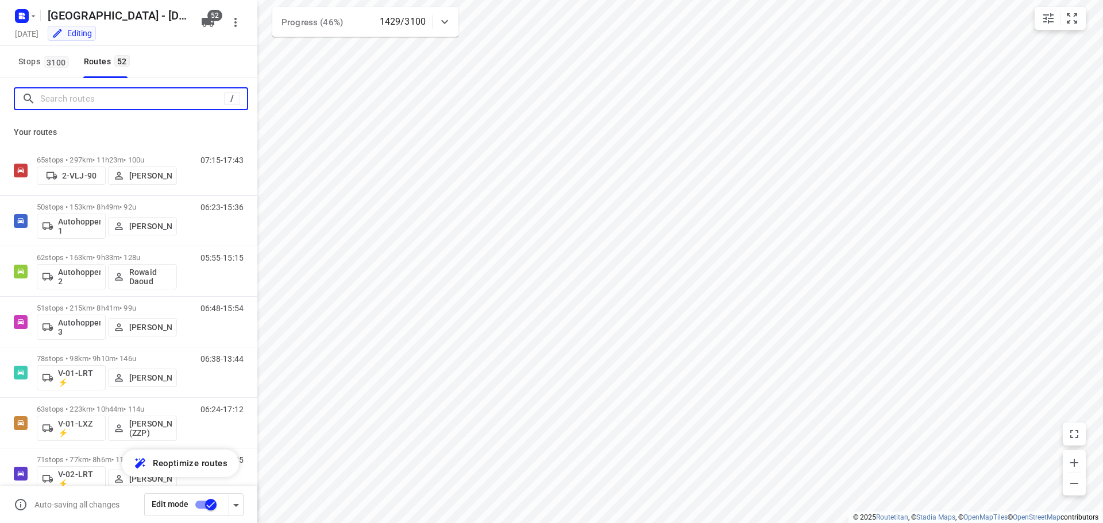
click at [103, 101] on input "Search routes" at bounding box center [132, 99] width 184 height 18
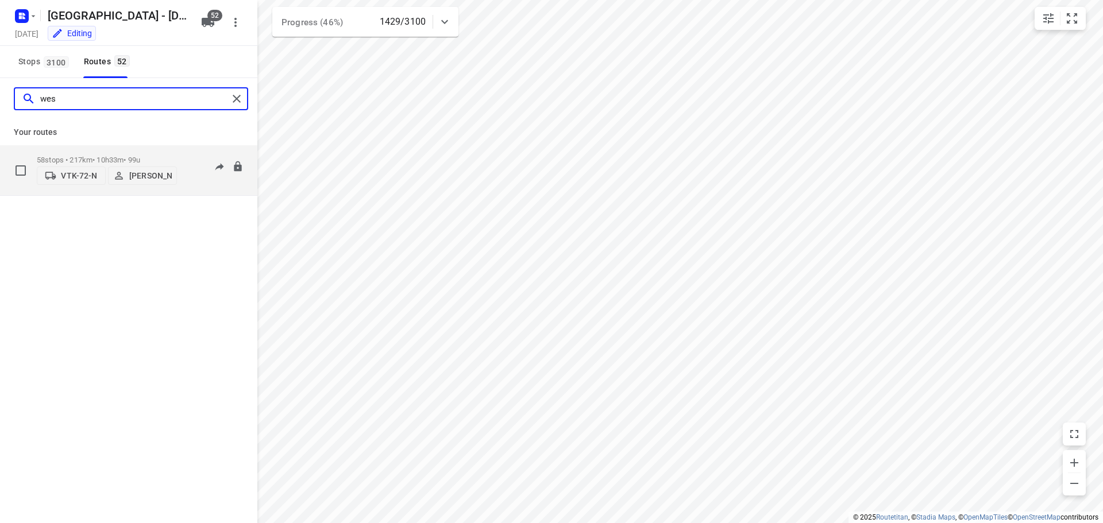
type input "wes"
click at [76, 152] on div "58 stops • 217km • 10h33m • 99u VTK-72-N [PERSON_NAME]" at bounding box center [107, 170] width 140 height 41
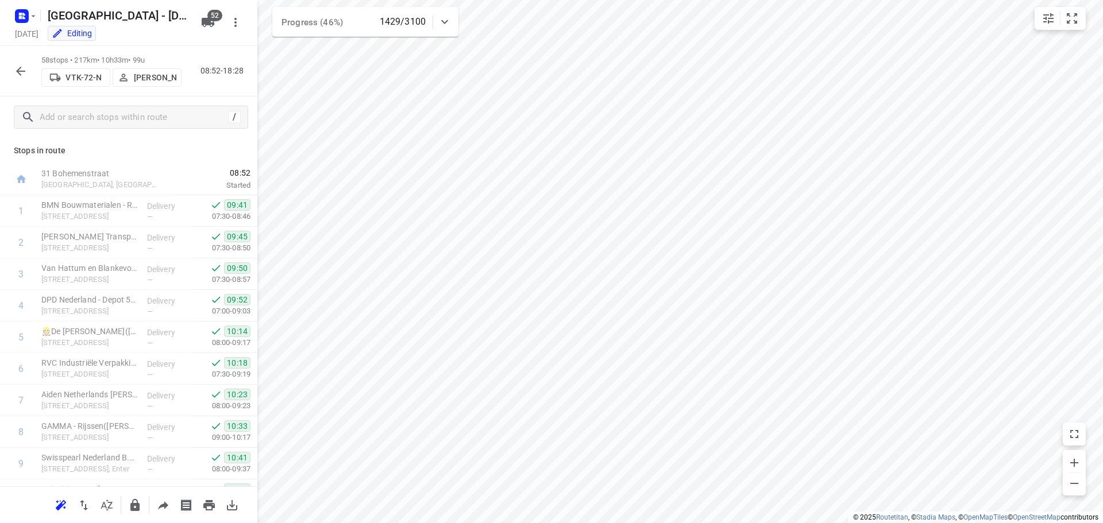
scroll to position [345, 0]
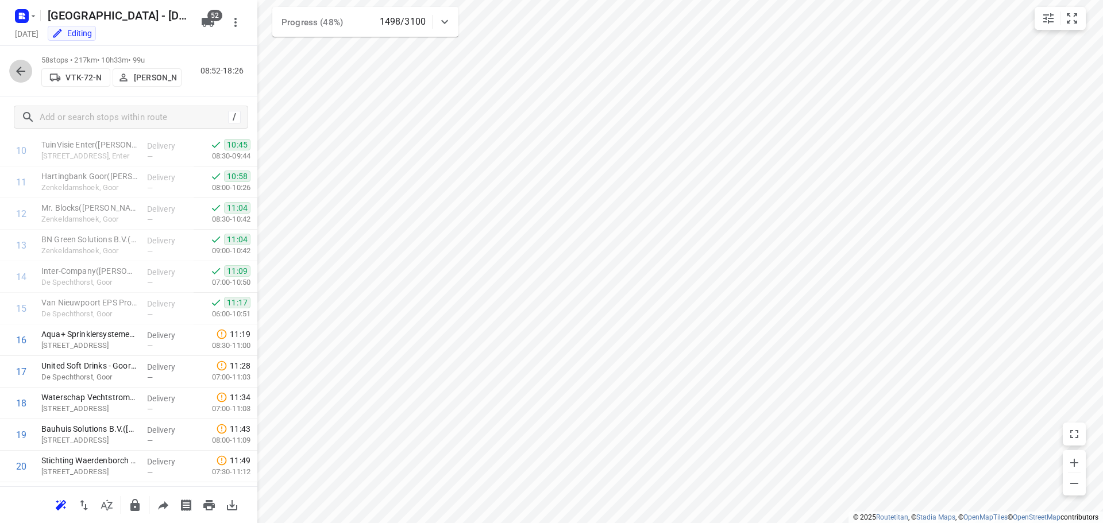
click at [18, 71] on icon "button" at bounding box center [20, 71] width 9 height 9
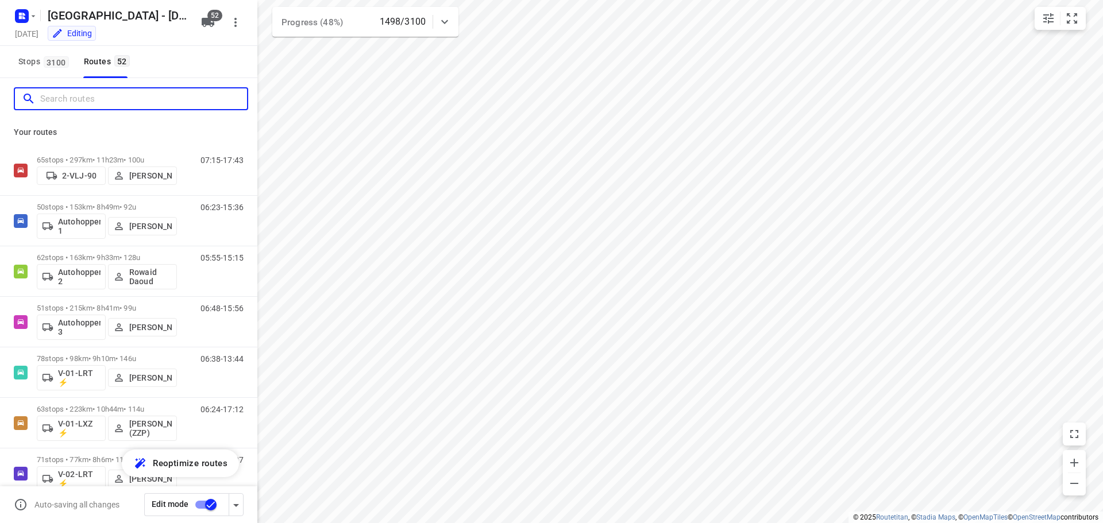
click at [91, 96] on input "Search routes" at bounding box center [143, 99] width 207 height 18
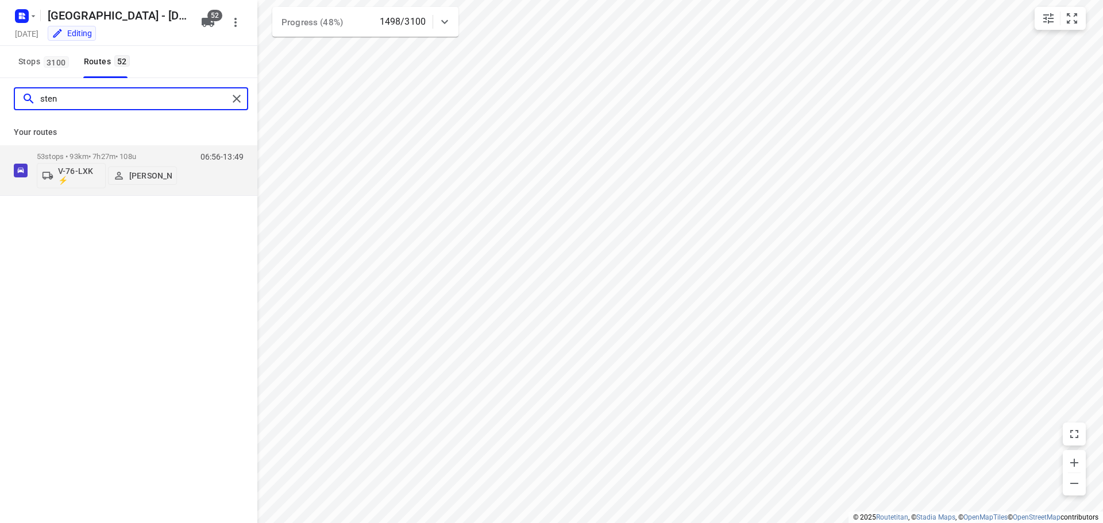
click at [227, 95] on input "sten" at bounding box center [134, 99] width 188 height 18
type input "sten"
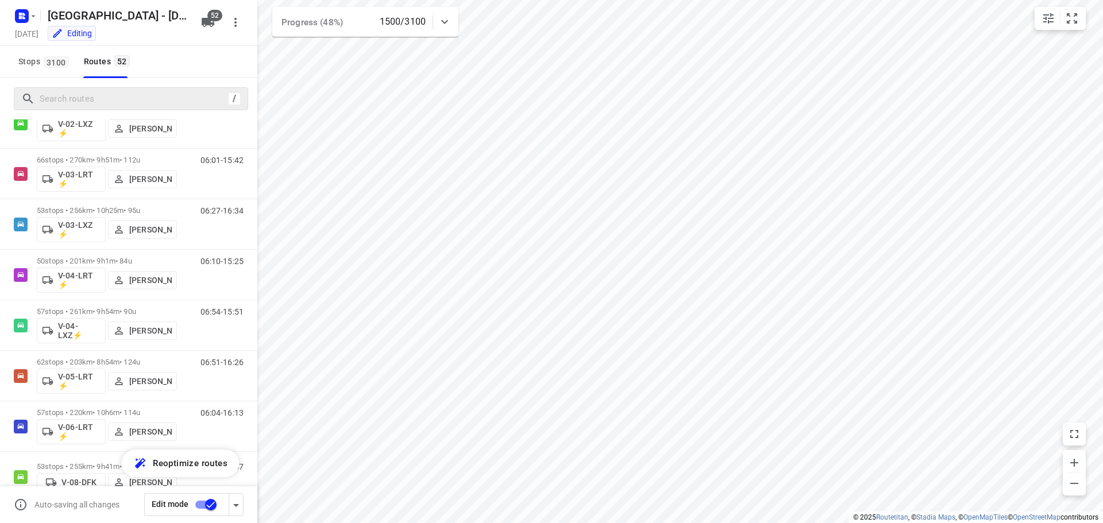
scroll to position [405, 0]
